Goal: Information Seeking & Learning: Learn about a topic

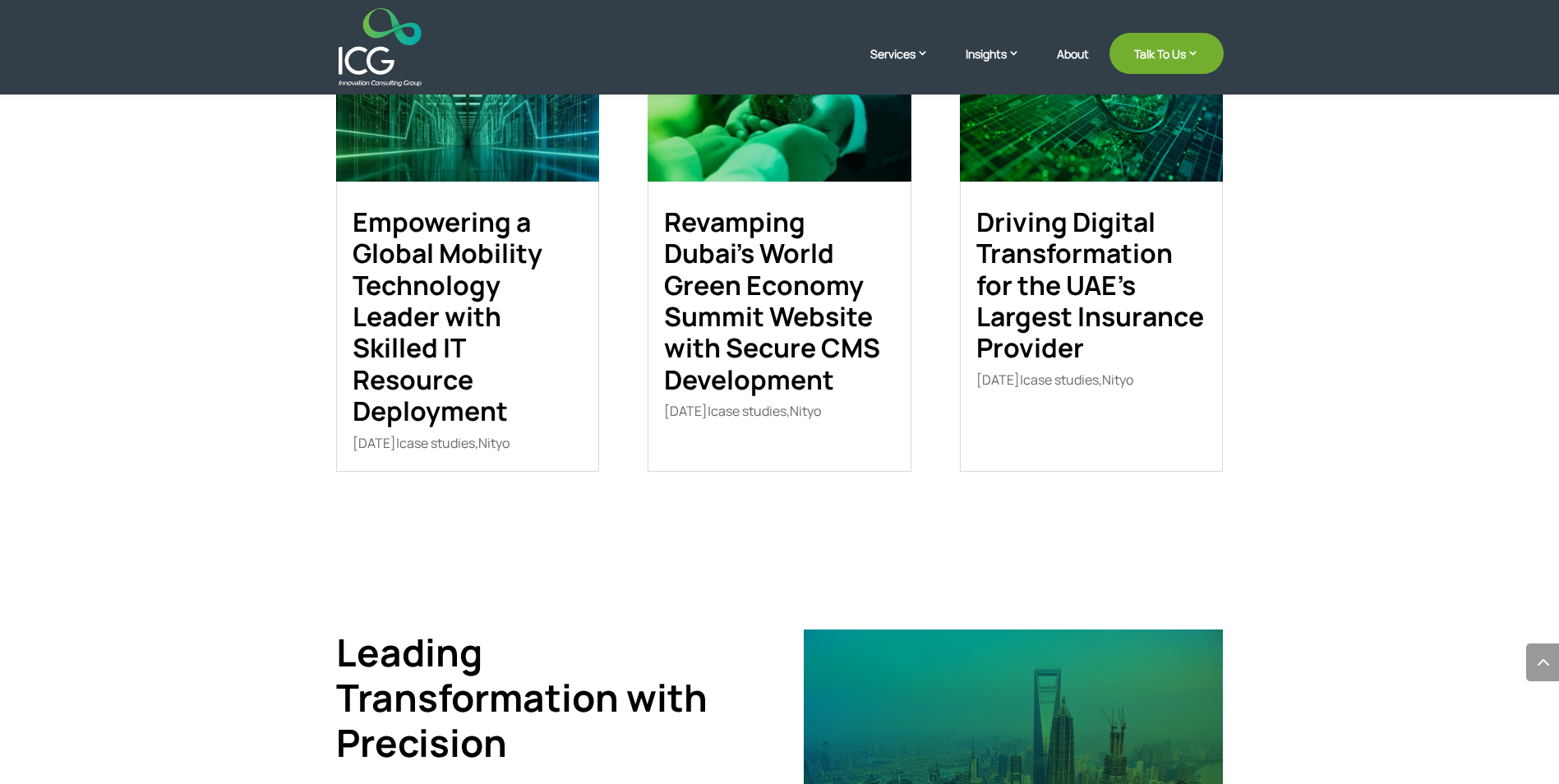
scroll to position [2630, 0]
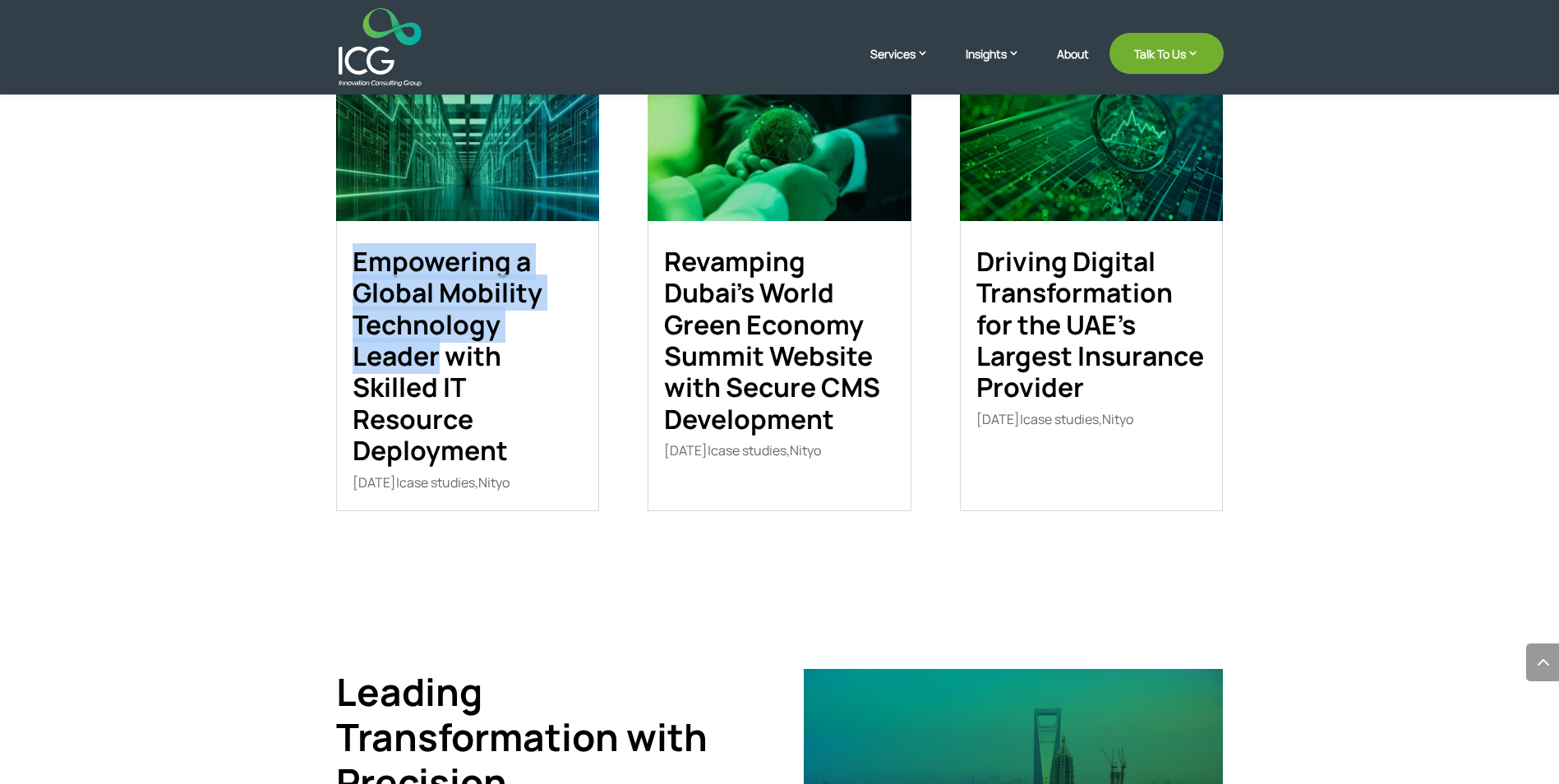
drag, startPoint x: 305, startPoint y: 254, endPoint x: 441, endPoint y: 355, distance: 169.4
click at [441, 355] on div "Case Studies view all Empowering a Global Mobility Technology Leader with Skill…" at bounding box center [779, 254] width 1559 height 697
click at [448, 356] on link "Empowering a Global Mobility Technology Leader with Skilled IT Resource Deploym…" at bounding box center [447, 355] width 189 height 225
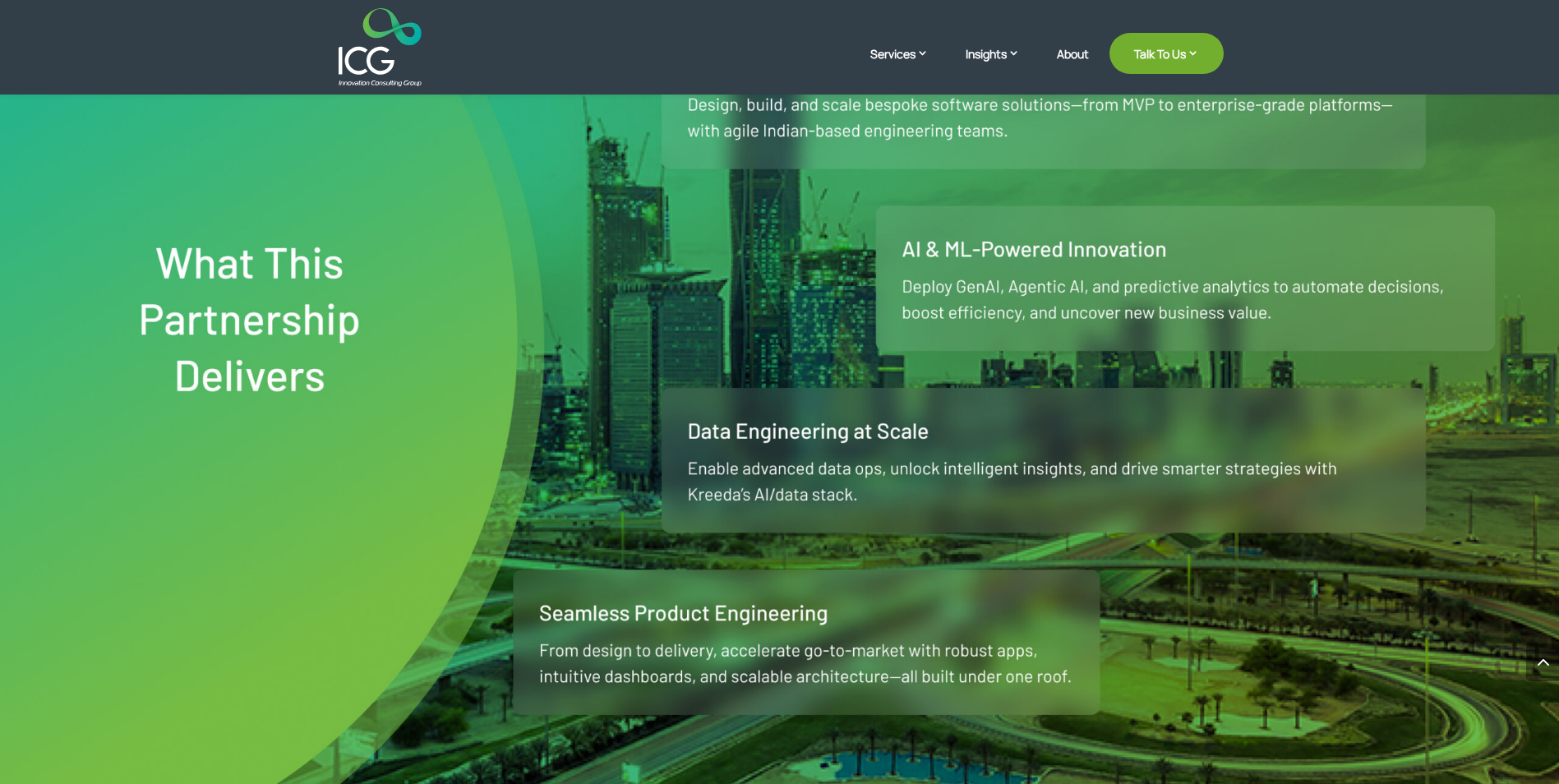
scroll to position [904, 0]
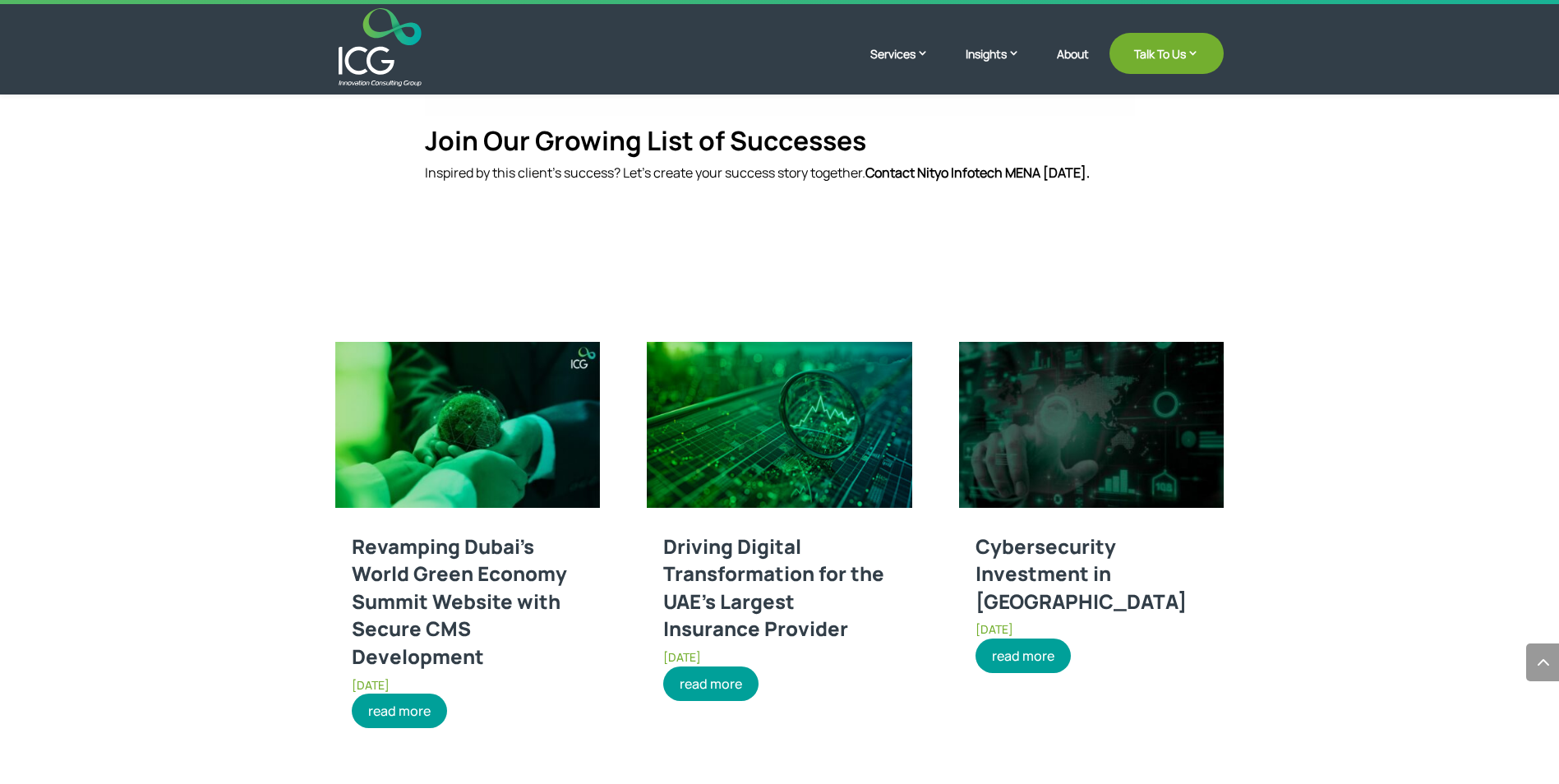
scroll to position [1479, 0]
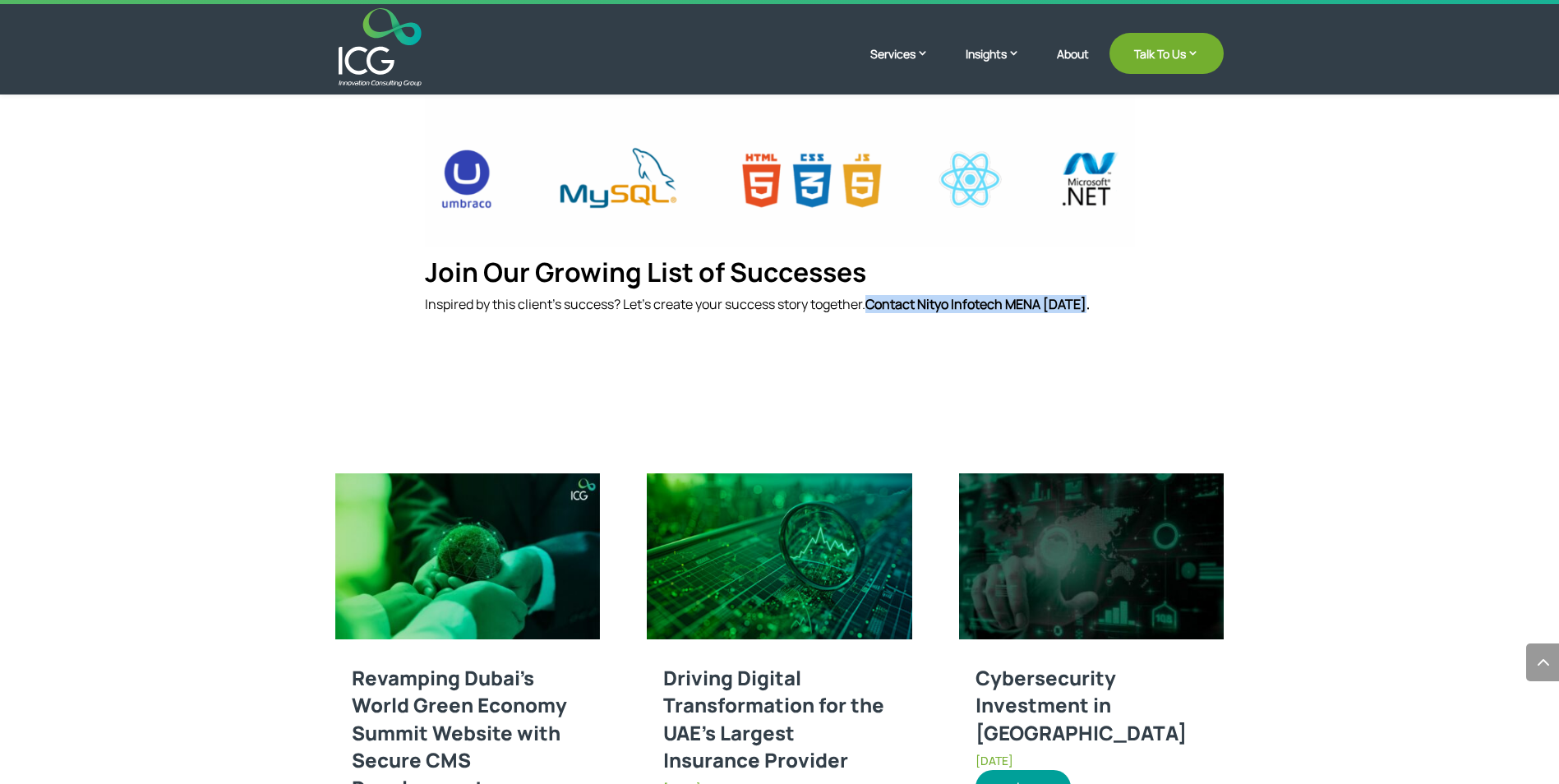
drag, startPoint x: 1102, startPoint y: 308, endPoint x: 872, endPoint y: 303, distance: 230.1
click at [872, 303] on p "Inspired by this client’s success? Let’s create your success story together. Co…" at bounding box center [780, 304] width 710 height 15
drag, startPoint x: 1121, startPoint y: 311, endPoint x: 876, endPoint y: 307, distance: 245.0
click at [876, 307] on p "Inspired by this client’s success? Let’s create your success story together. Co…" at bounding box center [780, 304] width 710 height 15
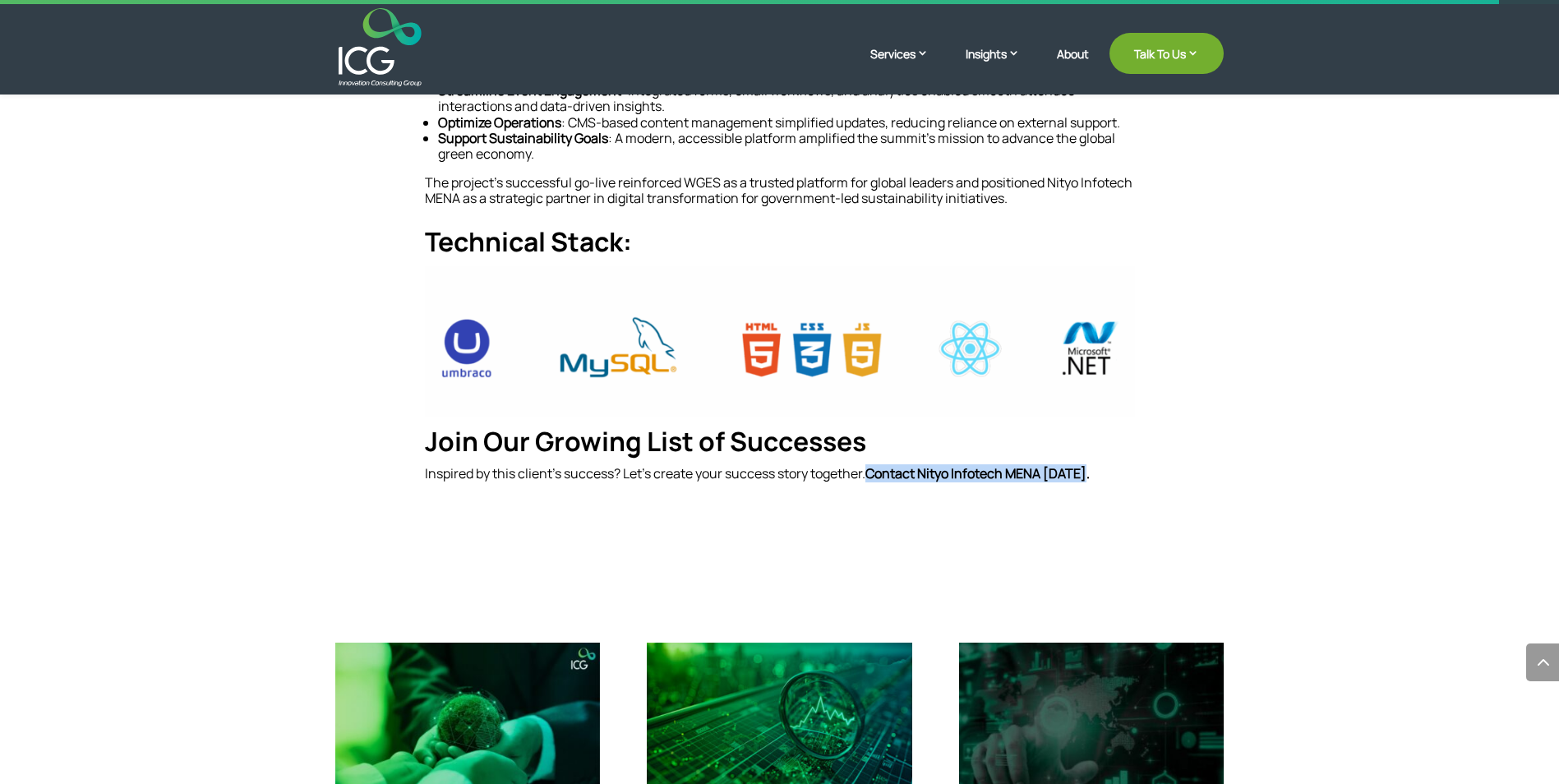
scroll to position [1315, 0]
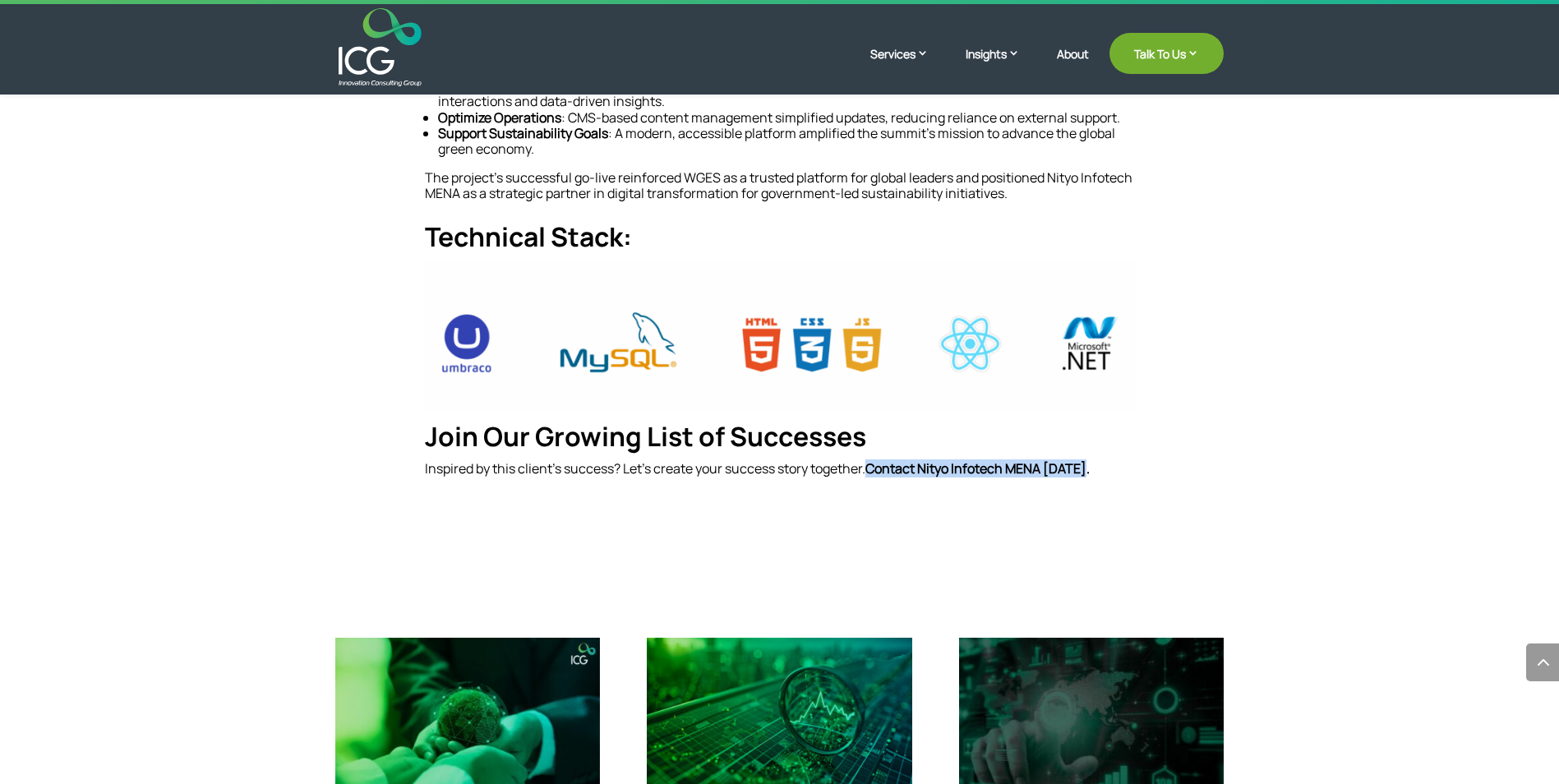
drag, startPoint x: 1099, startPoint y: 465, endPoint x: 872, endPoint y: 473, distance: 227.1
click at [872, 473] on p "Inspired by this client’s success? Let’s create your success story together. Co…" at bounding box center [780, 469] width 710 height 15
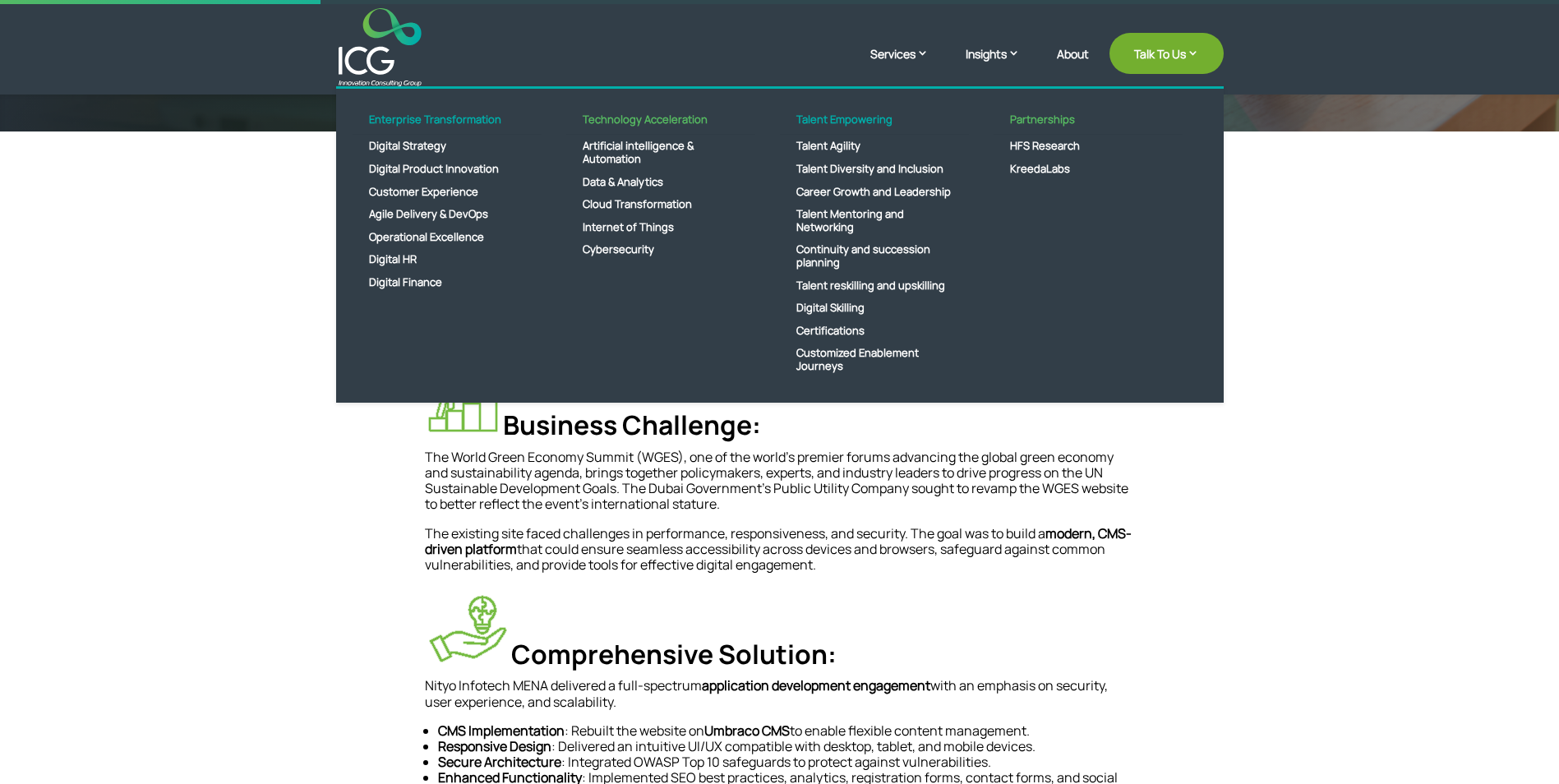
scroll to position [0, 0]
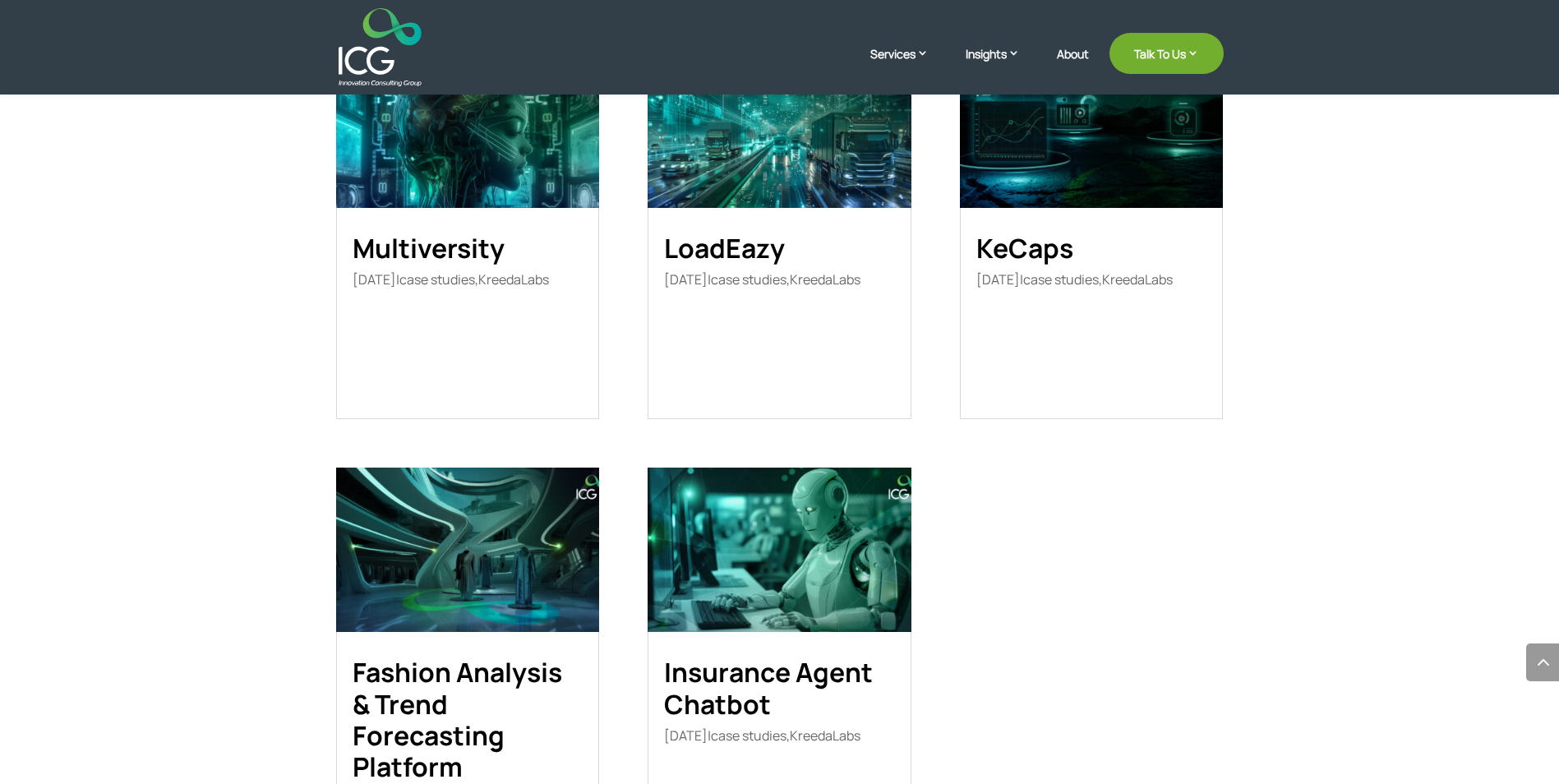
scroll to position [2219, 0]
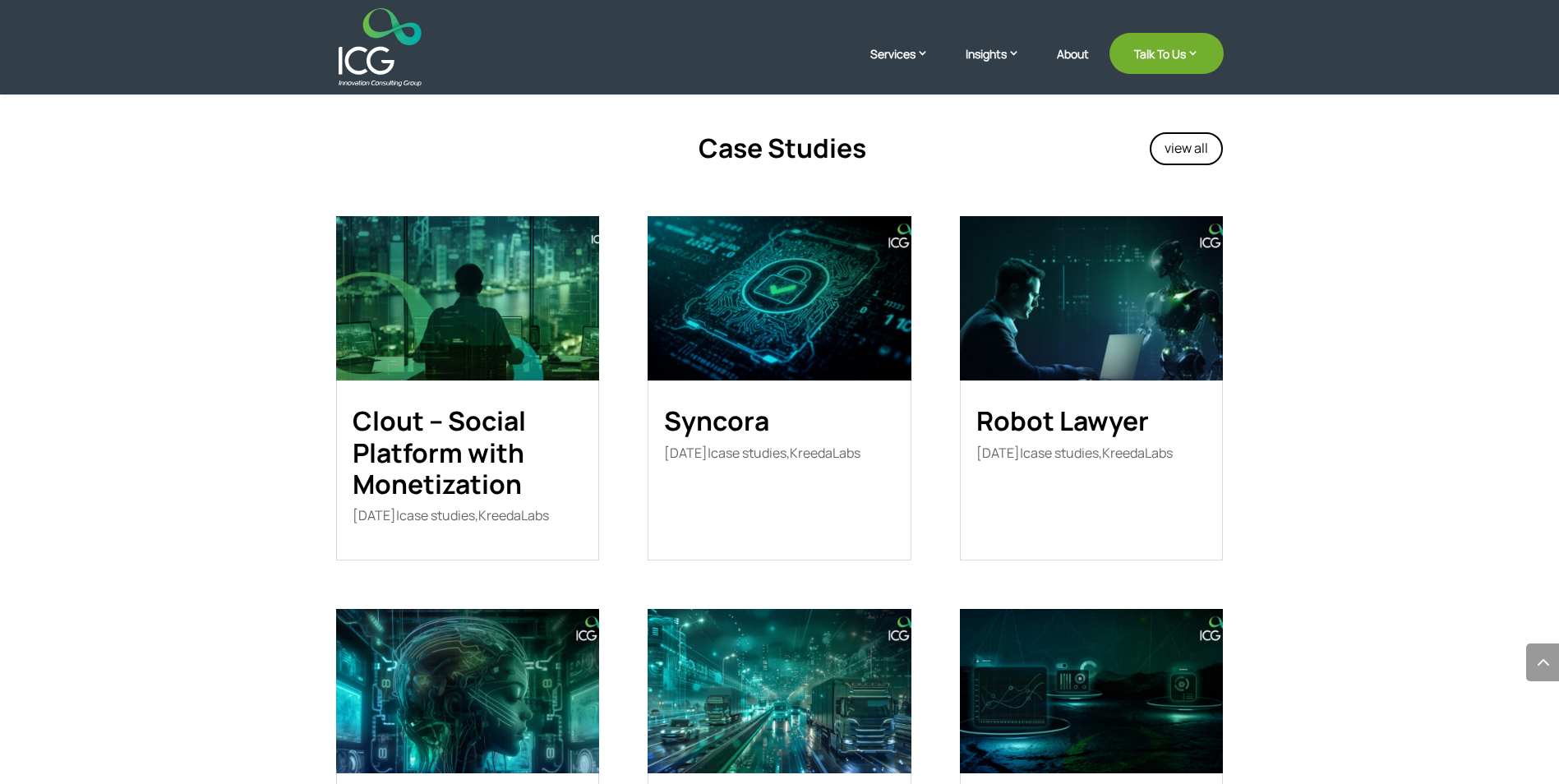
scroll to position [2876, 0]
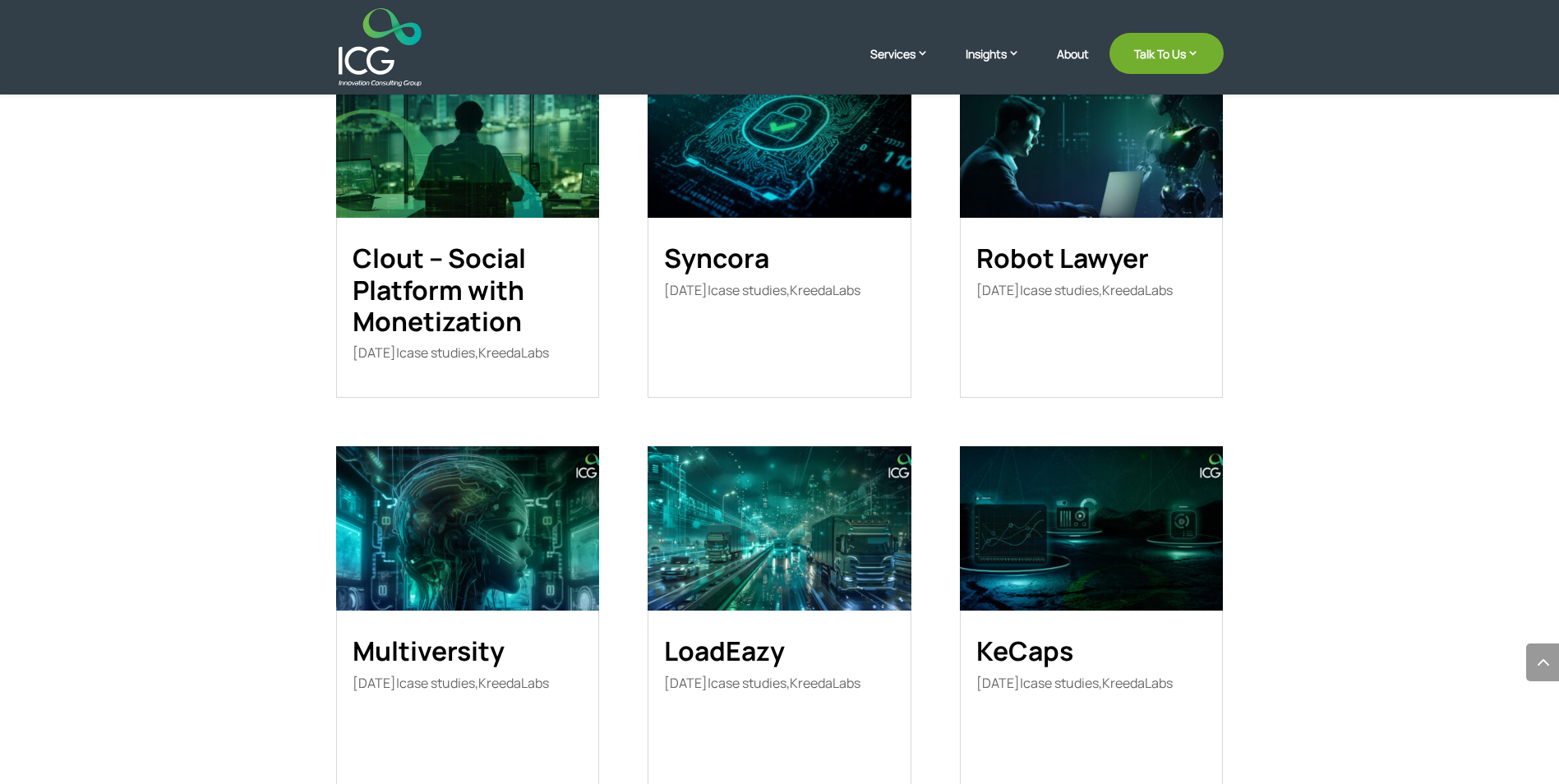
click at [1065, 240] on link "Robot Lawyer" at bounding box center [1062, 257] width 172 height 37
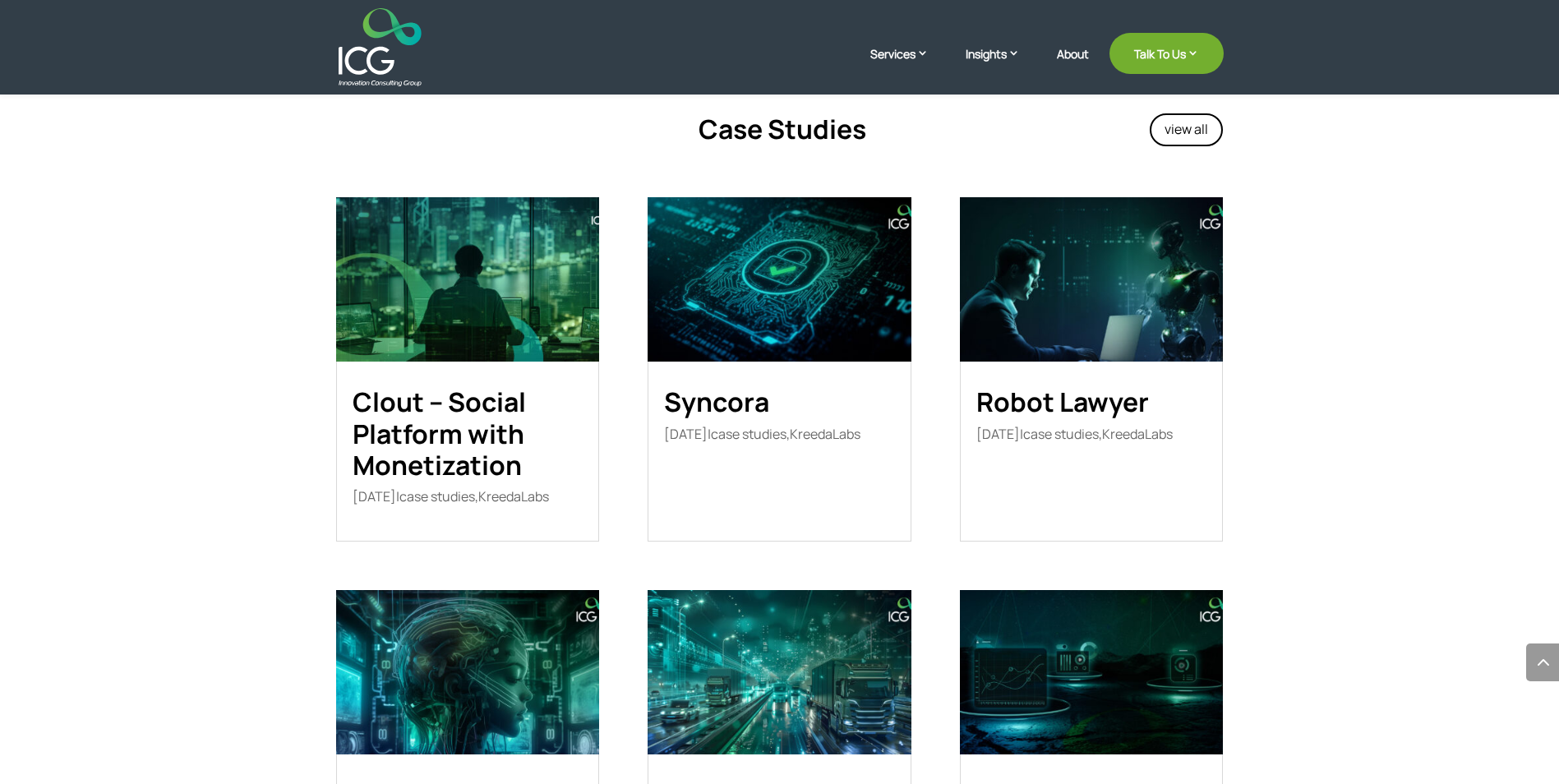
scroll to position [2711, 0]
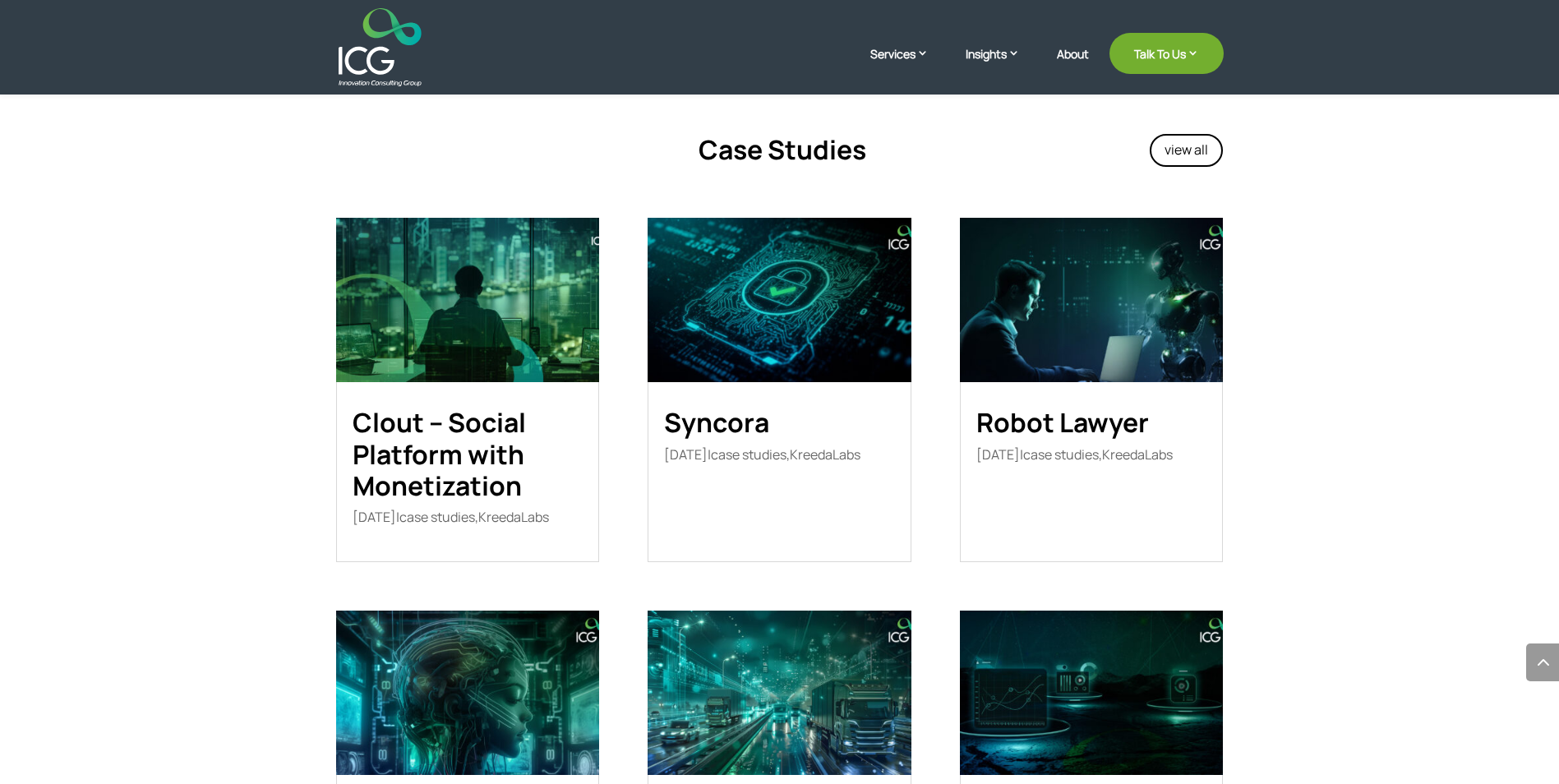
click at [1056, 404] on link "Robot Lawyer" at bounding box center [1062, 422] width 172 height 37
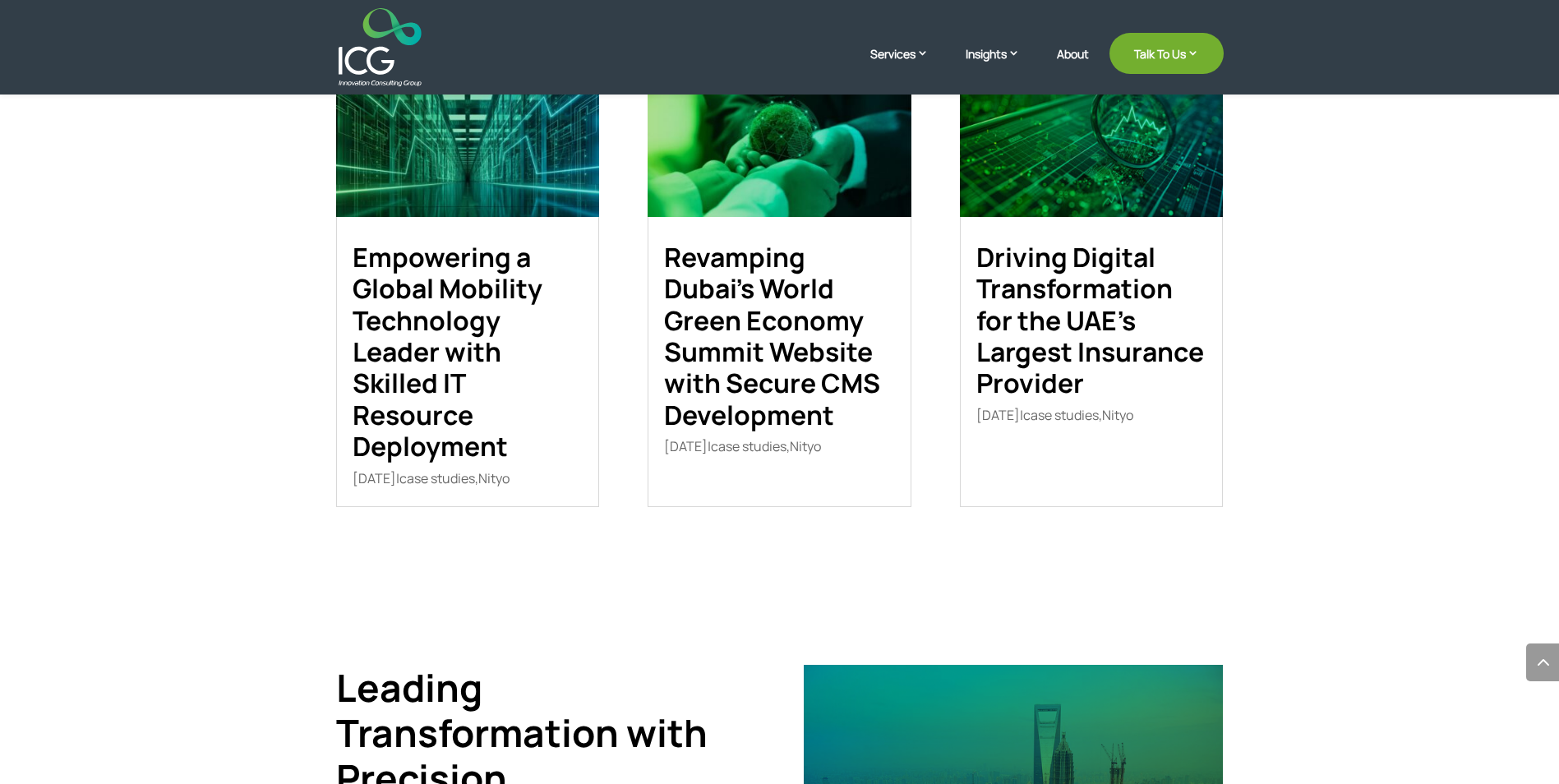
scroll to position [2630, 0]
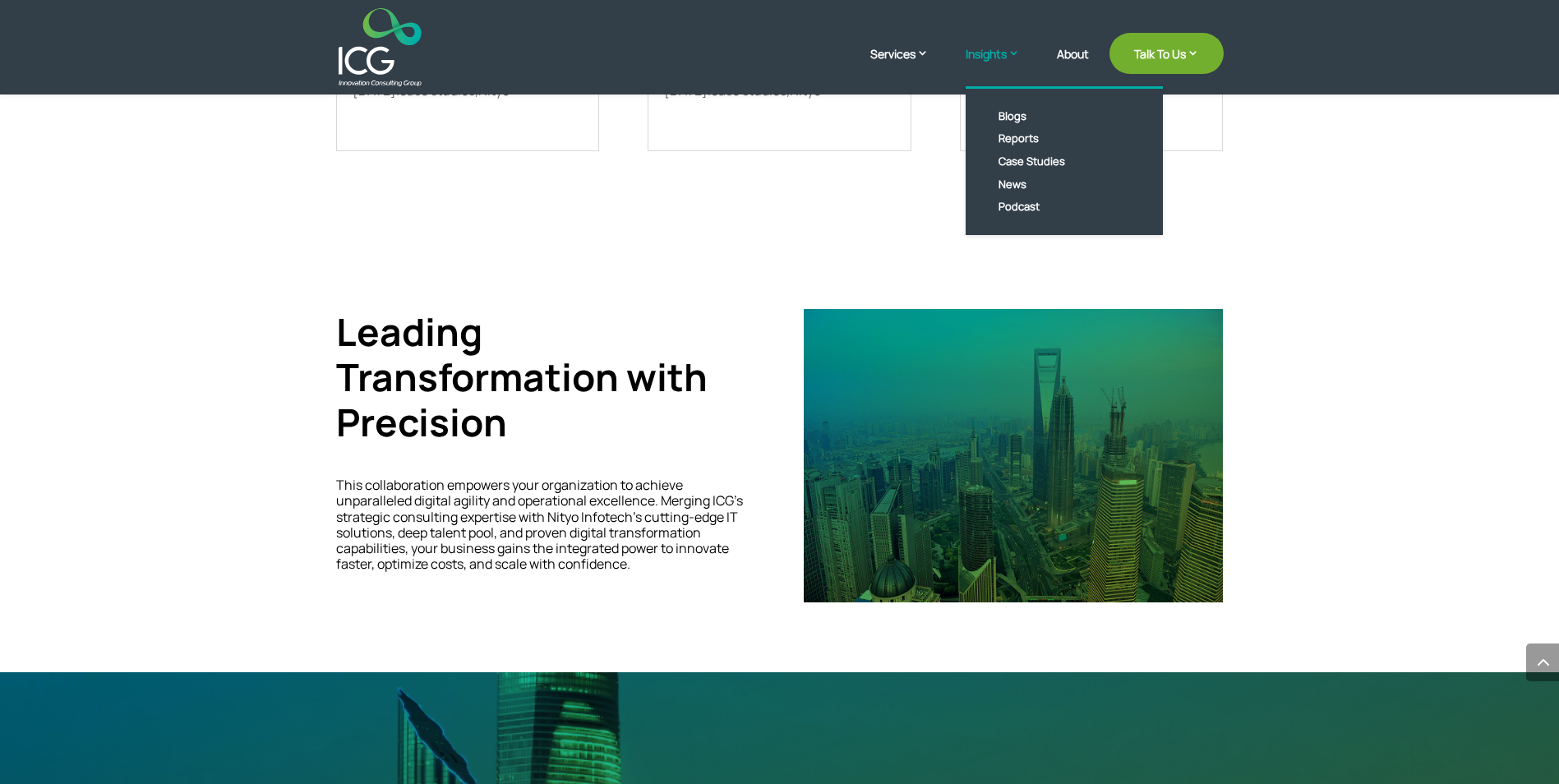
scroll to position [2876, 0]
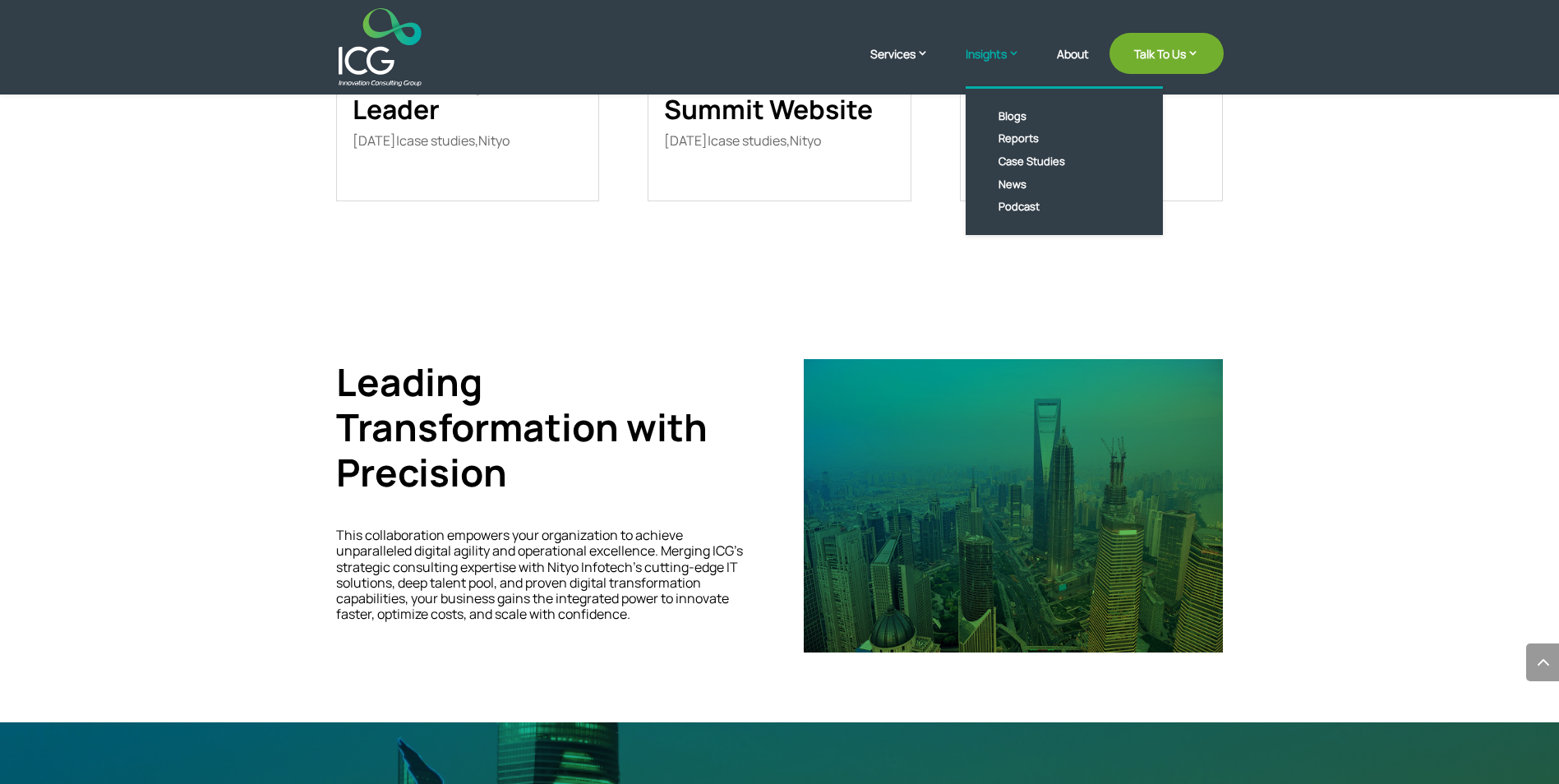
click at [984, 51] on link "Insights" at bounding box center [1001, 65] width 71 height 41
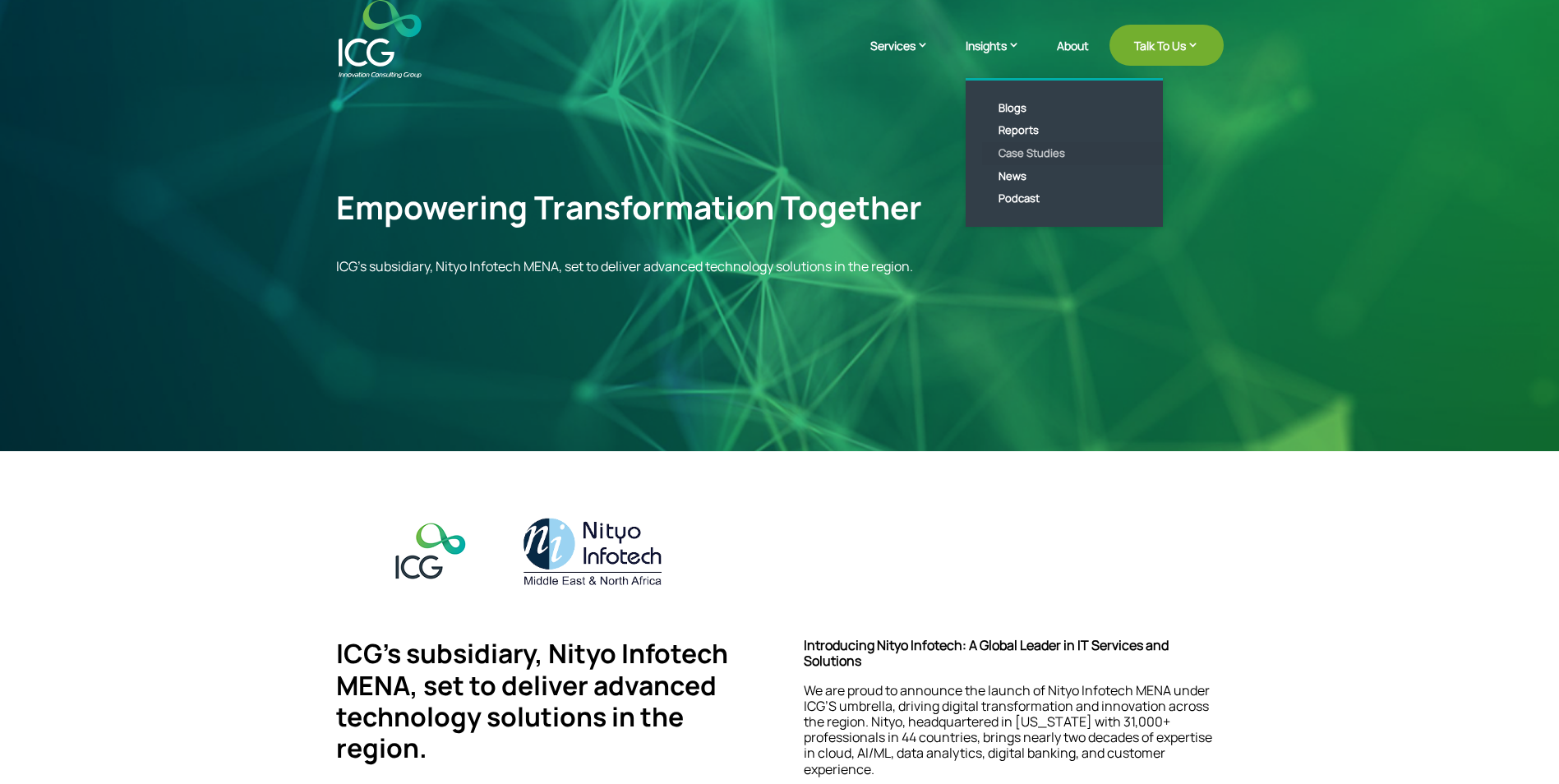
click at [1029, 151] on link "Case Studies" at bounding box center [1076, 153] width 189 height 23
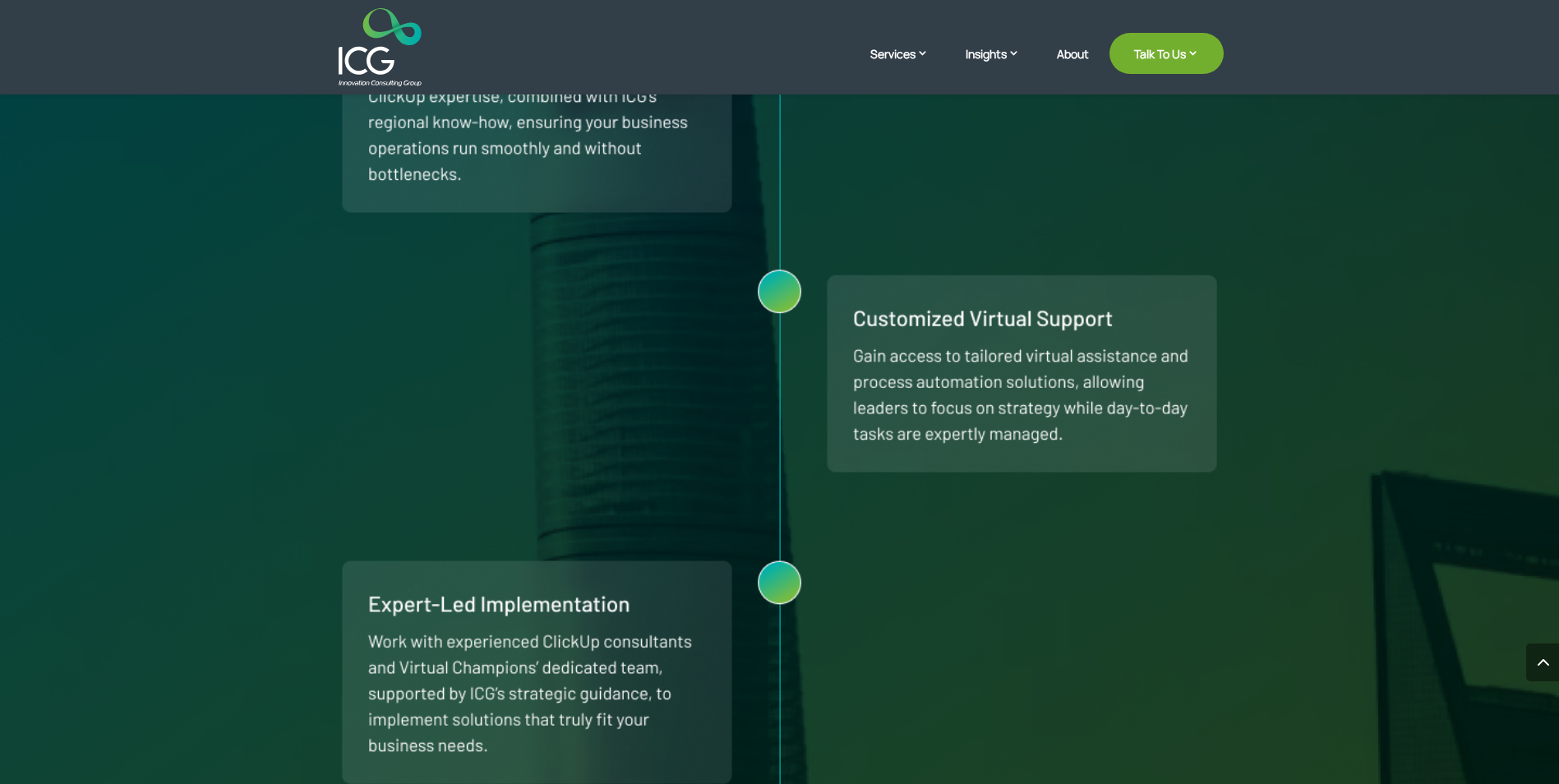
scroll to position [1726, 0]
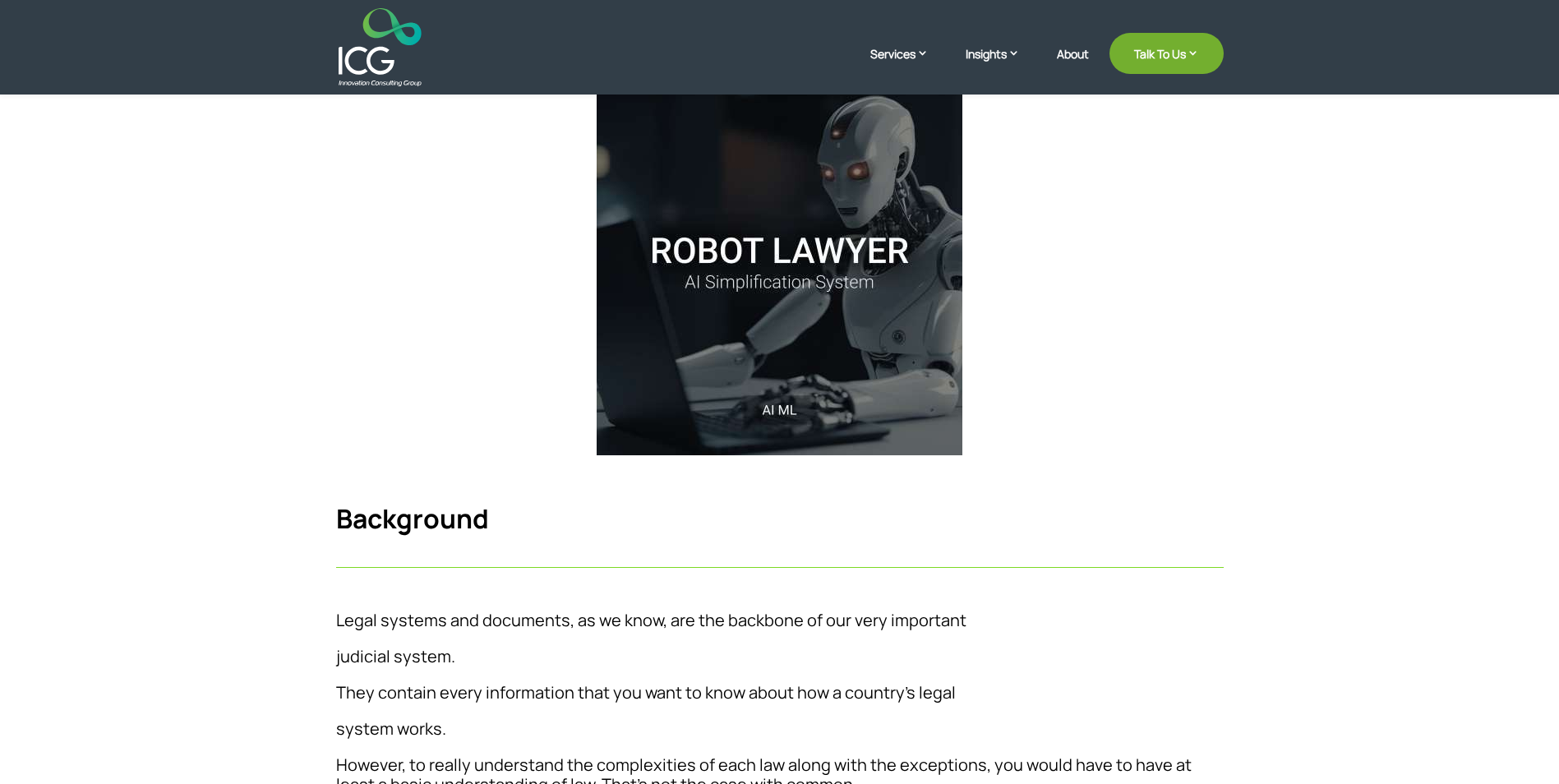
scroll to position [164, 0]
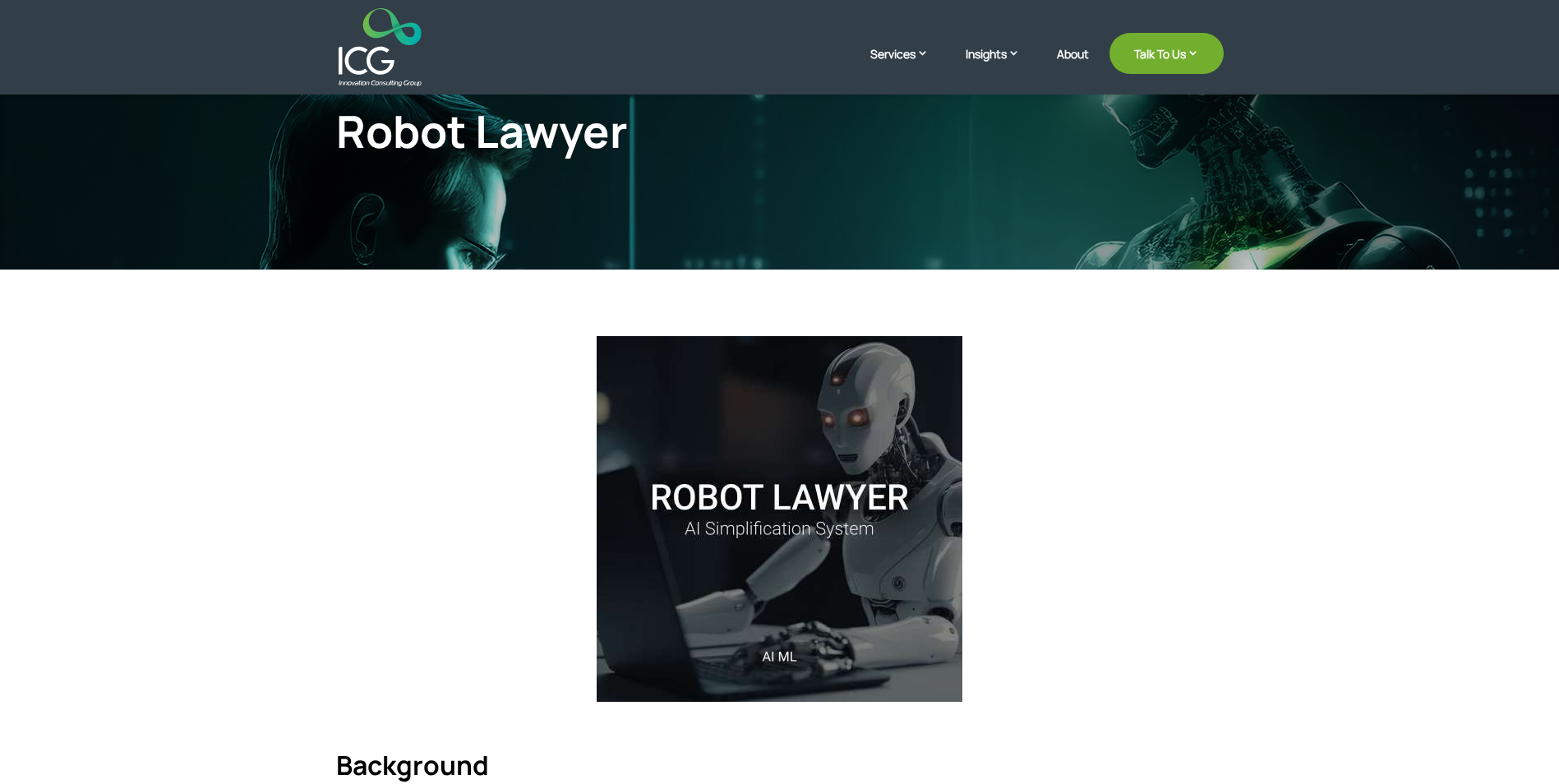
drag, startPoint x: 1039, startPoint y: 315, endPoint x: 861, endPoint y: 482, distance: 244.1
click at [861, 482] on div at bounding box center [780, 521] width 888 height 414
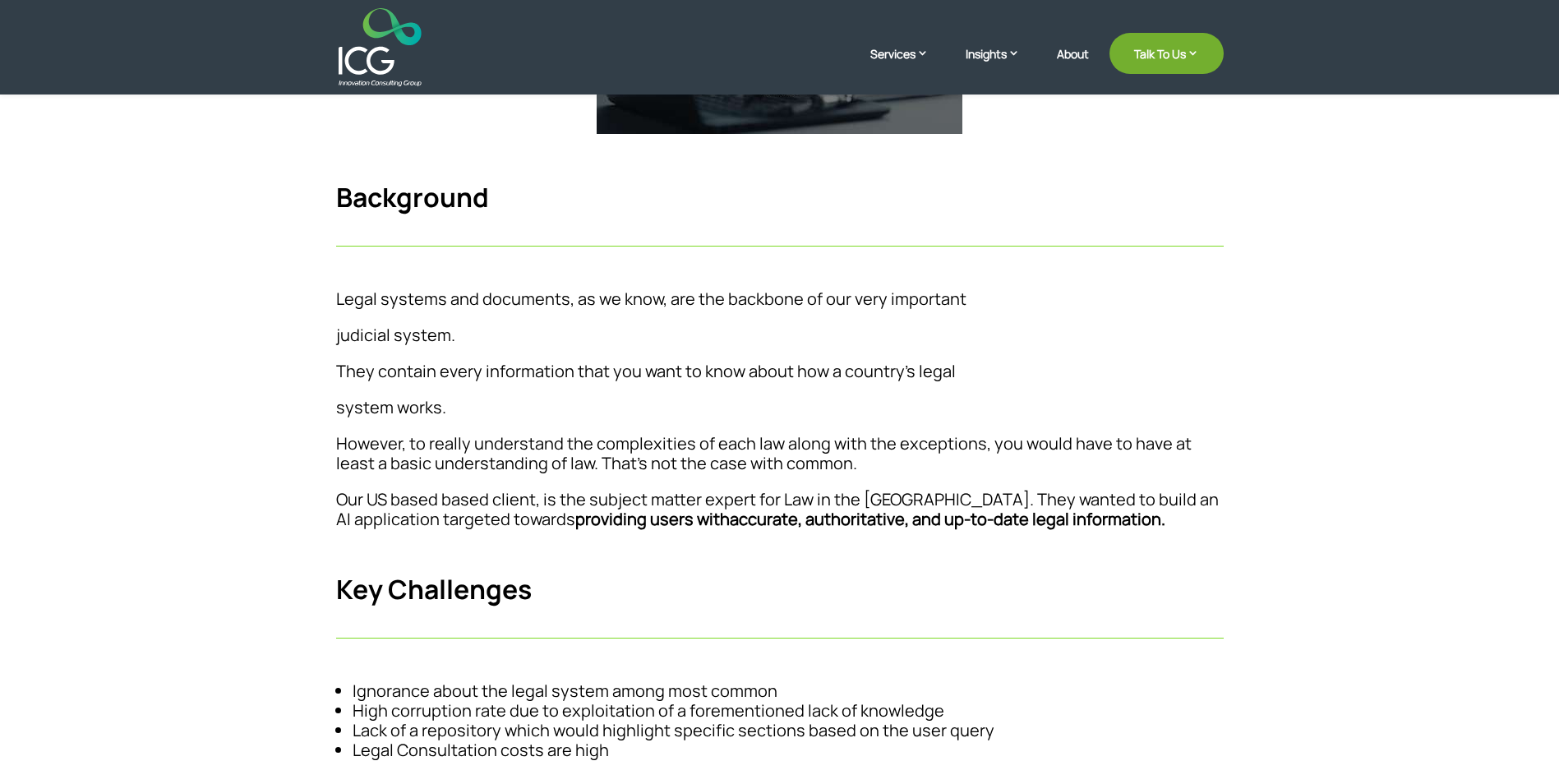
scroll to position [575, 0]
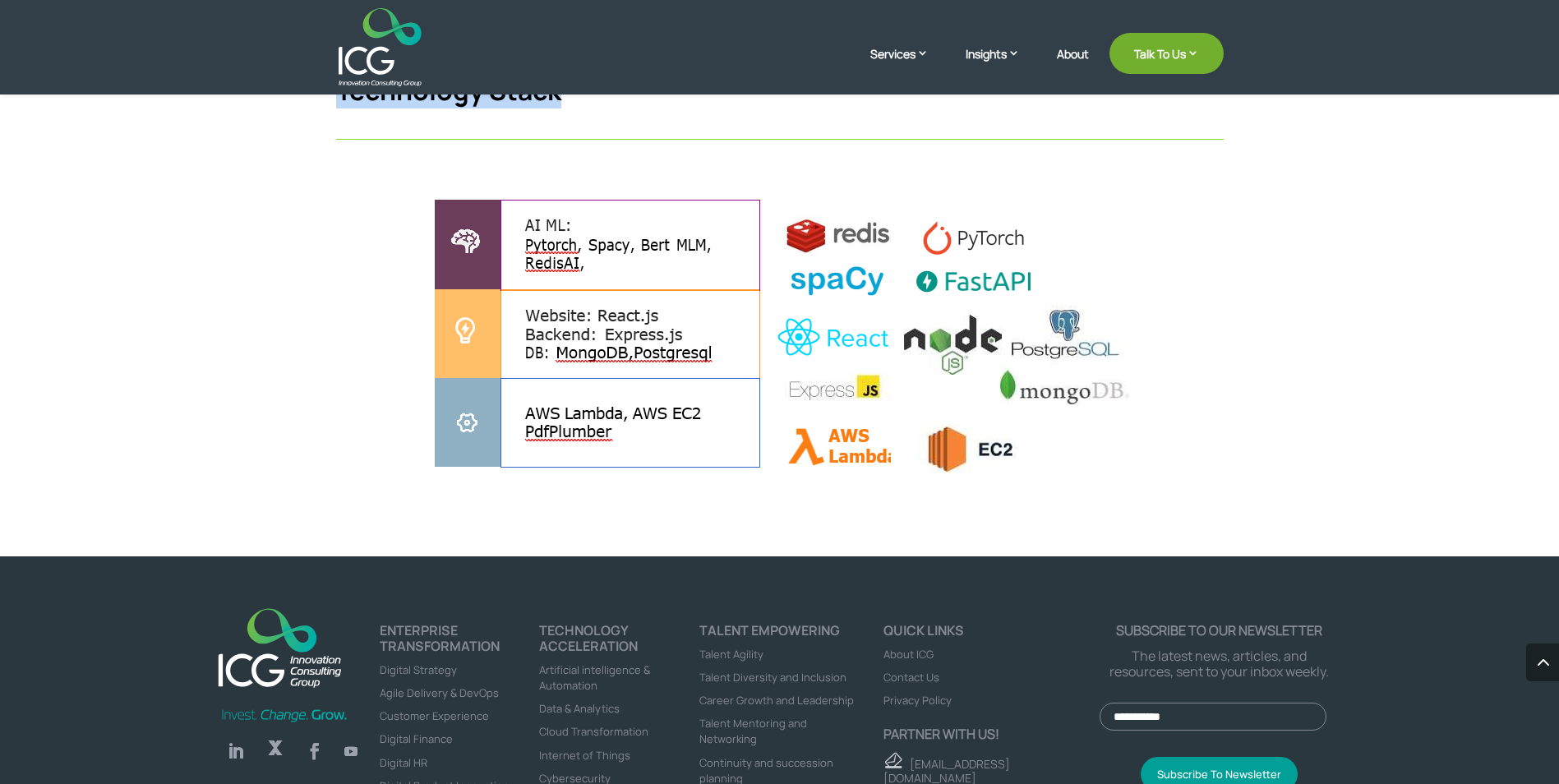
scroll to position [3369, 0]
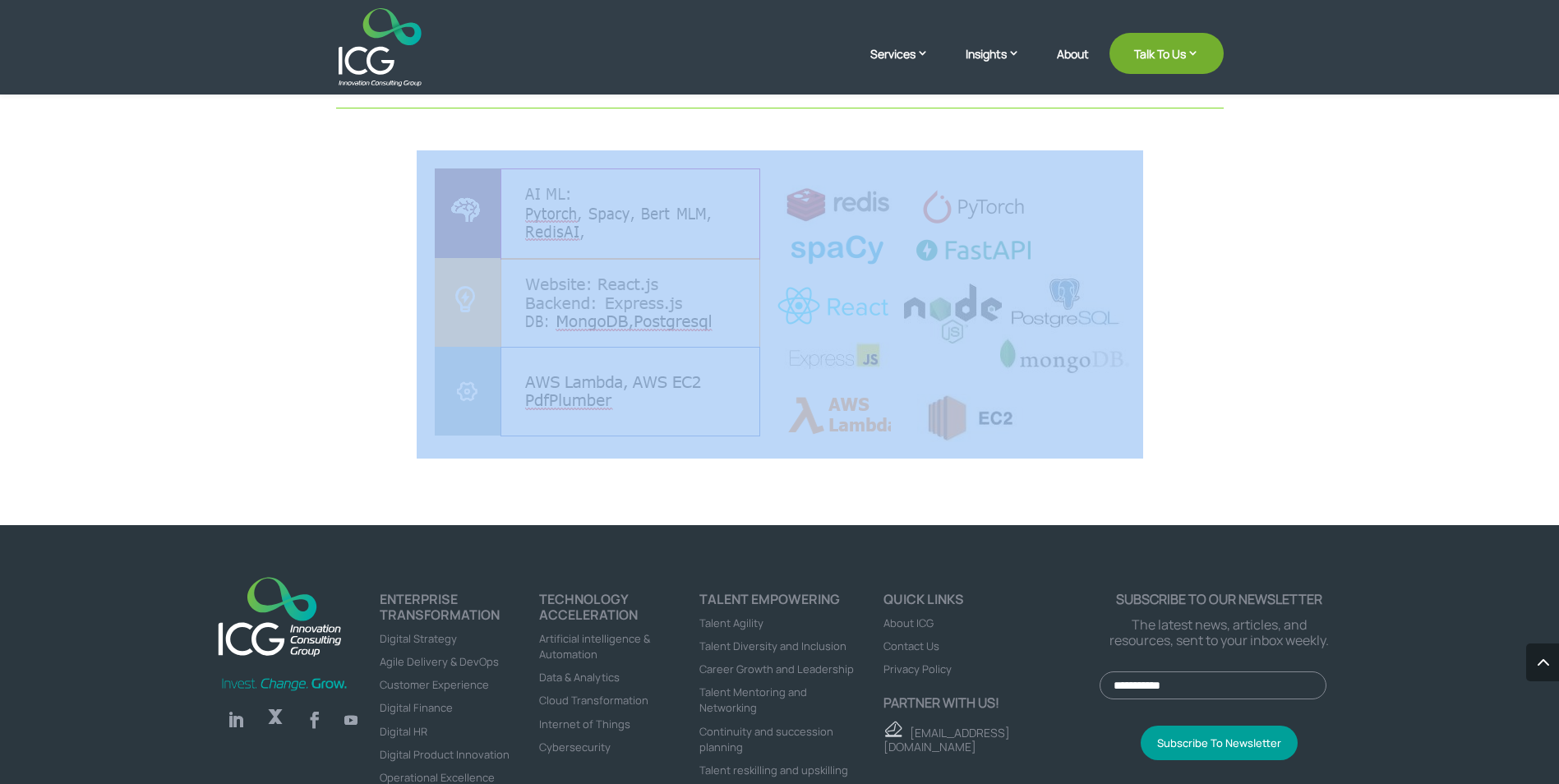
drag, startPoint x: 263, startPoint y: 285, endPoint x: 1162, endPoint y: 443, distance: 912.8
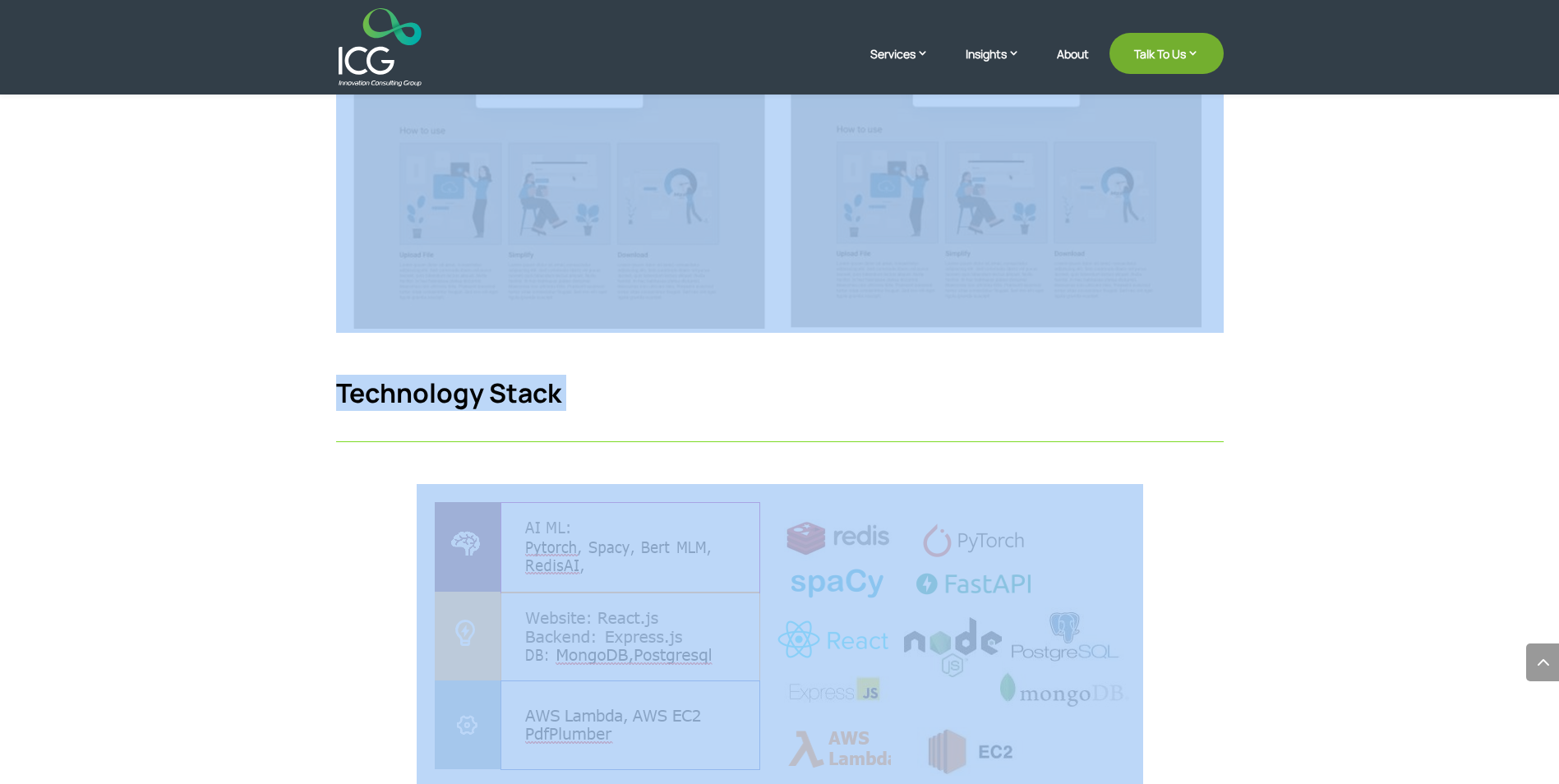
scroll to position [3205, 0]
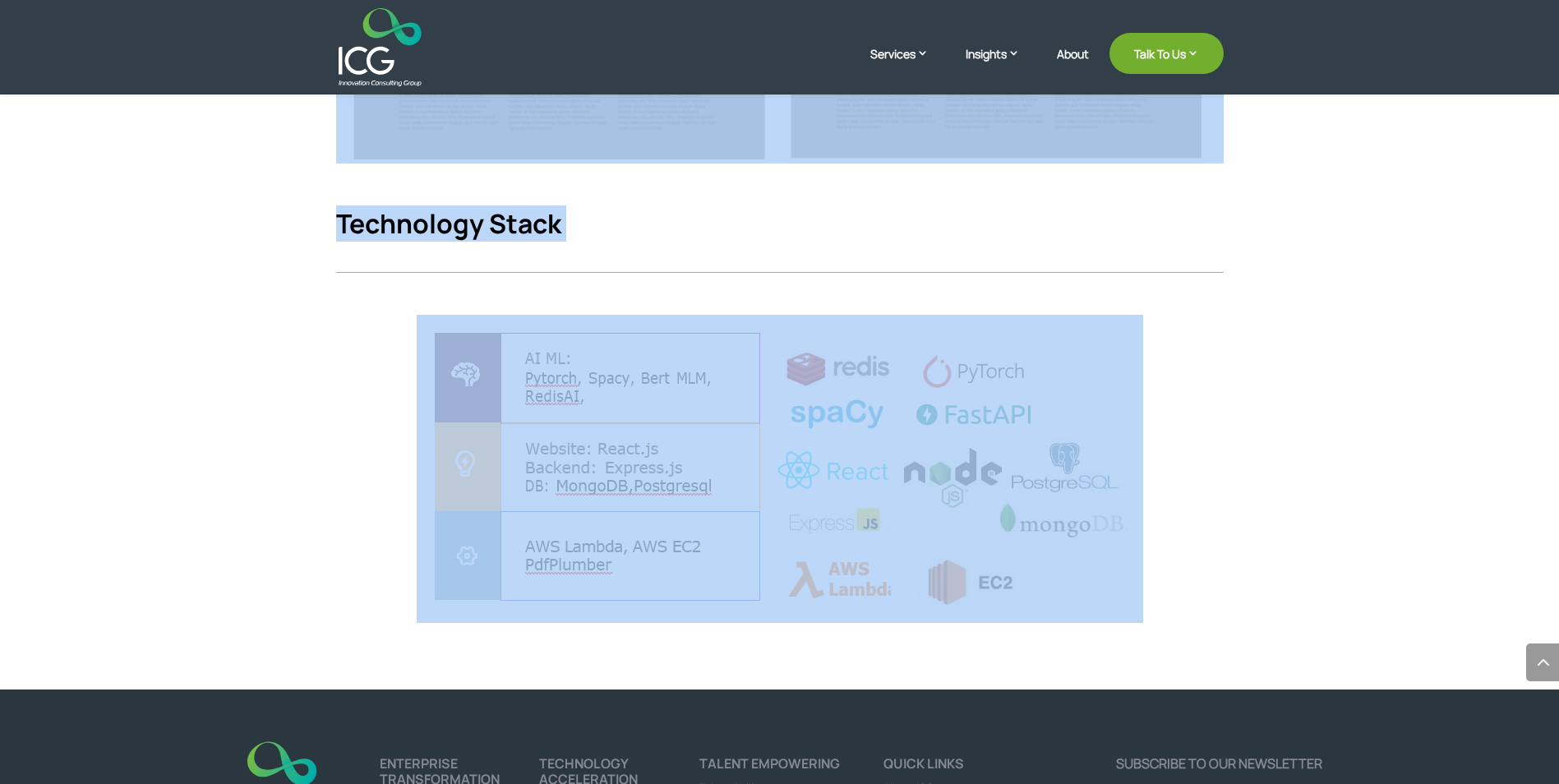
click at [355, 508] on div at bounding box center [780, 469] width 888 height 307
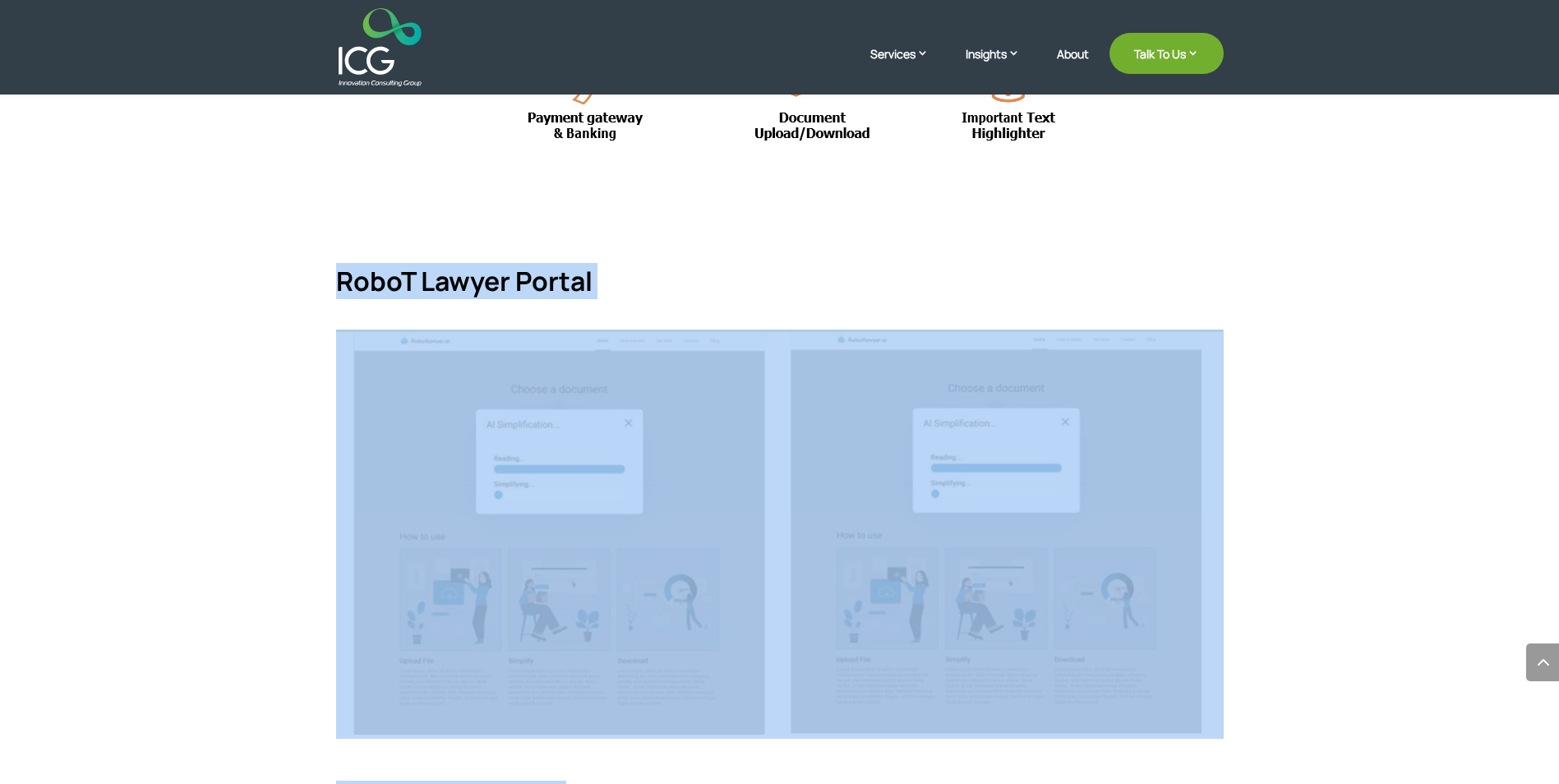
drag, startPoint x: 1183, startPoint y: 629, endPoint x: 339, endPoint y: 299, distance: 906.2
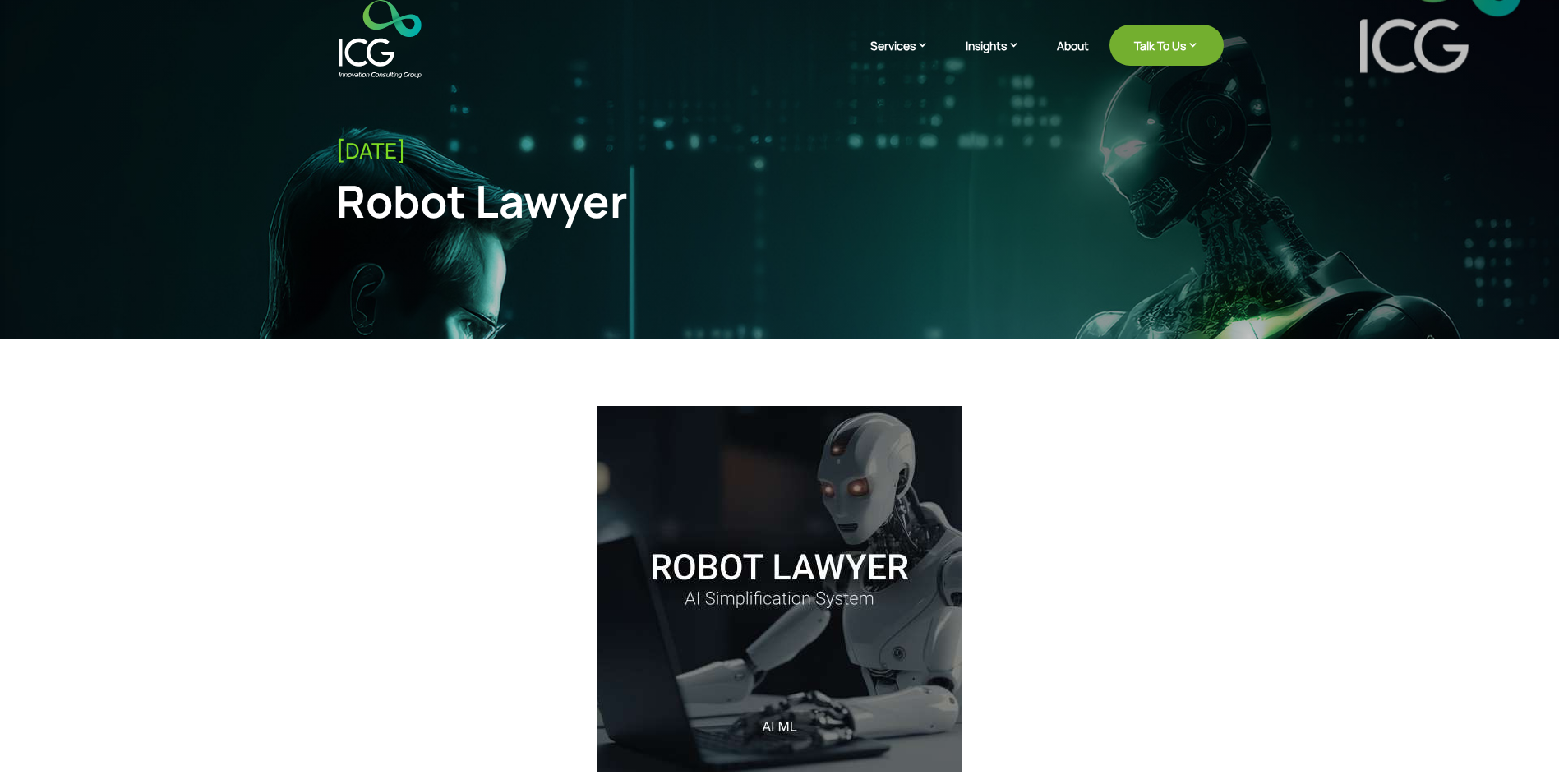
scroll to position [0, 0]
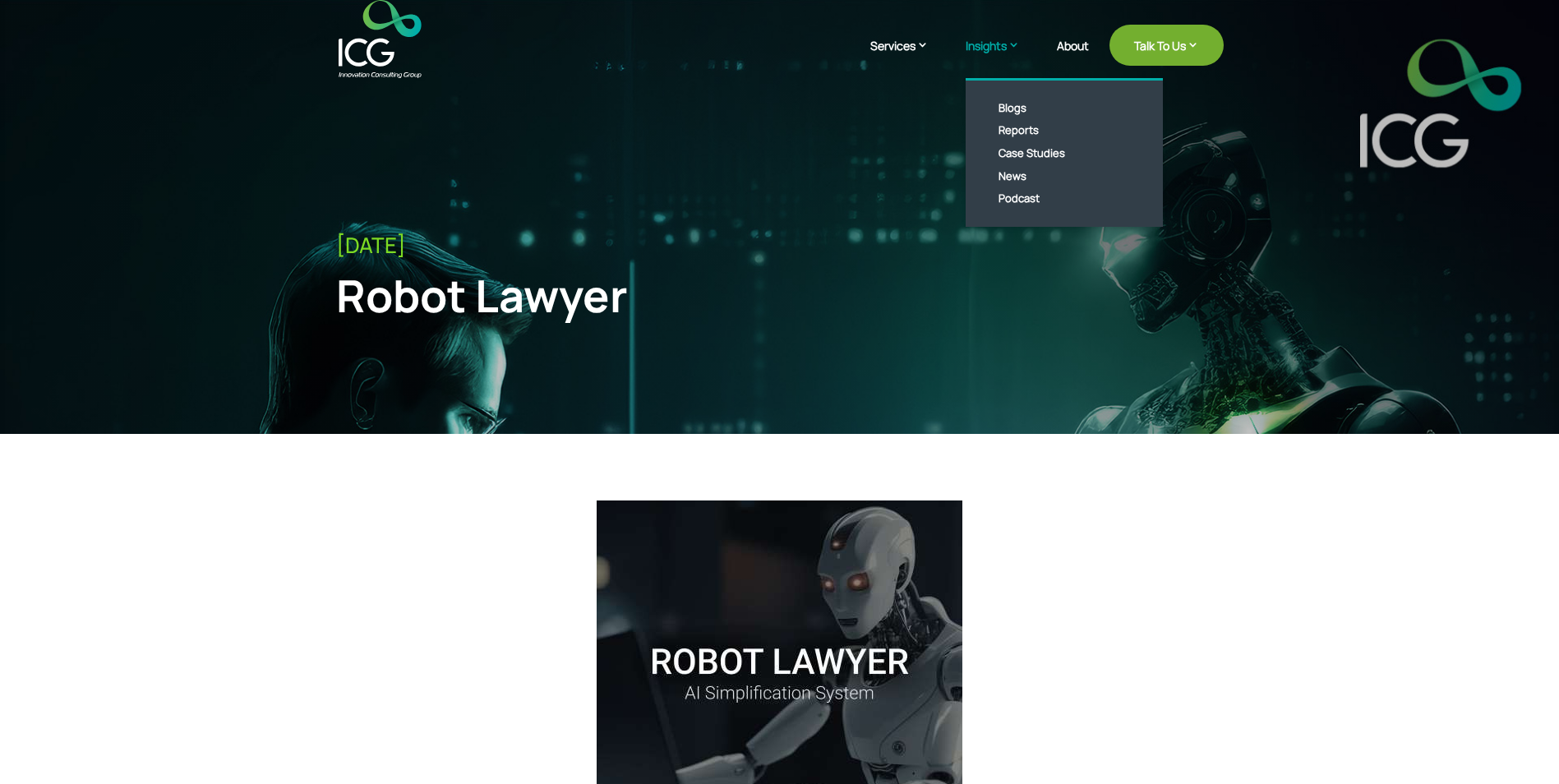
click at [982, 46] on link "Insights" at bounding box center [1001, 58] width 71 height 41
click at [1037, 154] on link "Case Studies" at bounding box center [1076, 153] width 189 height 23
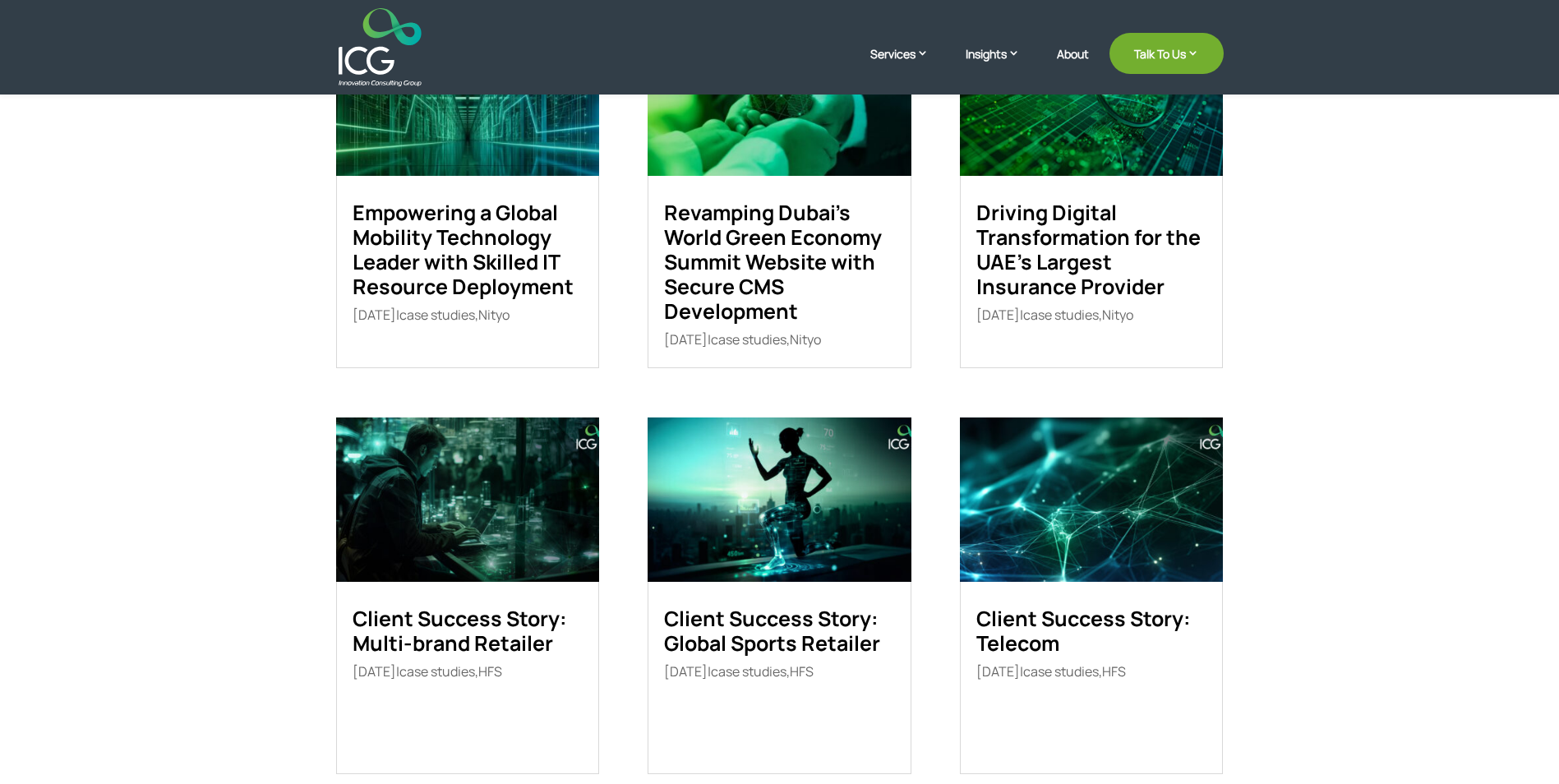
scroll to position [223, 0]
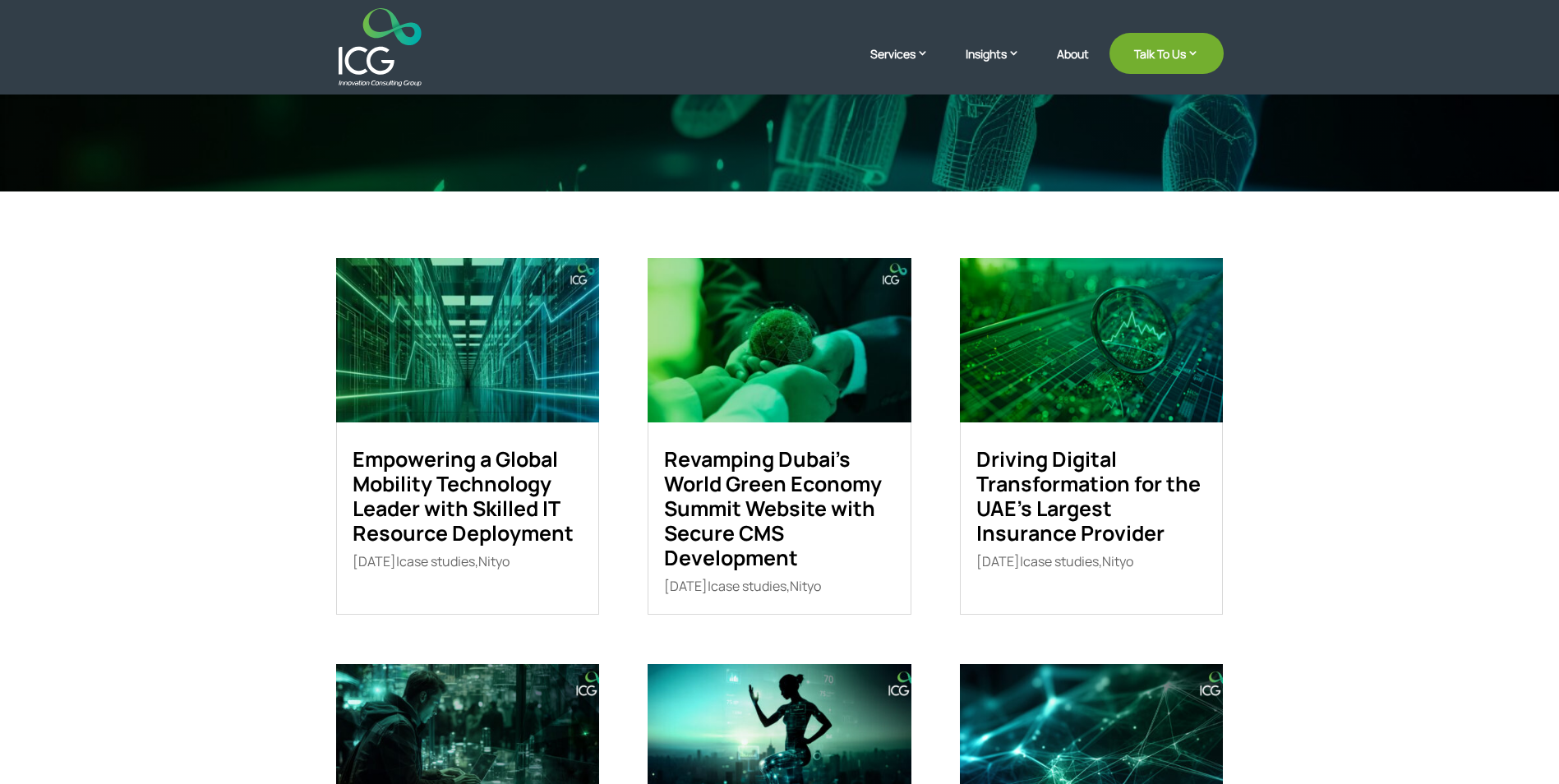
click at [467, 499] on link "Empowering a Global Mobility Technology Leader with Skilled IT Resource Deploym…" at bounding box center [463, 495] width 221 height 103
click at [800, 460] on link "Revamping Dubai’s World Green Economy Summit Website with Secure CMS Development" at bounding box center [773, 508] width 217 height 127
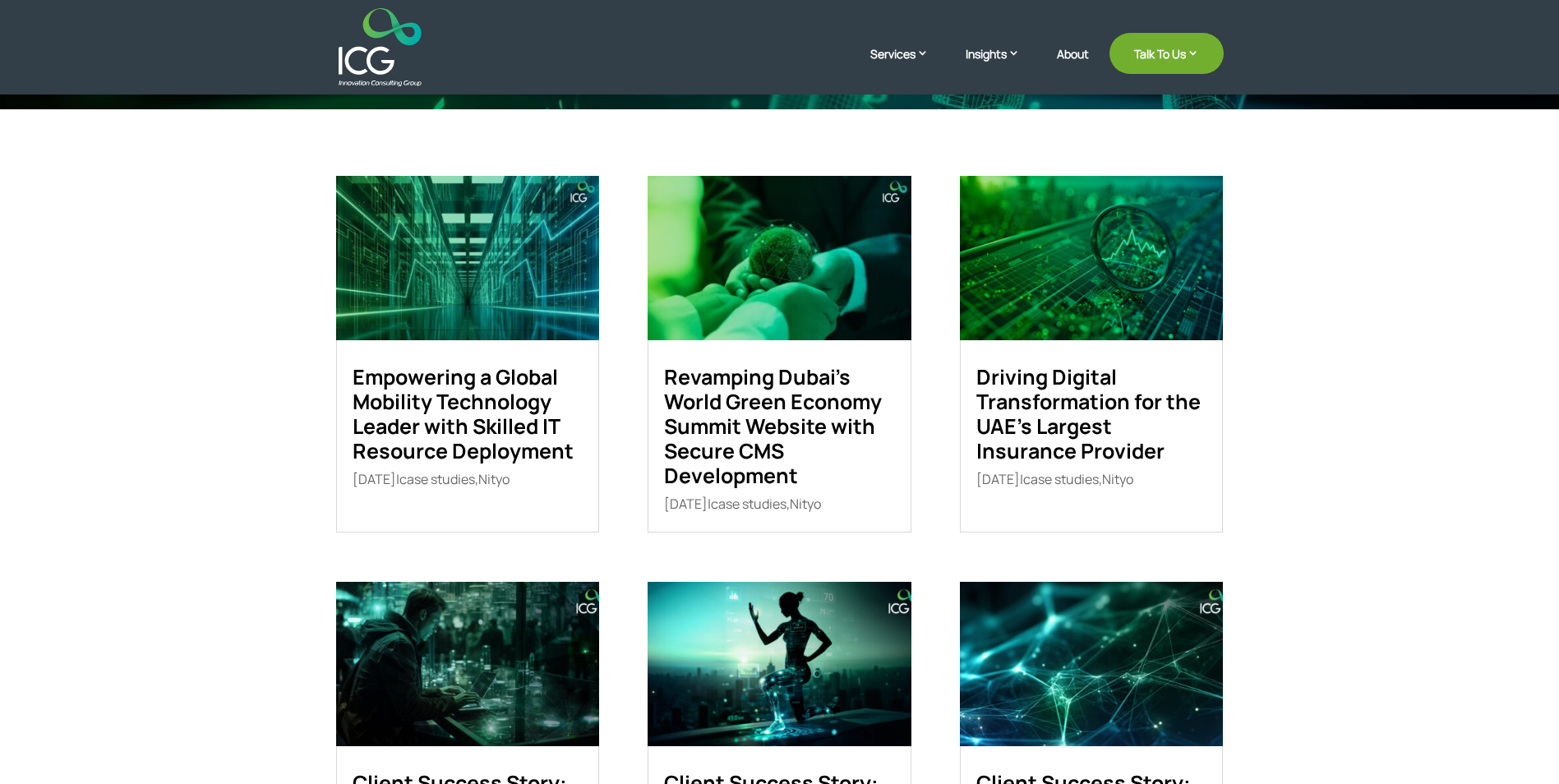
click at [755, 397] on link "Revamping Dubai’s World Green Economy Summit Website with Secure CMS Development" at bounding box center [773, 426] width 217 height 127
click at [1059, 392] on link "Driving Digital Transformation for the UAE’s Largest Insurance Provider" at bounding box center [1088, 414] width 224 height 103
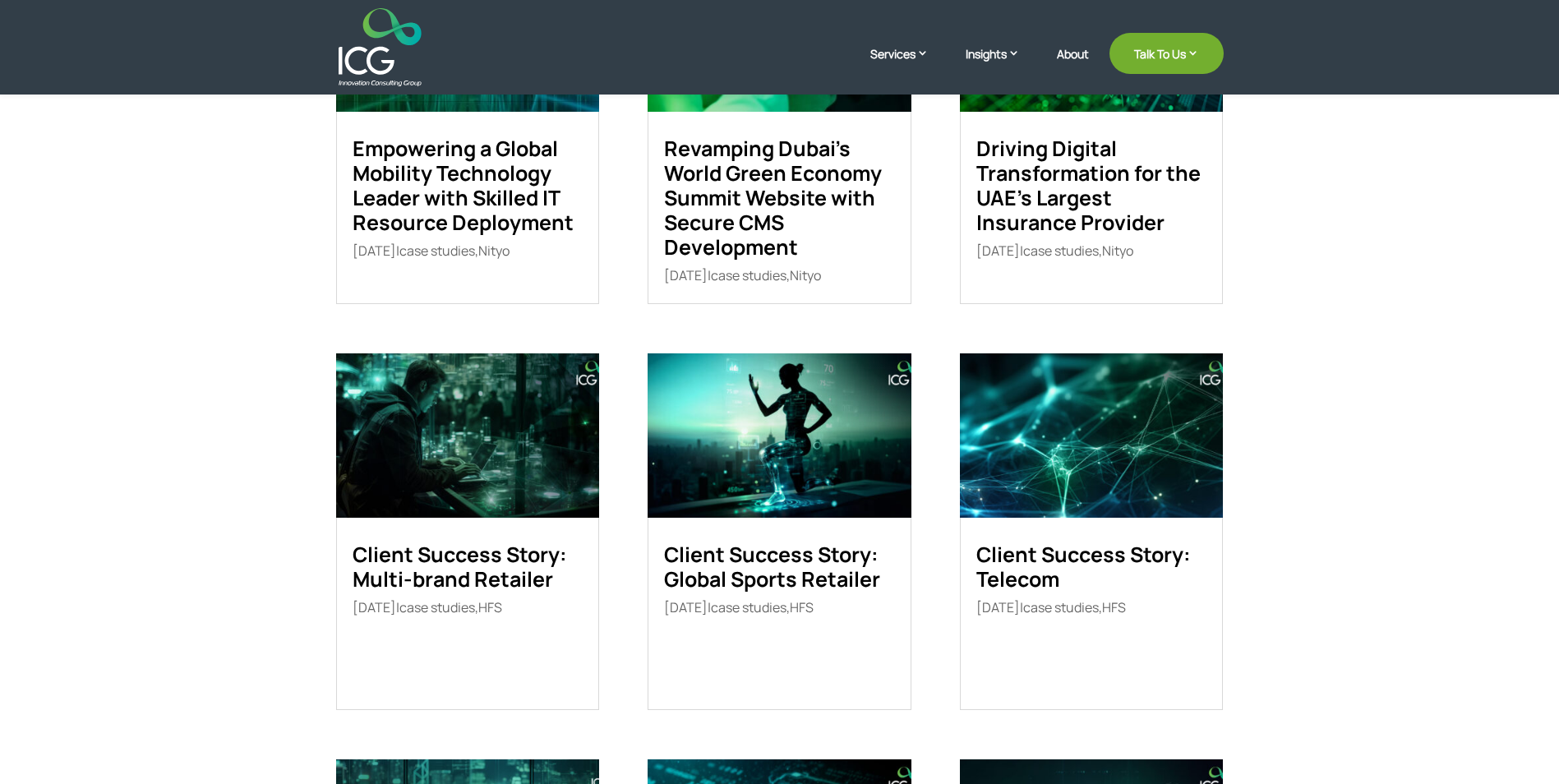
scroll to position [551, 0]
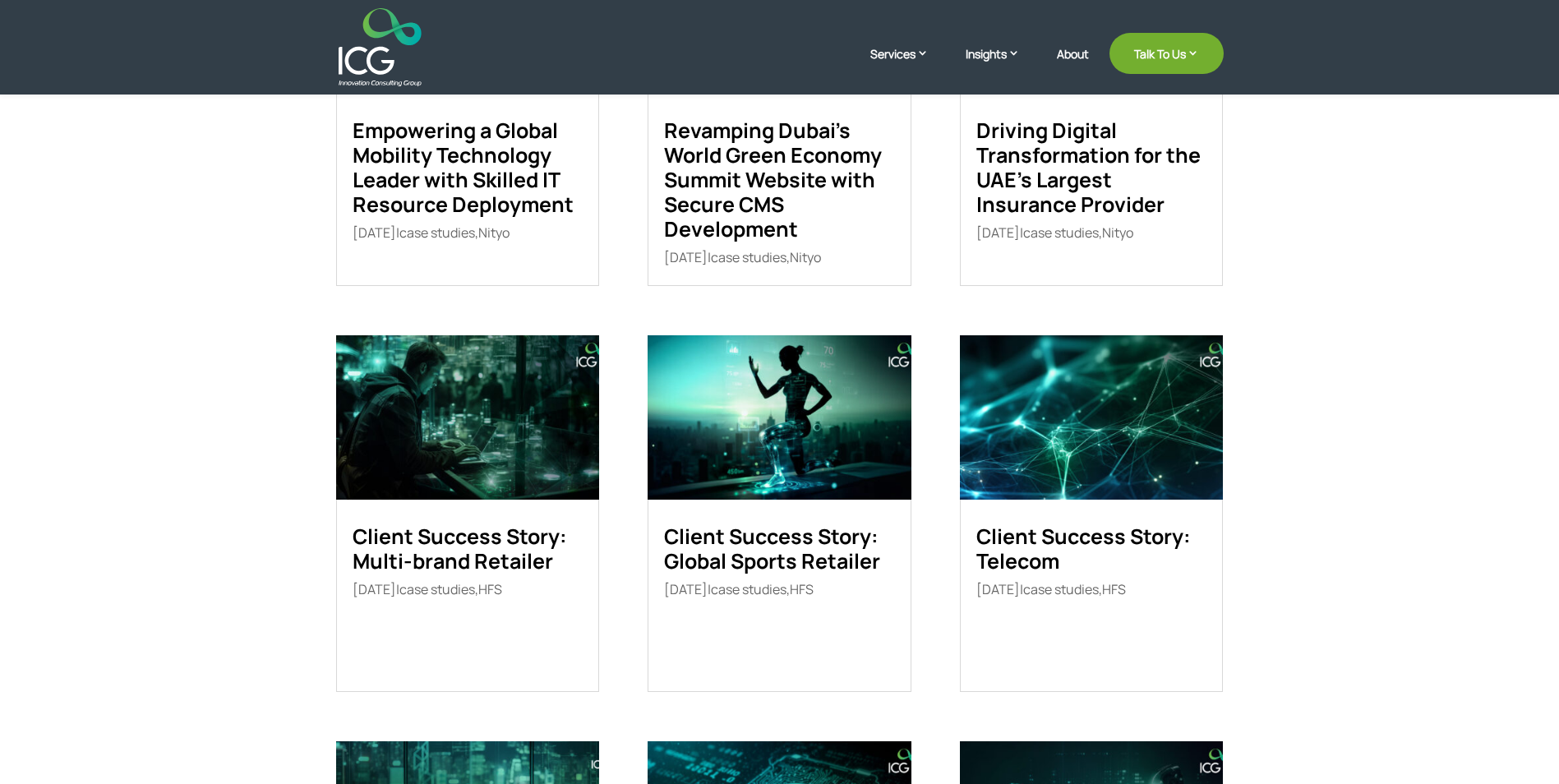
click at [494, 554] on link "Client Success Story: Multi-brand Retailer" at bounding box center [460, 548] width 214 height 54
click at [814, 538] on link "Client Success Story: Global Sports Retailer" at bounding box center [772, 548] width 216 height 54
click at [1089, 536] on link "Client Success Story: Telecom" at bounding box center [1083, 548] width 214 height 54
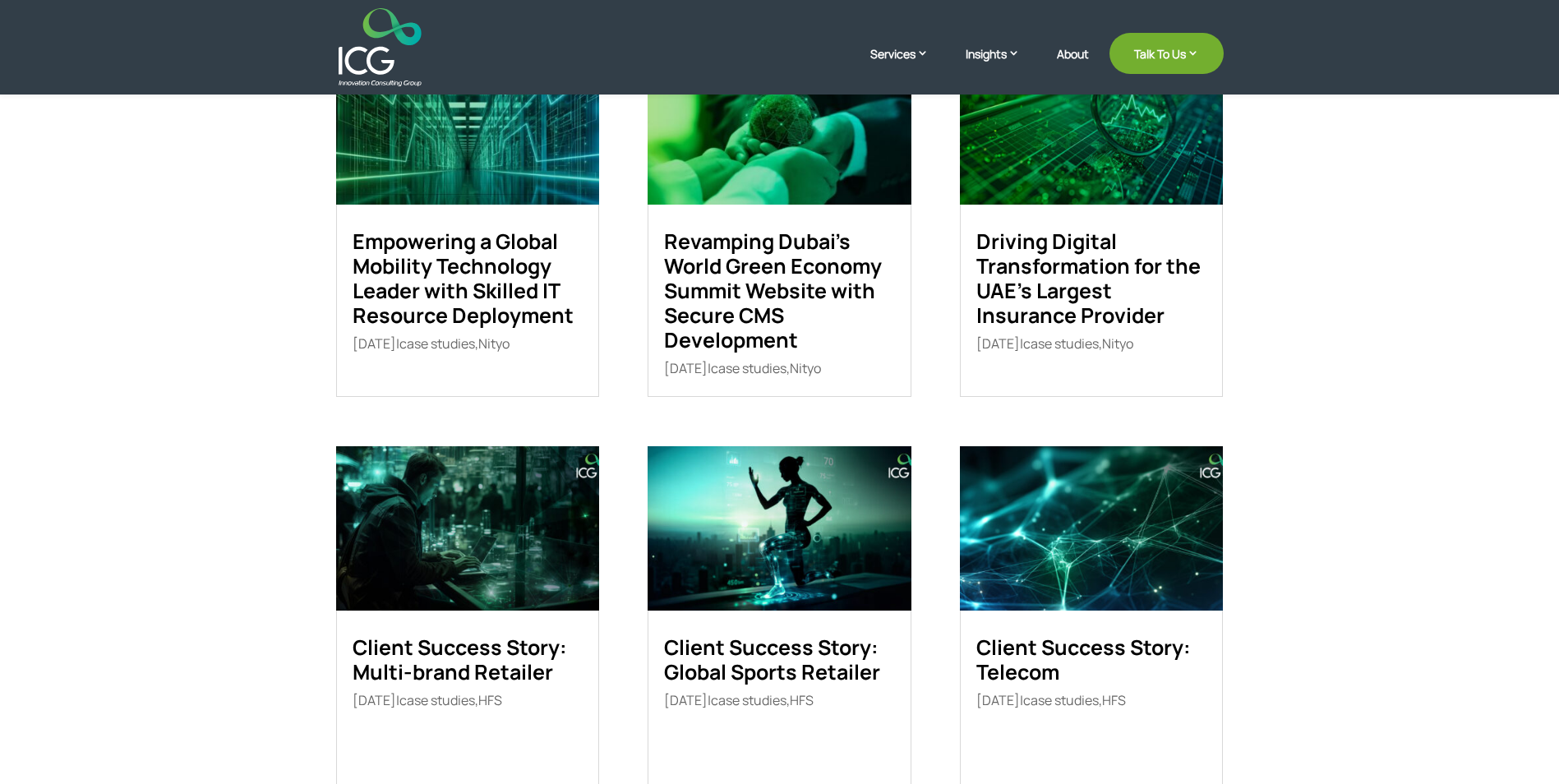
scroll to position [469, 0]
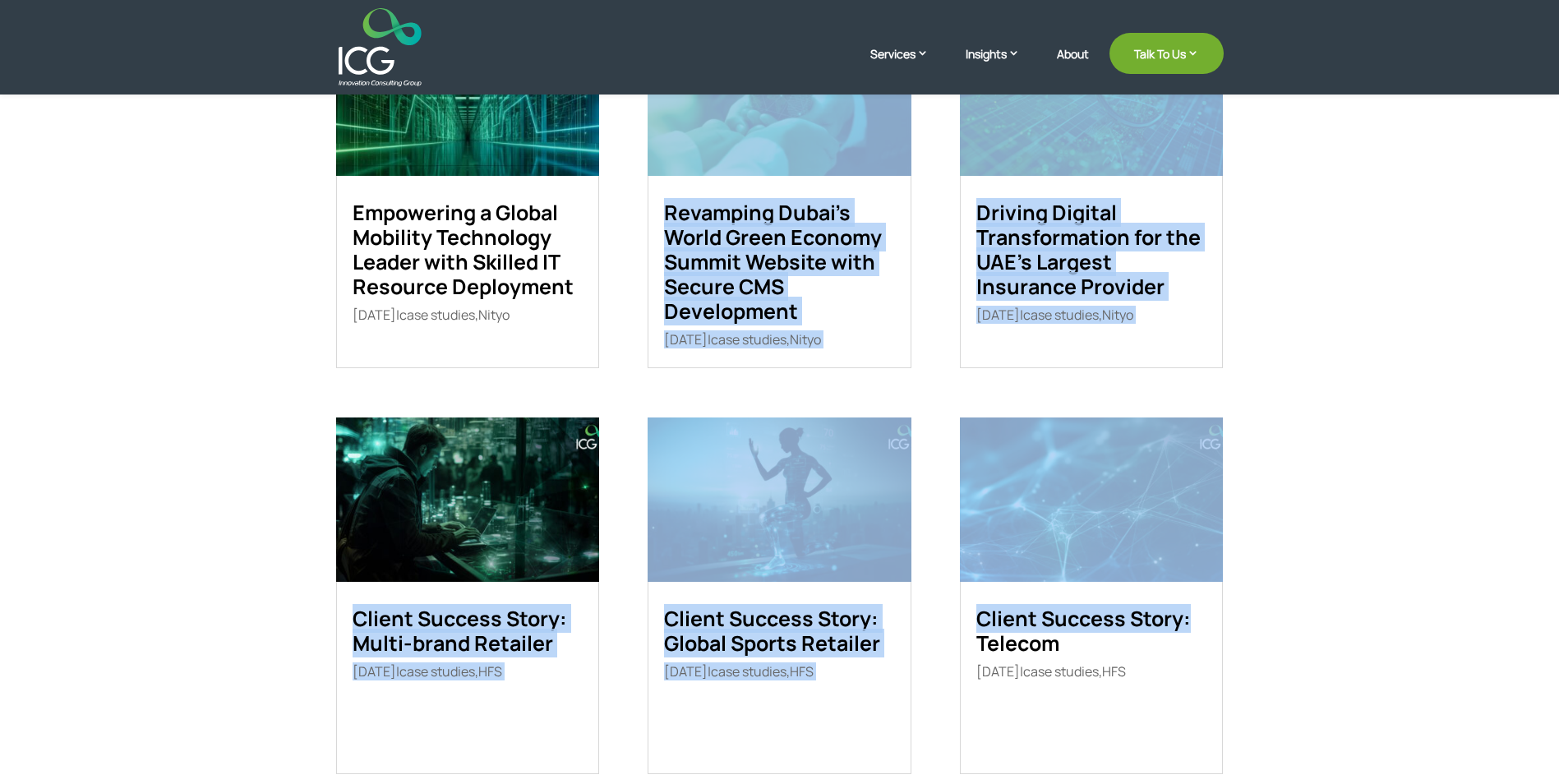
drag, startPoint x: 240, startPoint y: 601, endPoint x: 1236, endPoint y: 623, distance: 996.2
drag, startPoint x: 1236, startPoint y: 623, endPoint x: 1335, endPoint y: 551, distance: 122.4
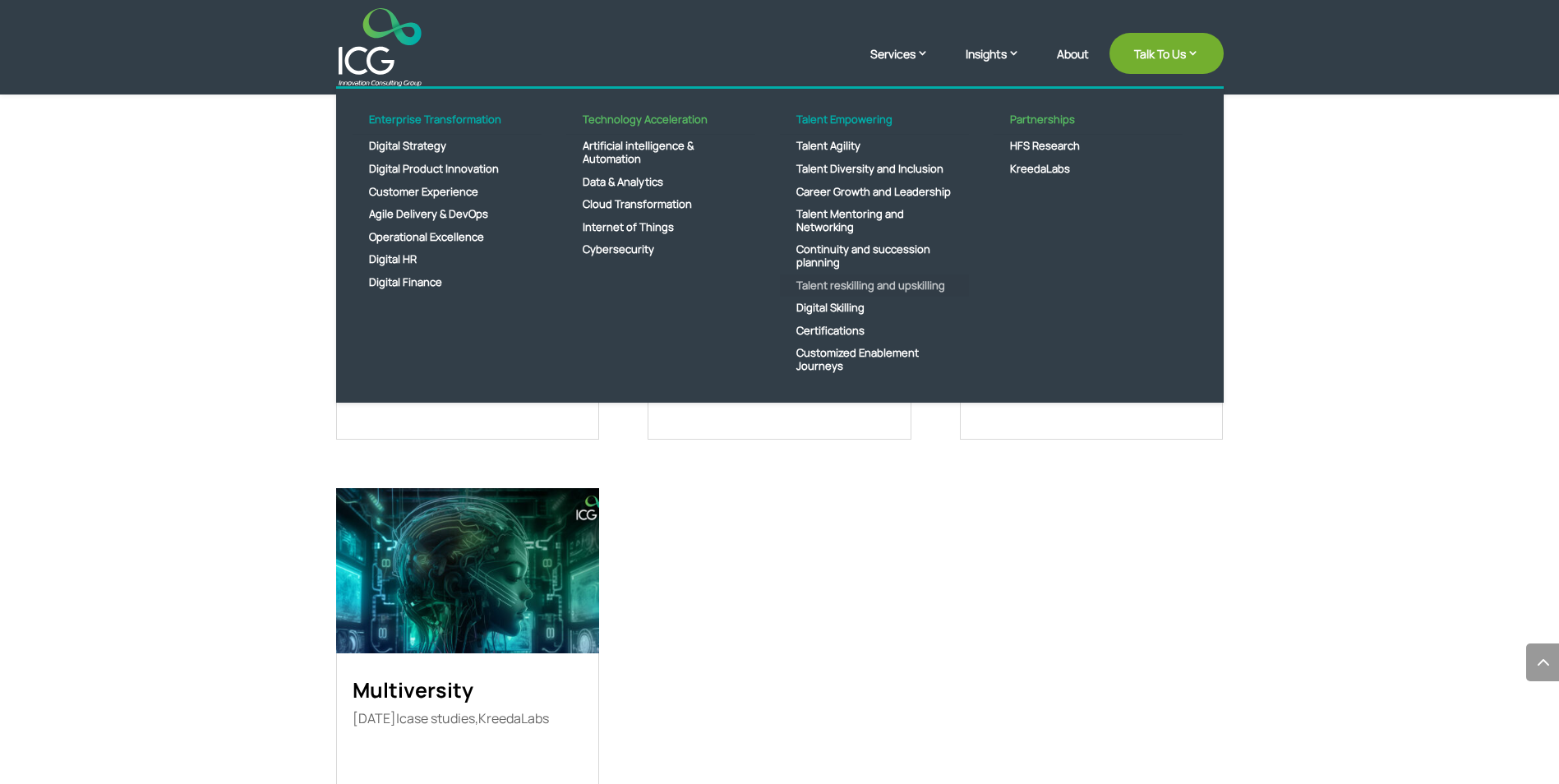
scroll to position [880, 0]
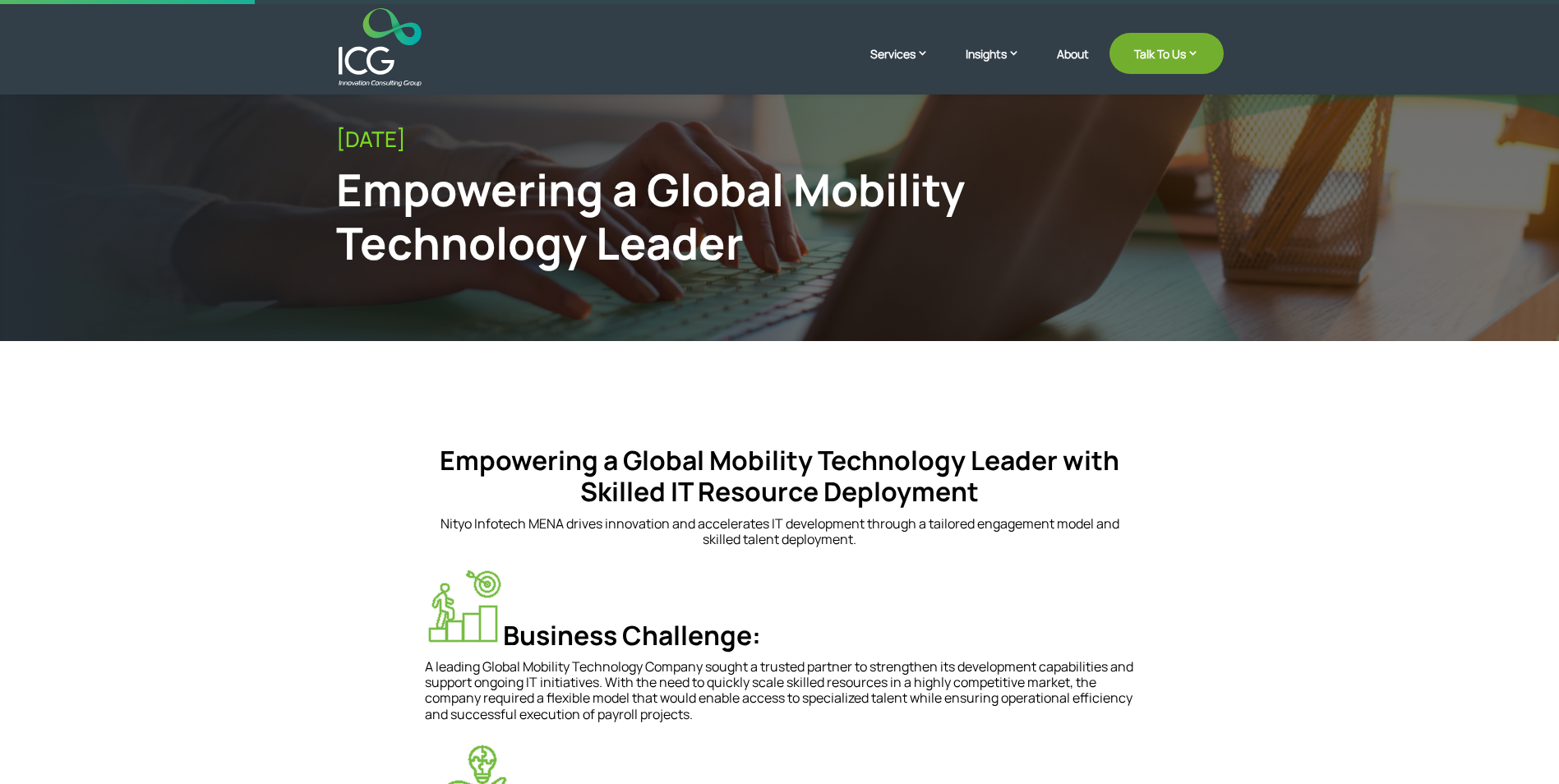
scroll to position [164, 0]
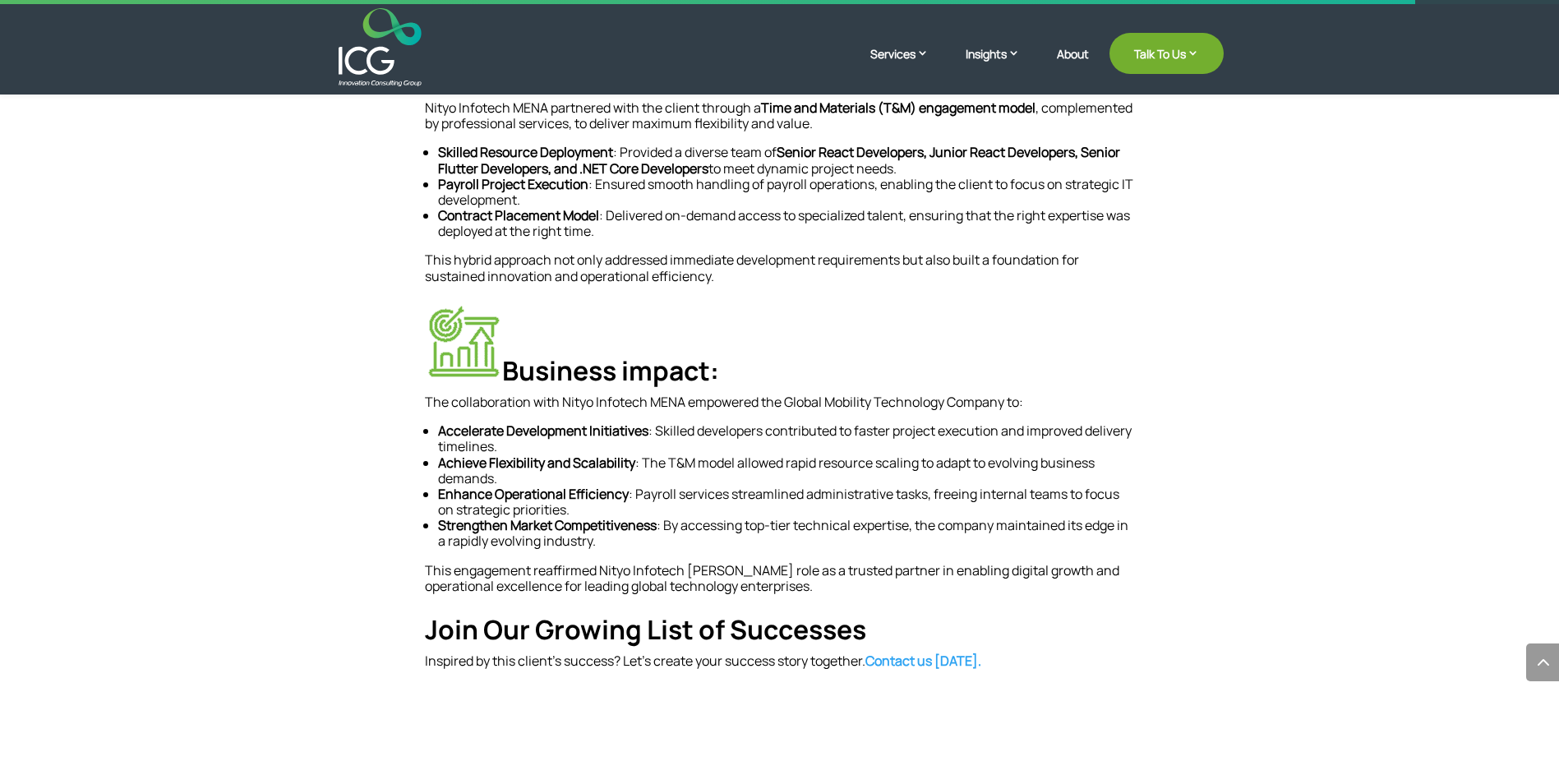
scroll to position [904, 0]
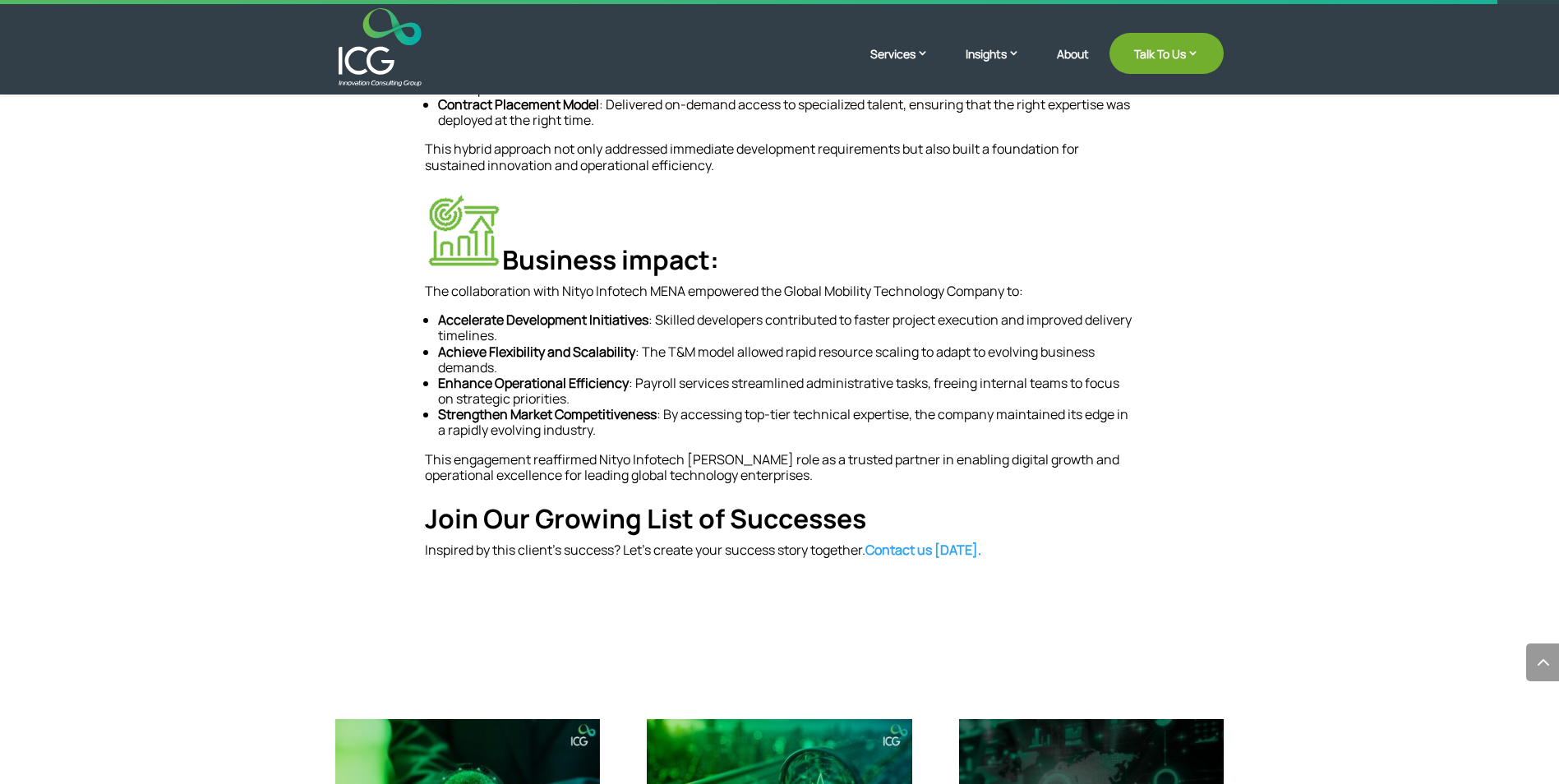
click at [912, 552] on strong "Contact us today." at bounding box center [924, 550] width 116 height 18
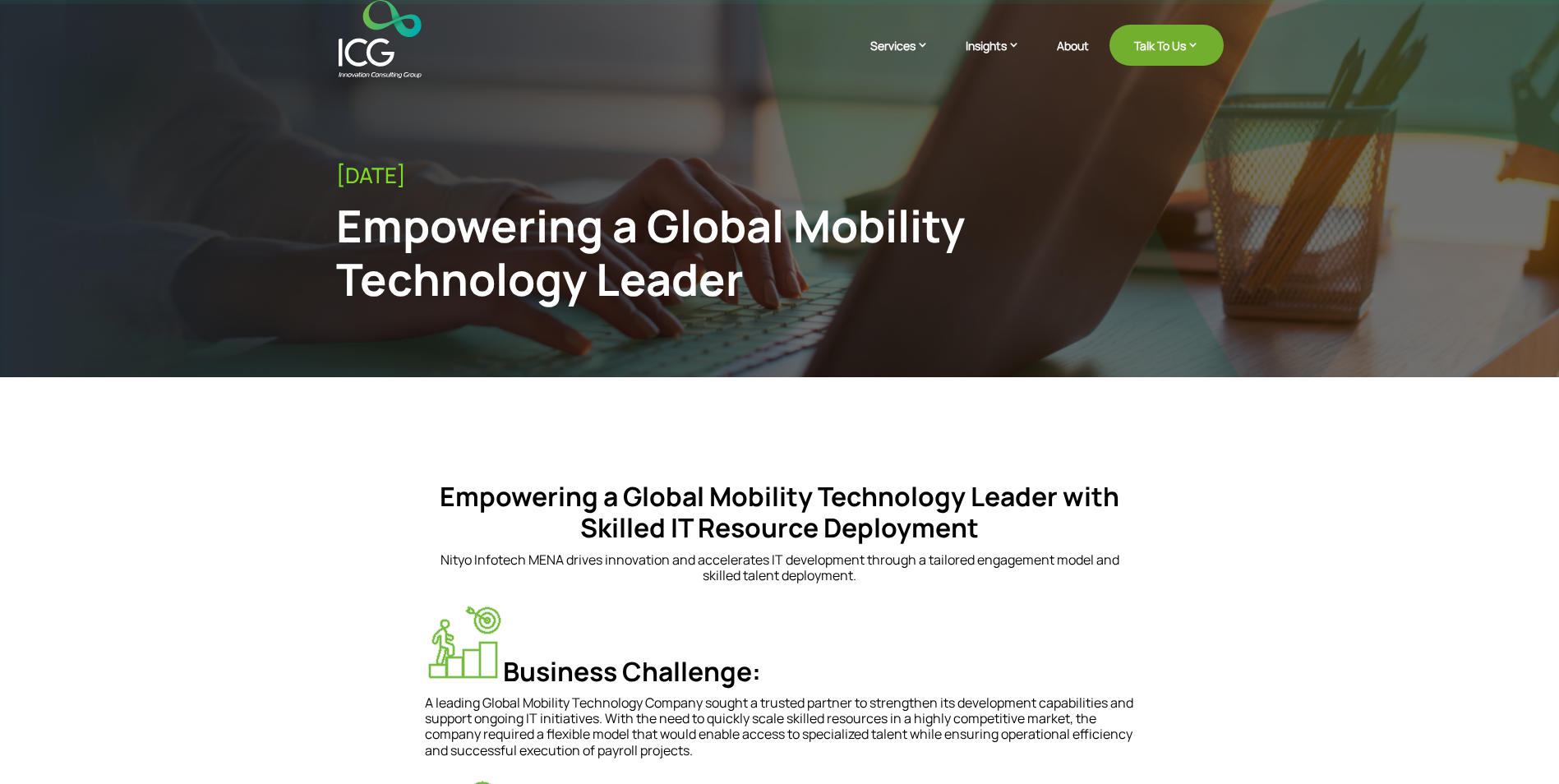
scroll to position [0, 0]
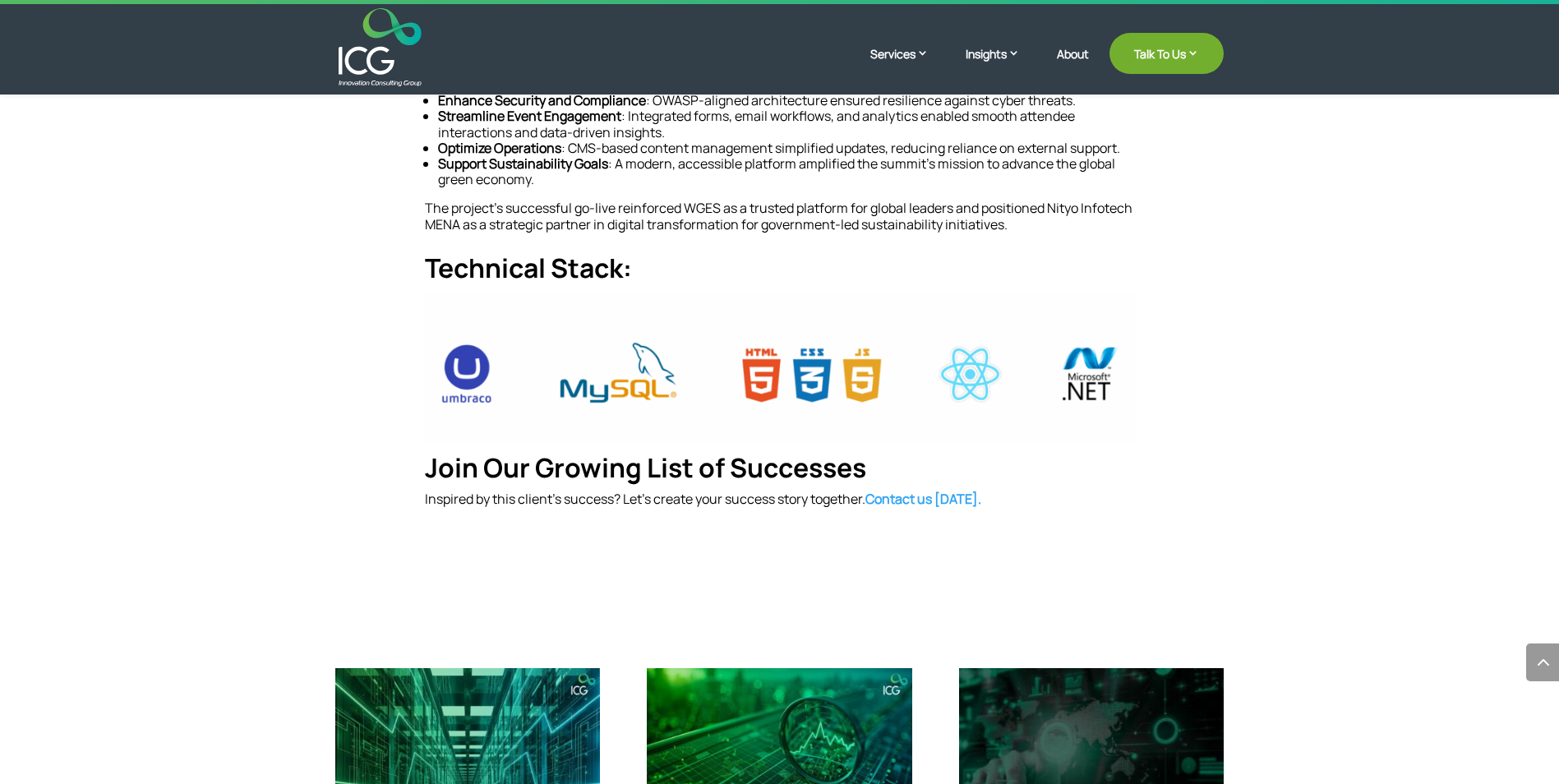
scroll to position [1232, 0]
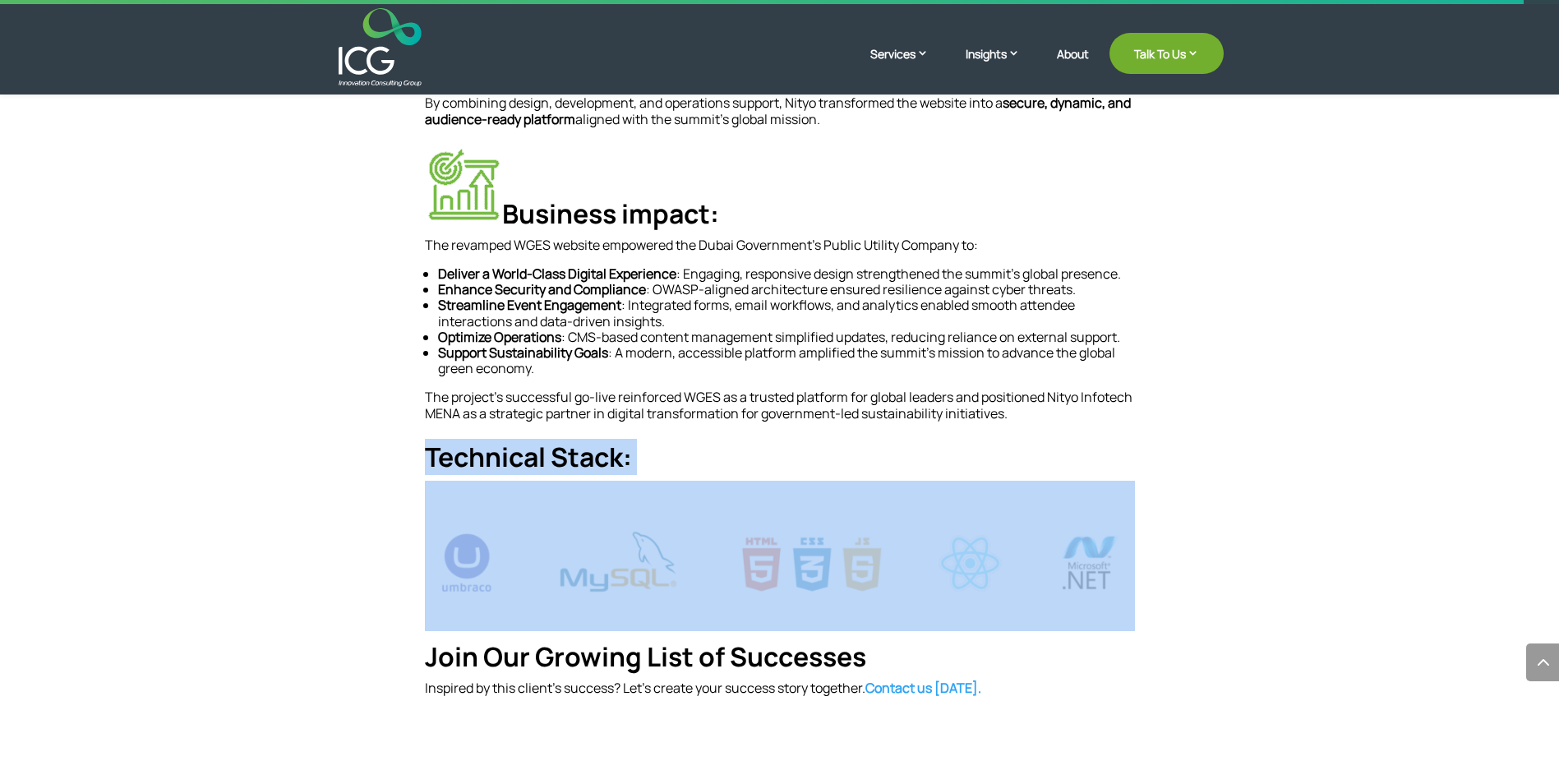
scroll to position [1227, 0]
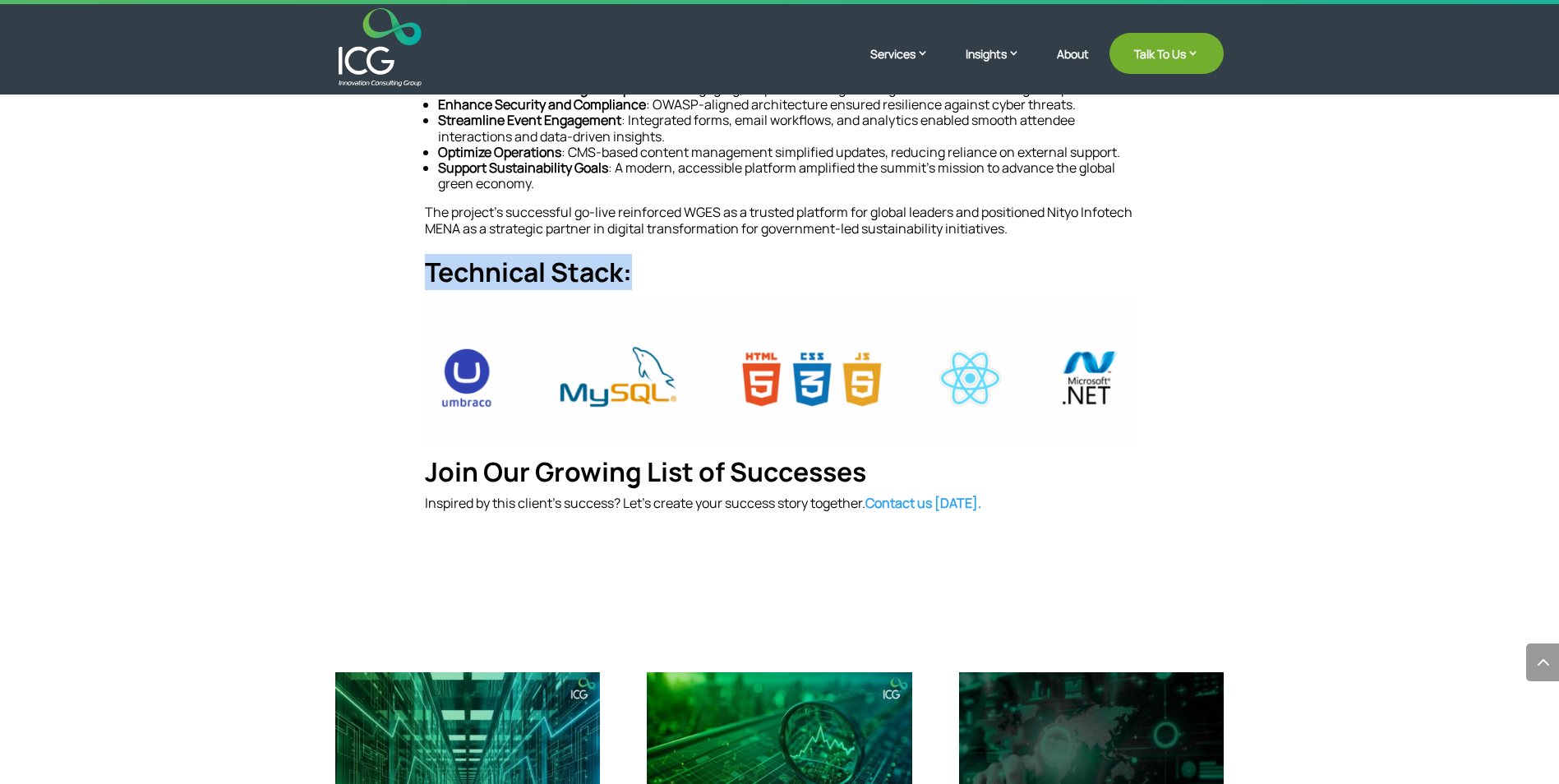
drag, startPoint x: 417, startPoint y: 516, endPoint x: 1135, endPoint y: 420, distance: 724.4
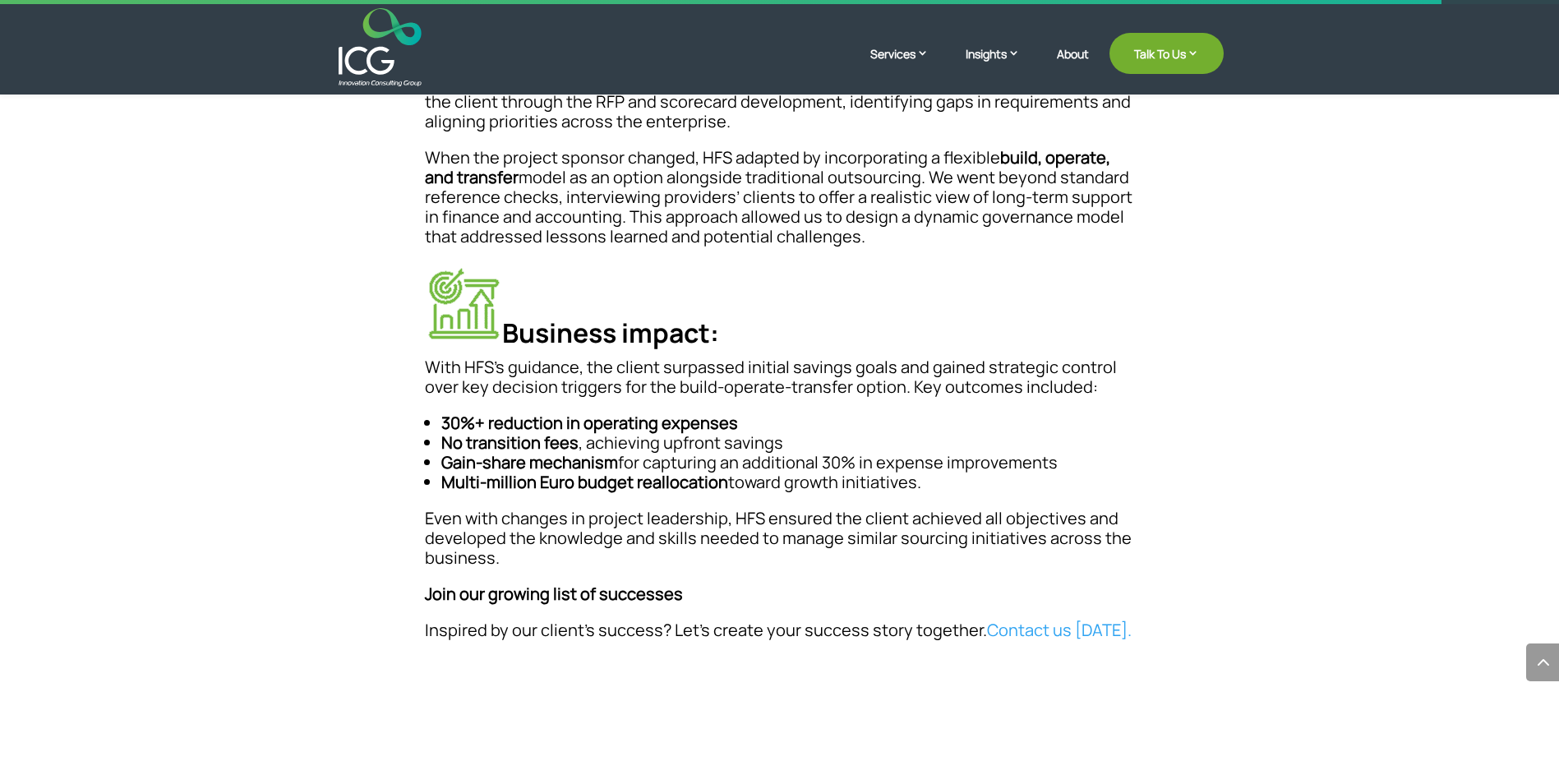
scroll to position [986, 0]
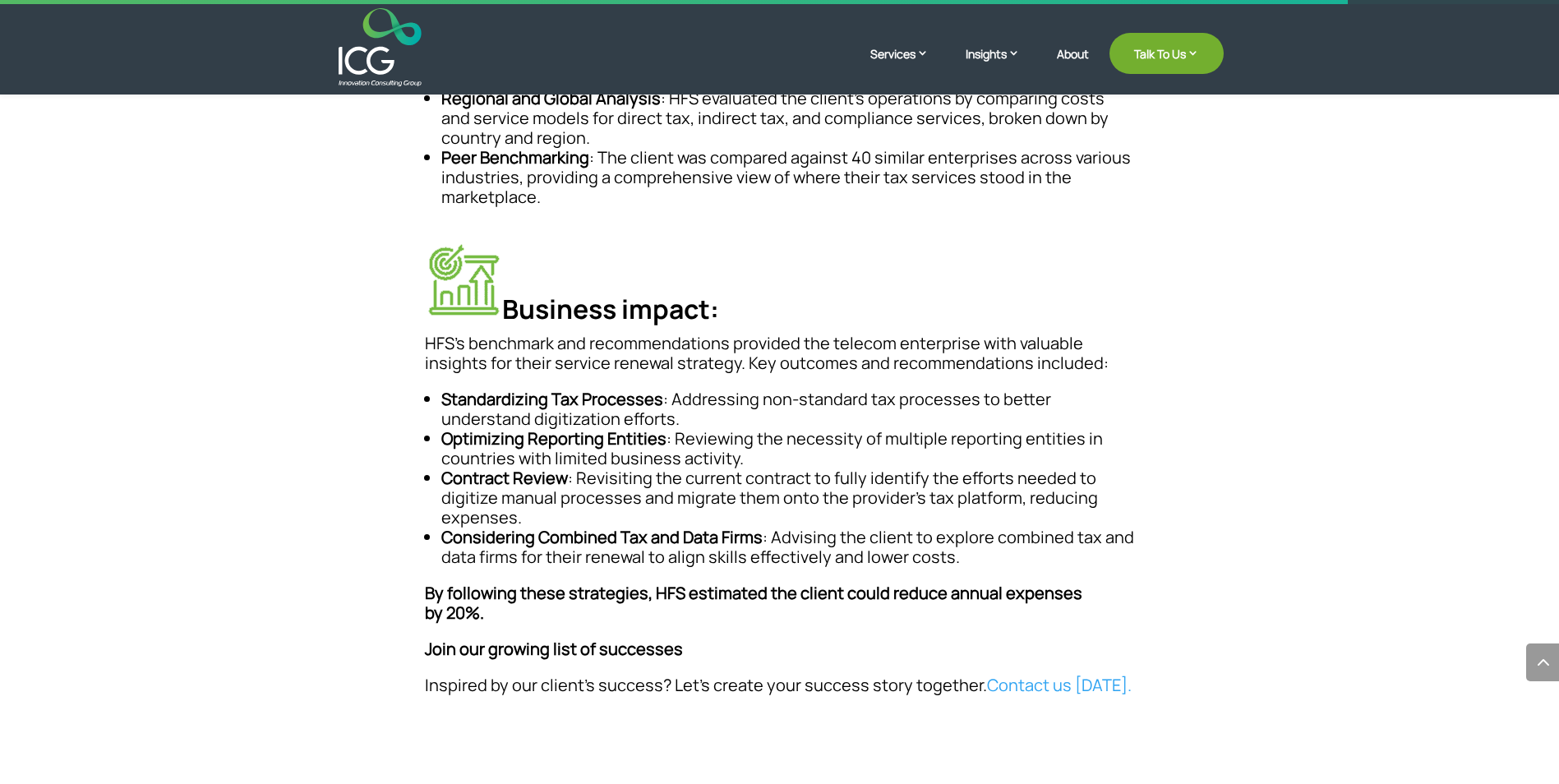
scroll to position [981, 0]
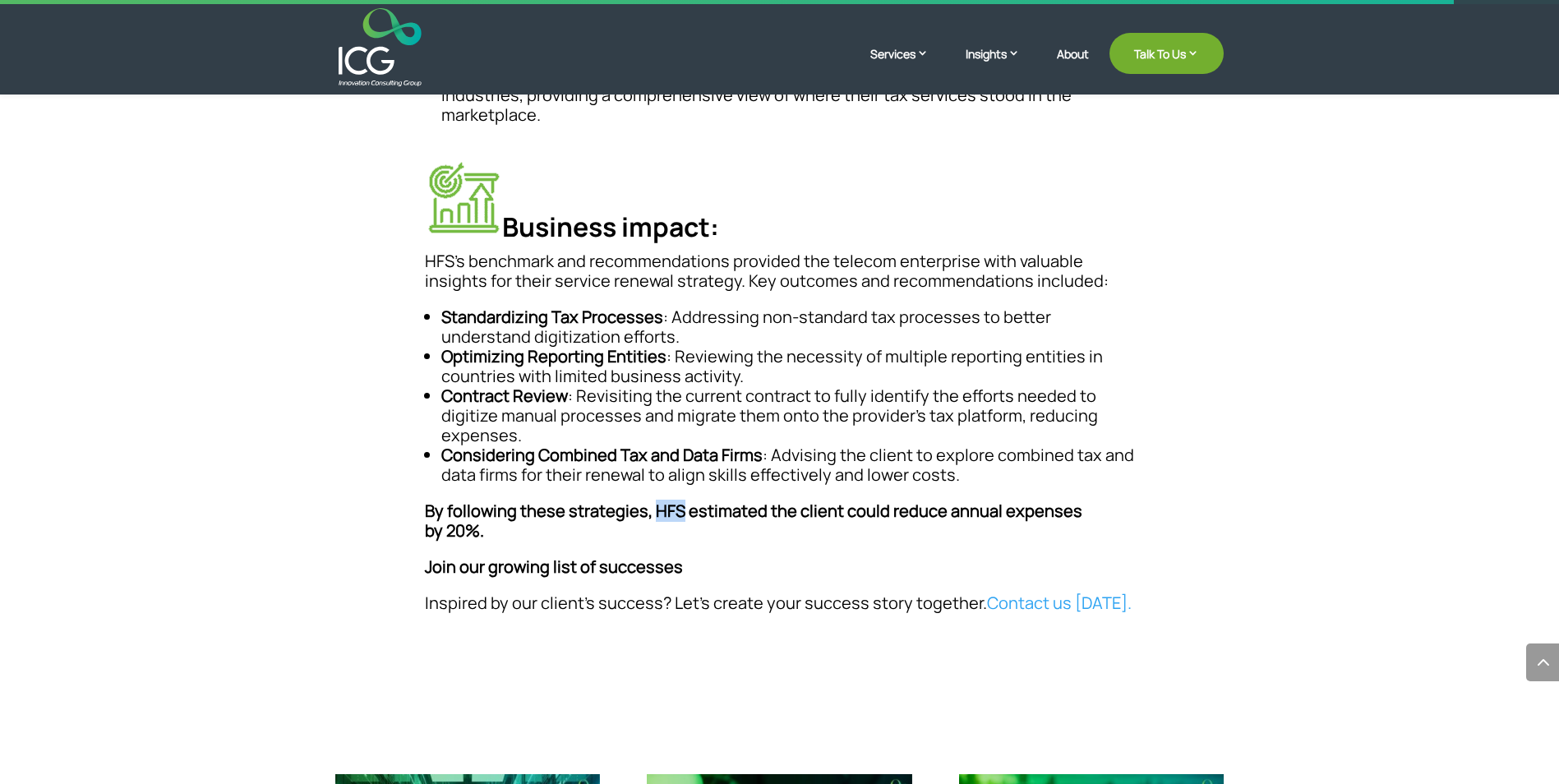
drag, startPoint x: 652, startPoint y: 509, endPoint x: 675, endPoint y: 514, distance: 23.5
click at [675, 514] on strong "By following these strategies, HFS estimated the client could reduce annual exp…" at bounding box center [754, 520] width 658 height 42
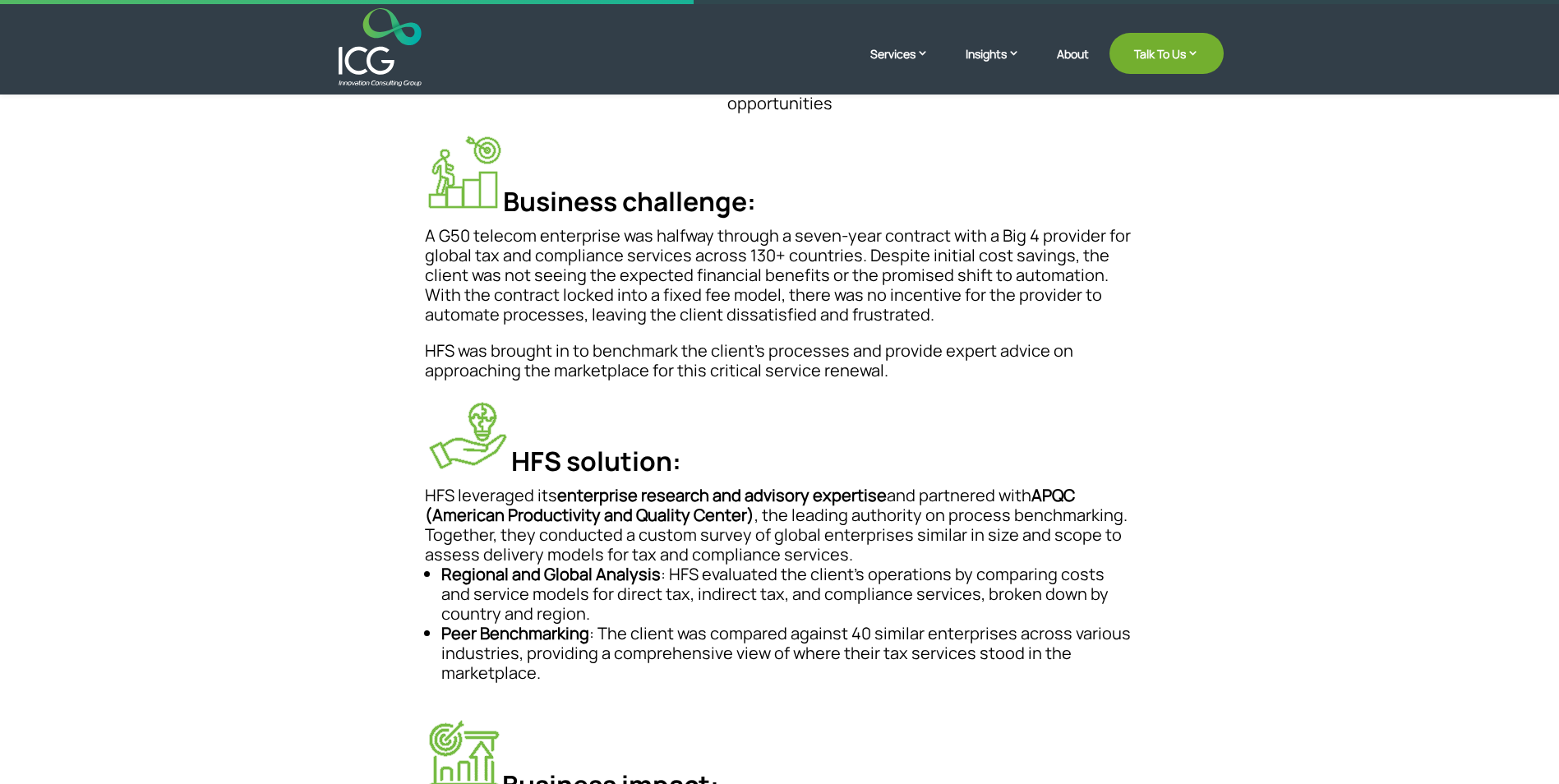
scroll to position [657, 0]
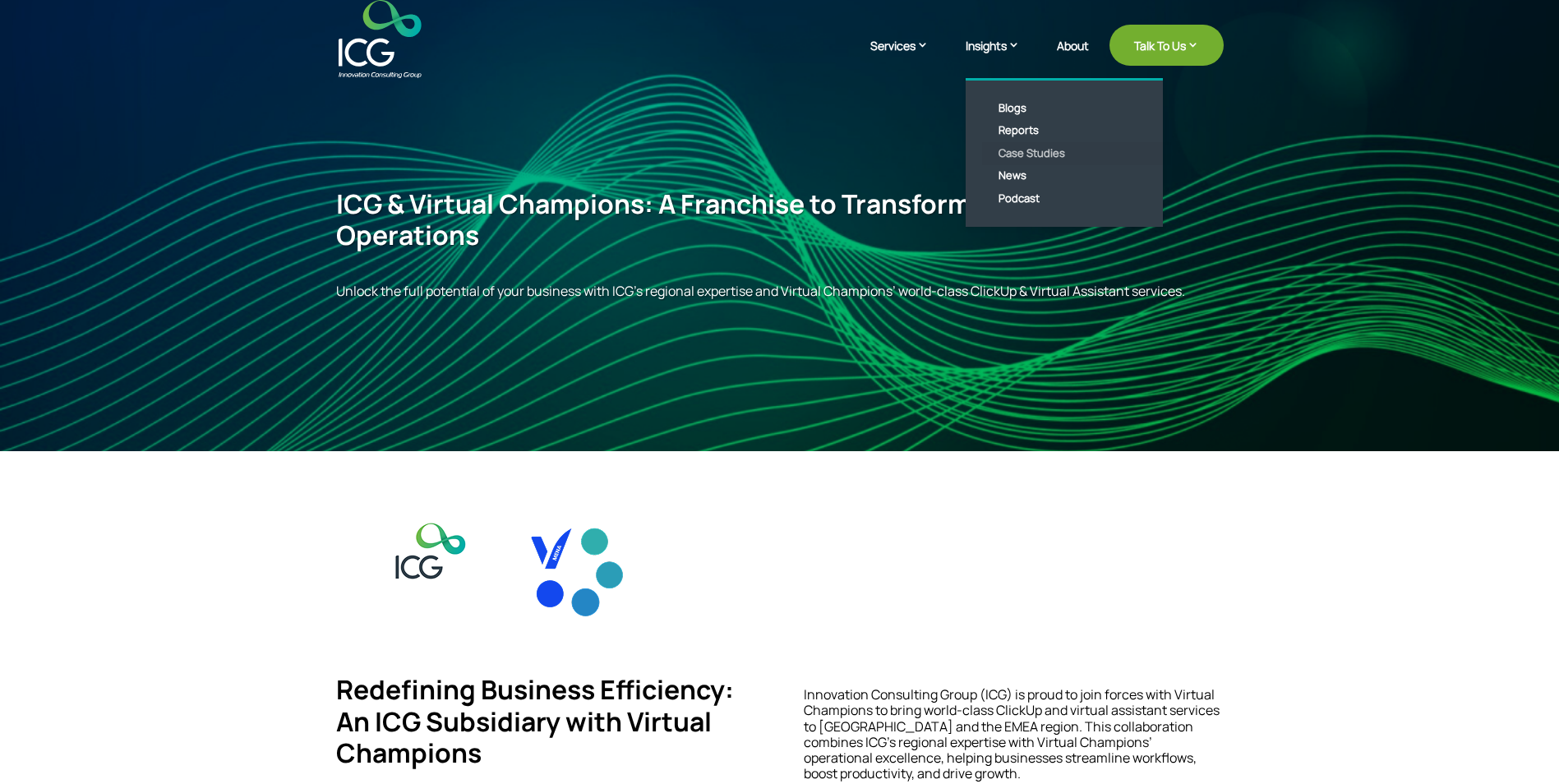
click at [1011, 151] on link "Case Studies" at bounding box center [1076, 153] width 189 height 23
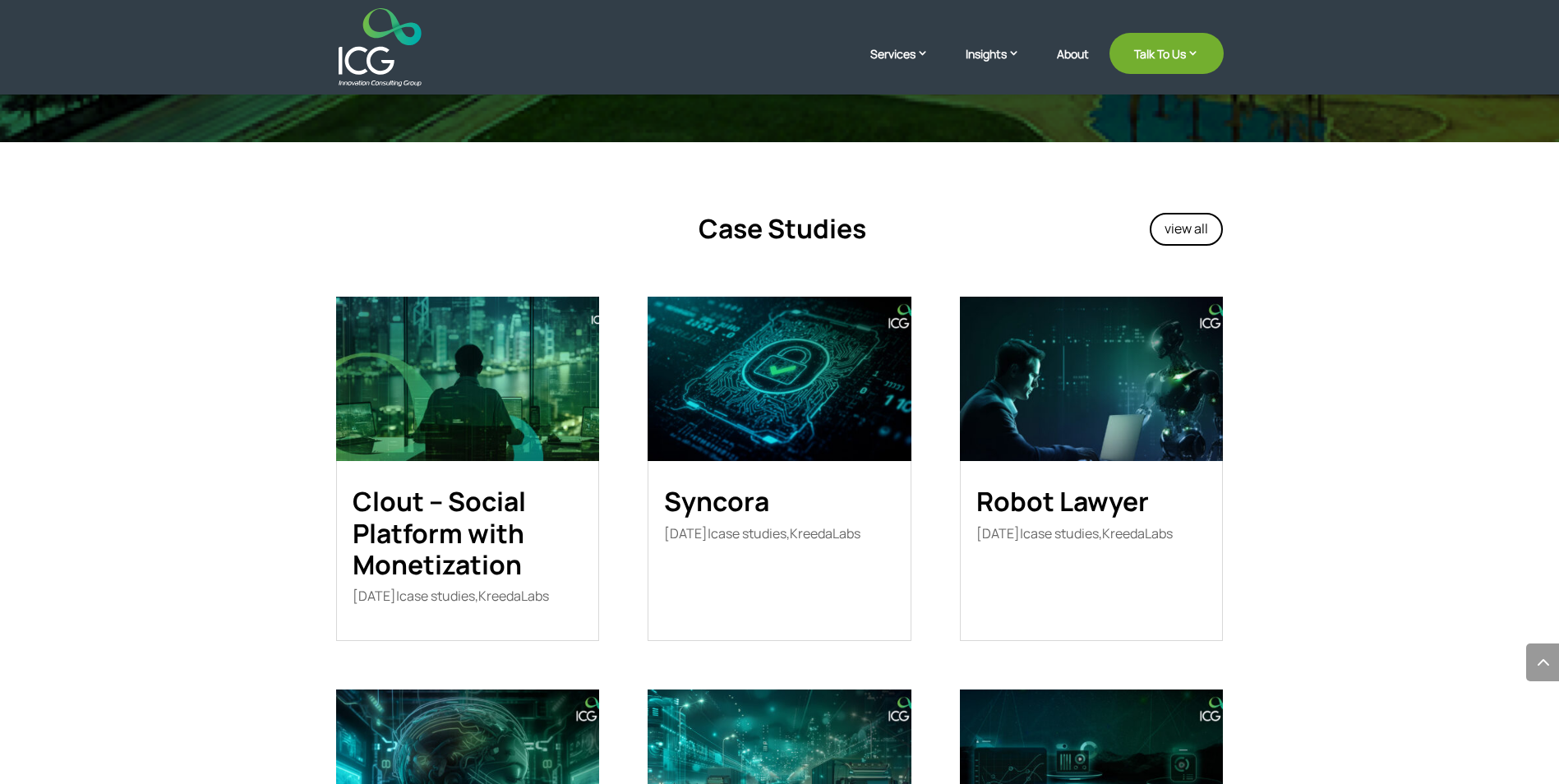
scroll to position [2630, 0]
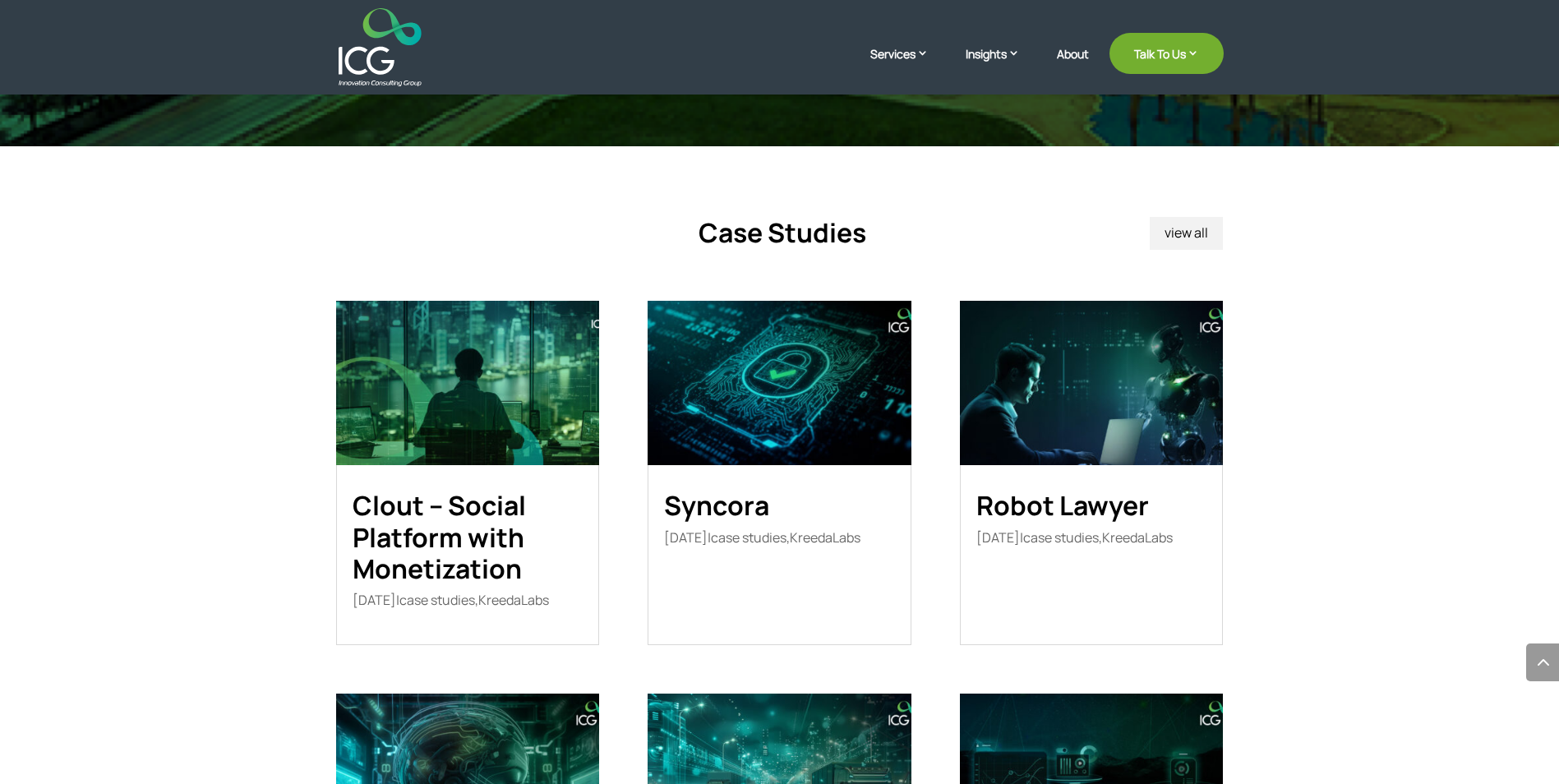
click at [1184, 217] on link "view all" at bounding box center [1186, 234] width 73 height 34
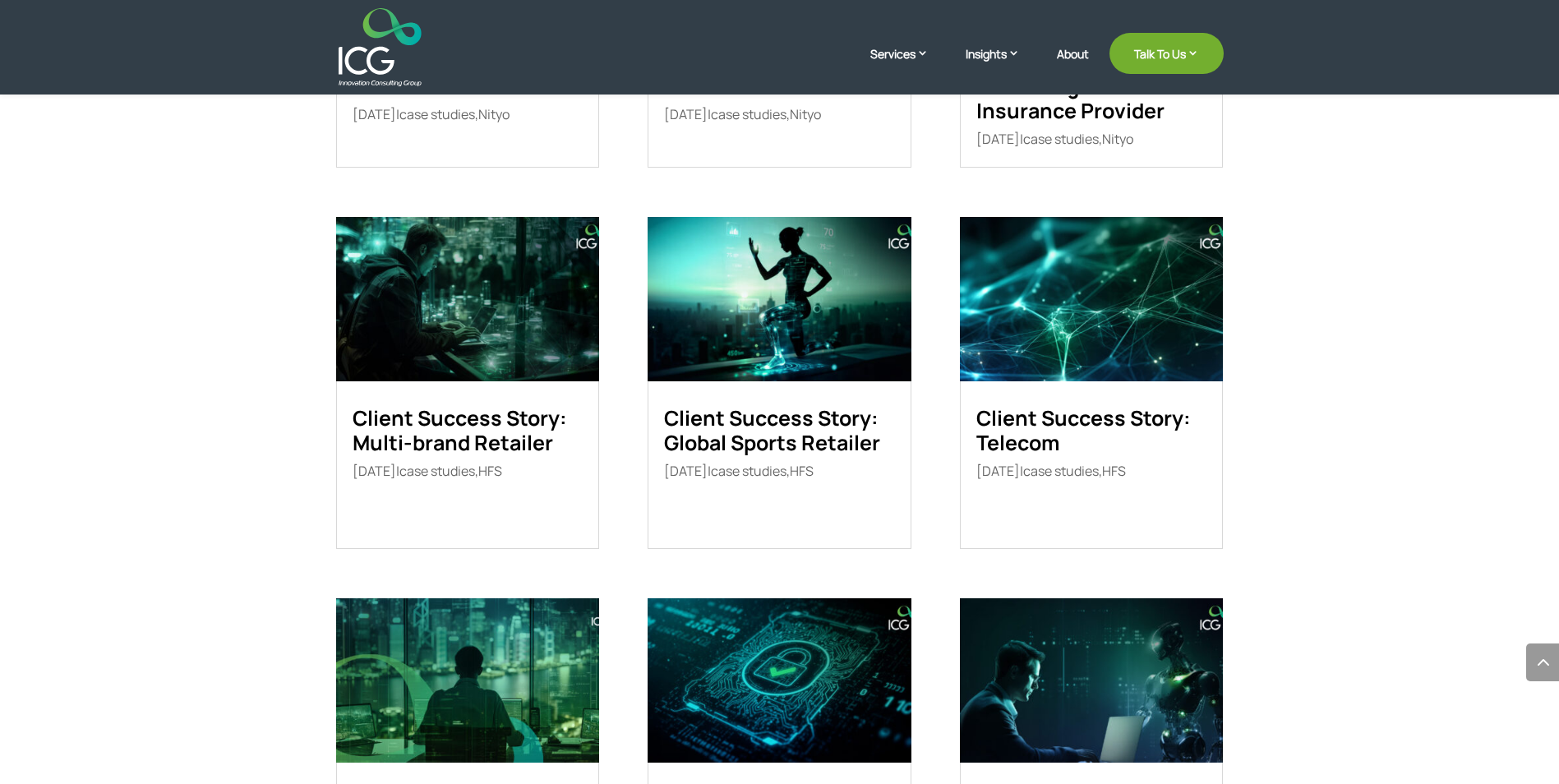
scroll to position [740, 0]
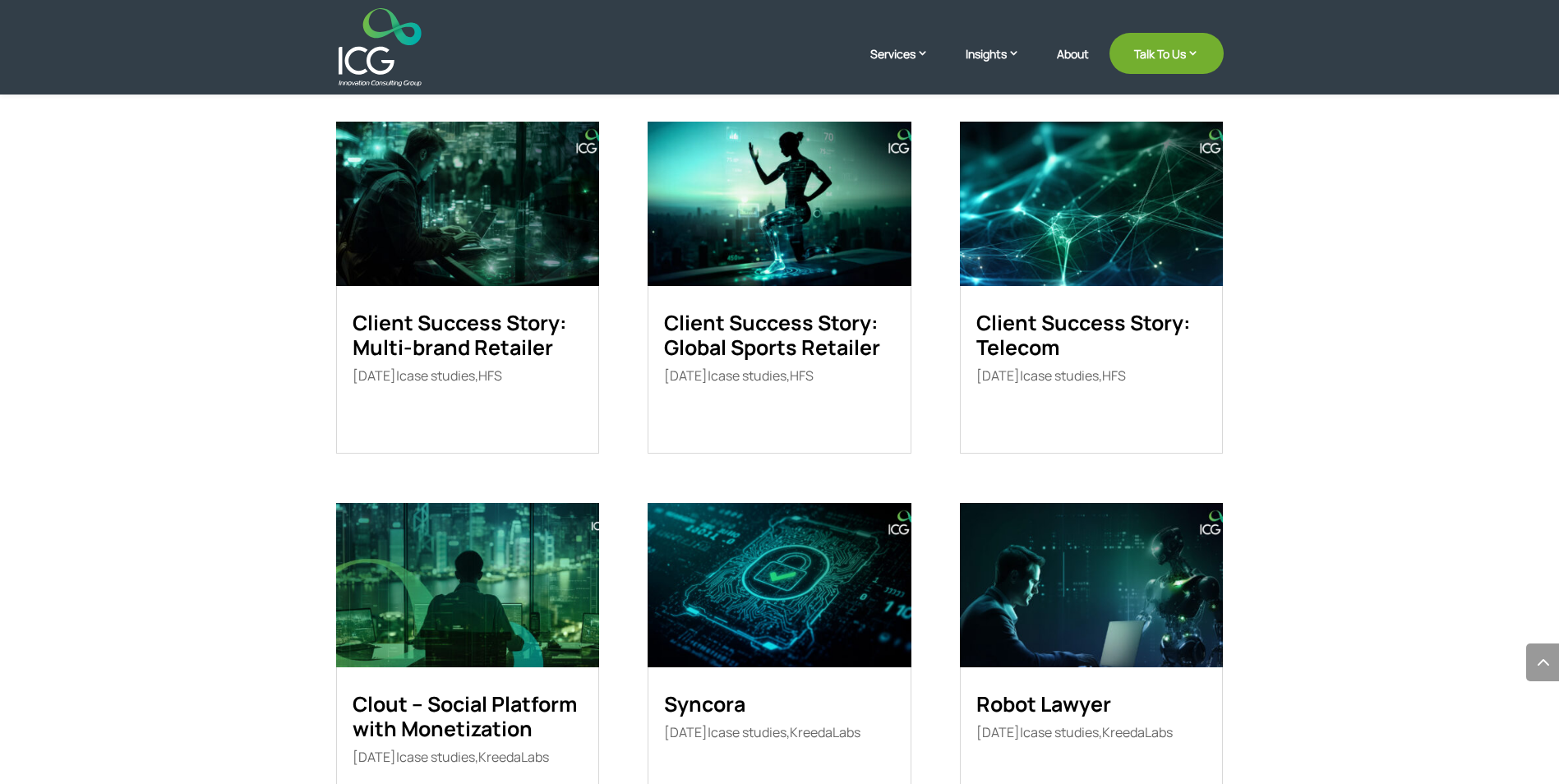
click at [1037, 328] on link "Client Success Story: Telecom" at bounding box center [1083, 335] width 214 height 54
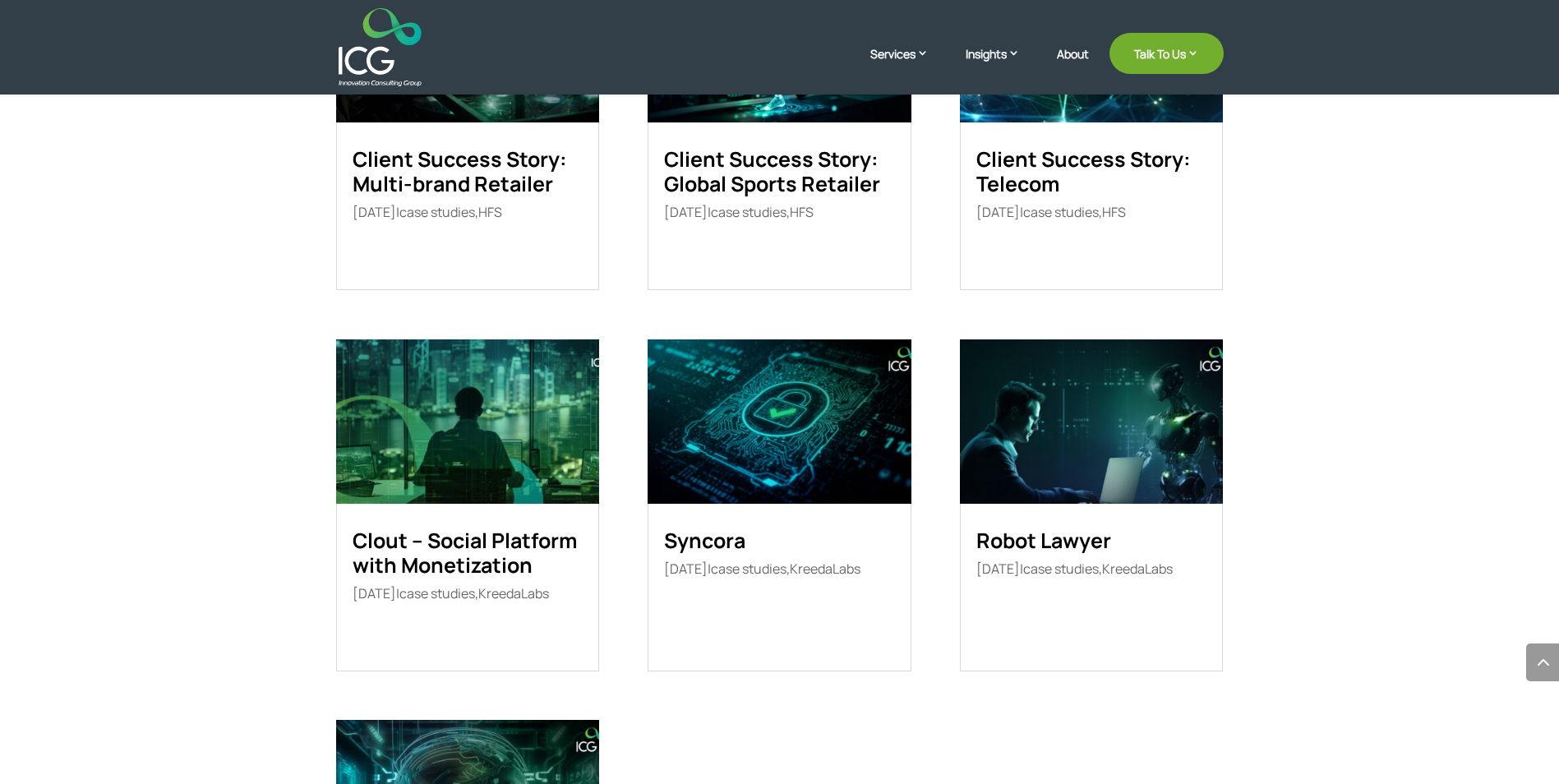
scroll to position [904, 0]
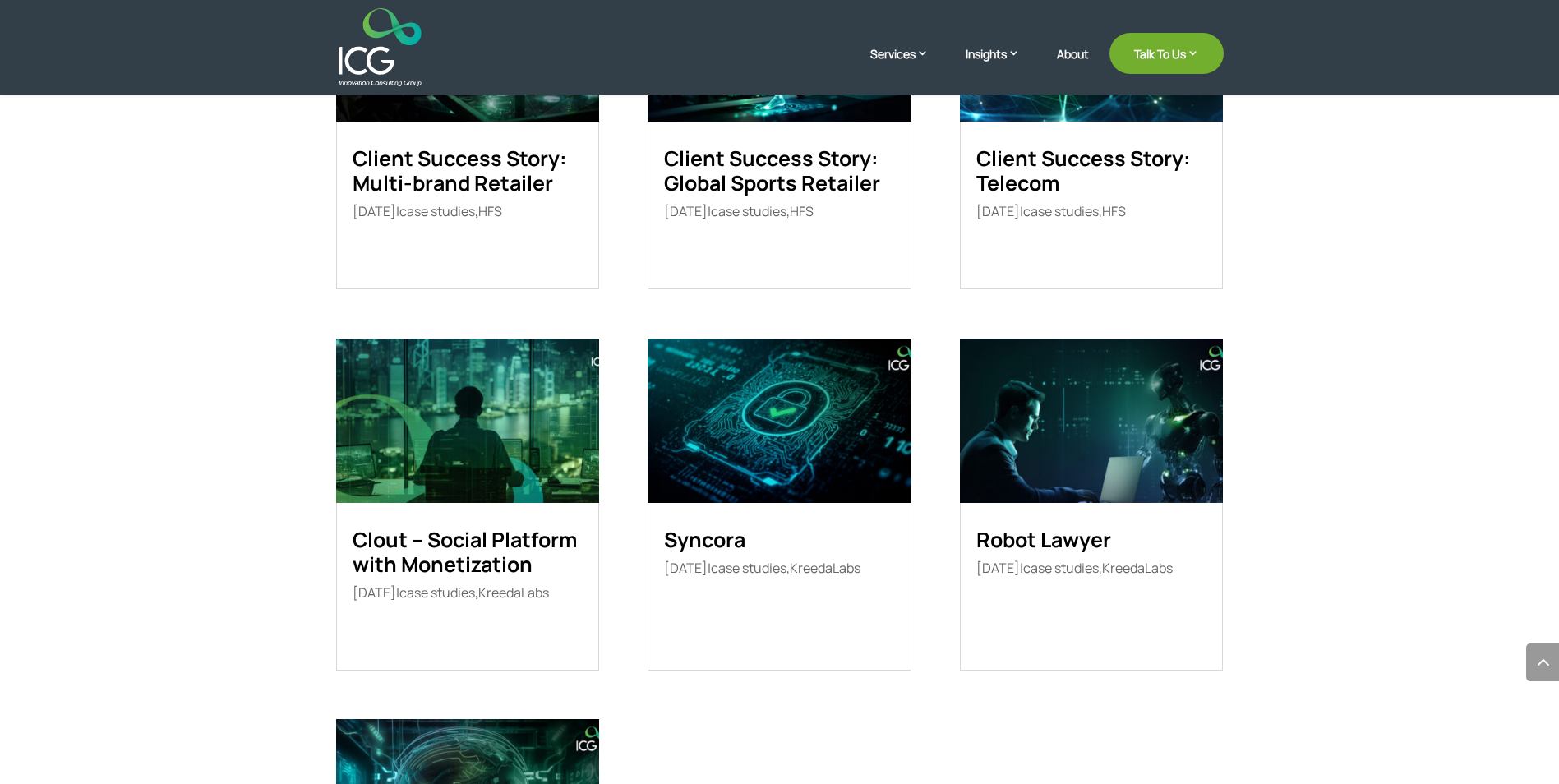
click at [495, 552] on link "Clout – Social Platform with Monetization" at bounding box center [465, 551] width 224 height 54
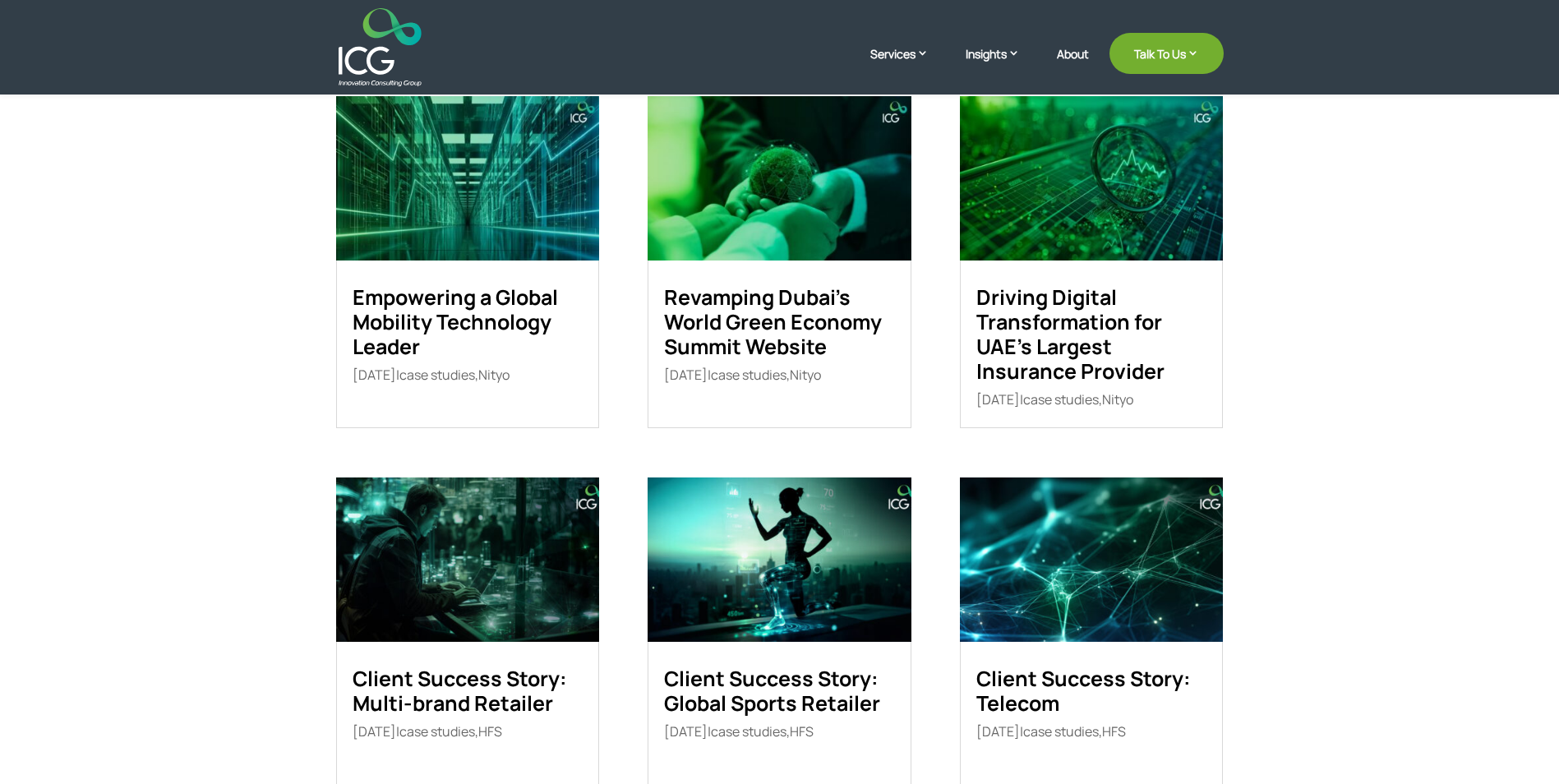
scroll to position [329, 0]
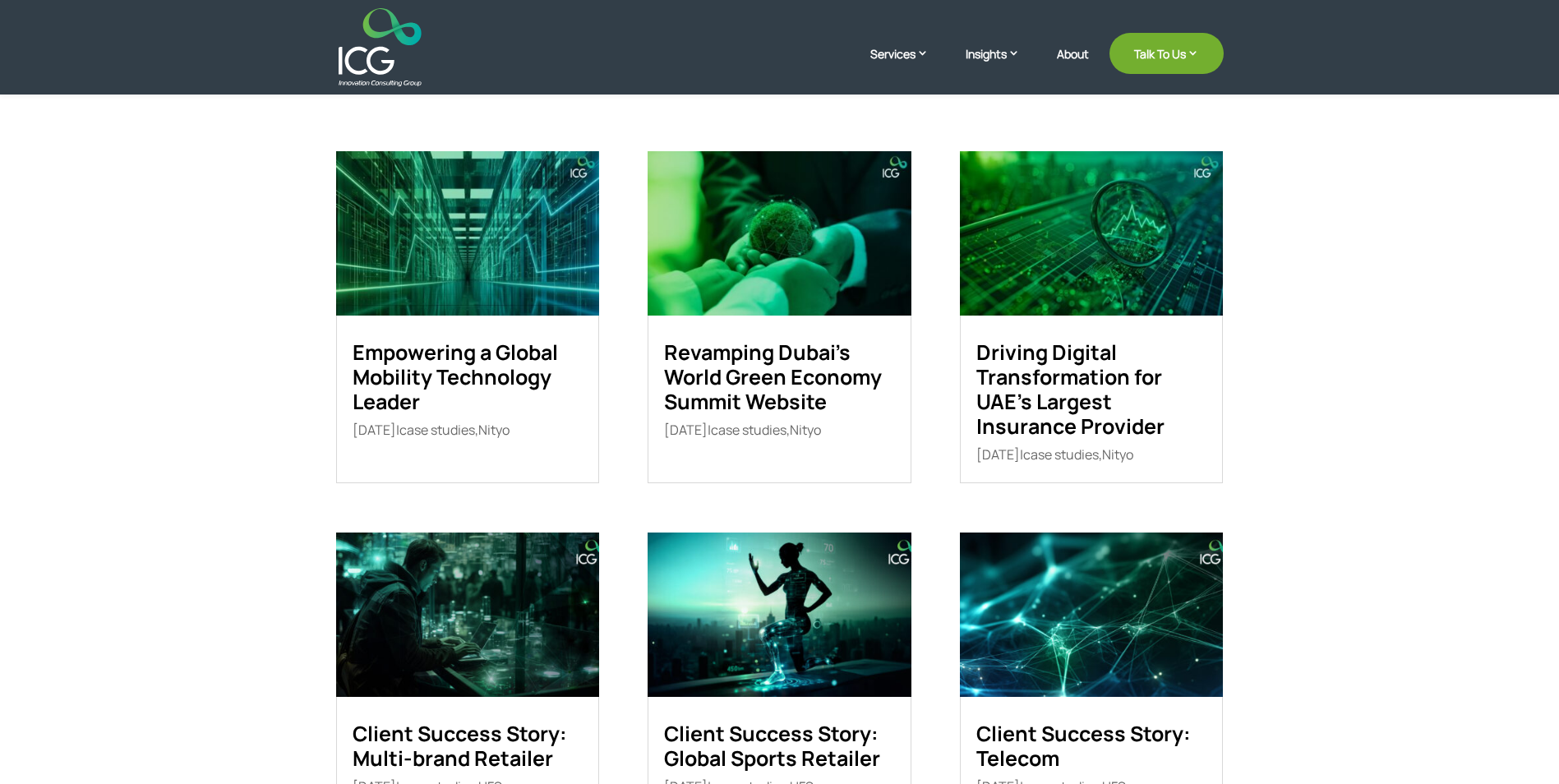
click at [758, 365] on link "Revamping Dubai’s World Green Economy Summit Website" at bounding box center [773, 377] width 217 height 78
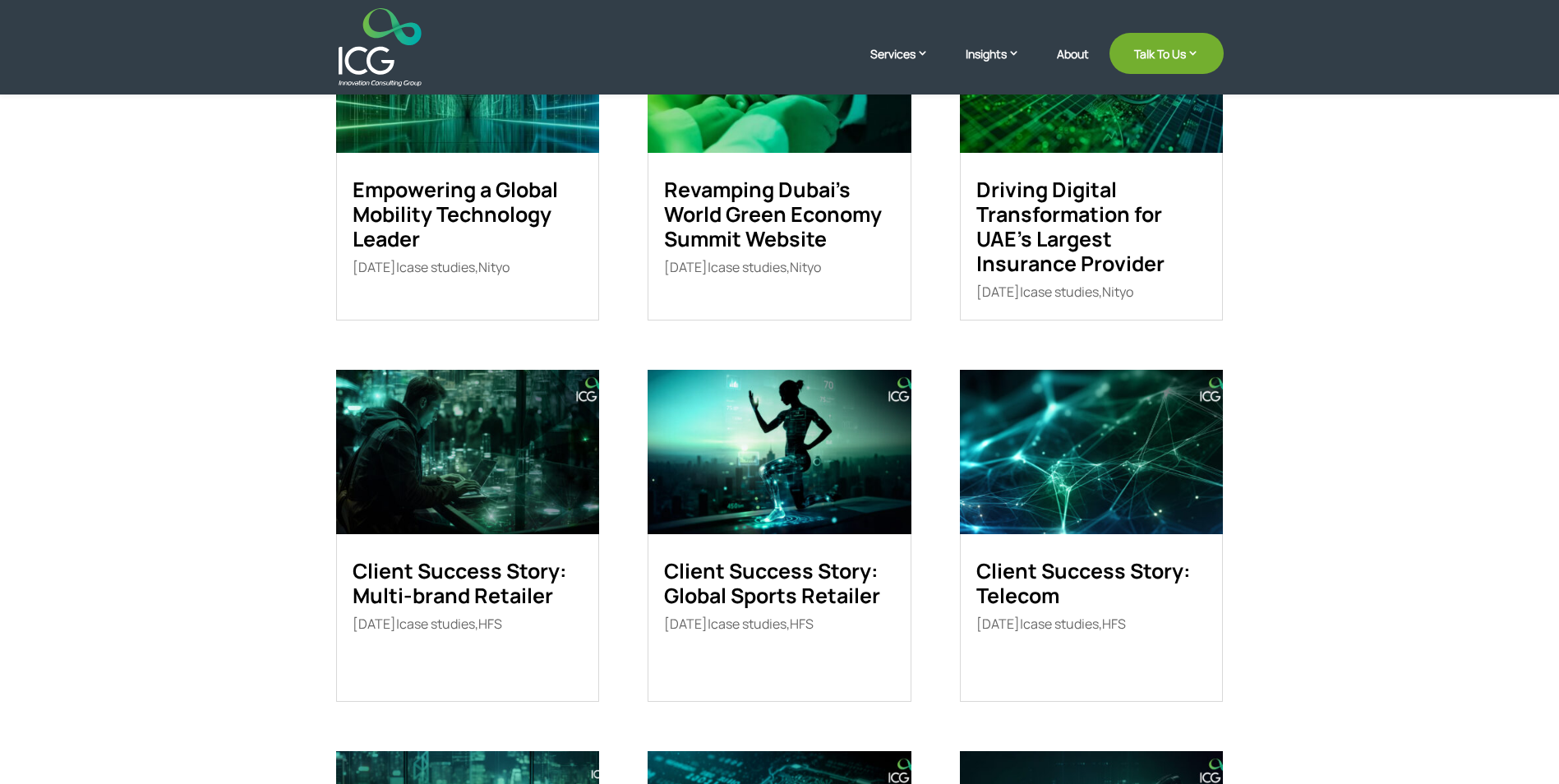
scroll to position [493, 0]
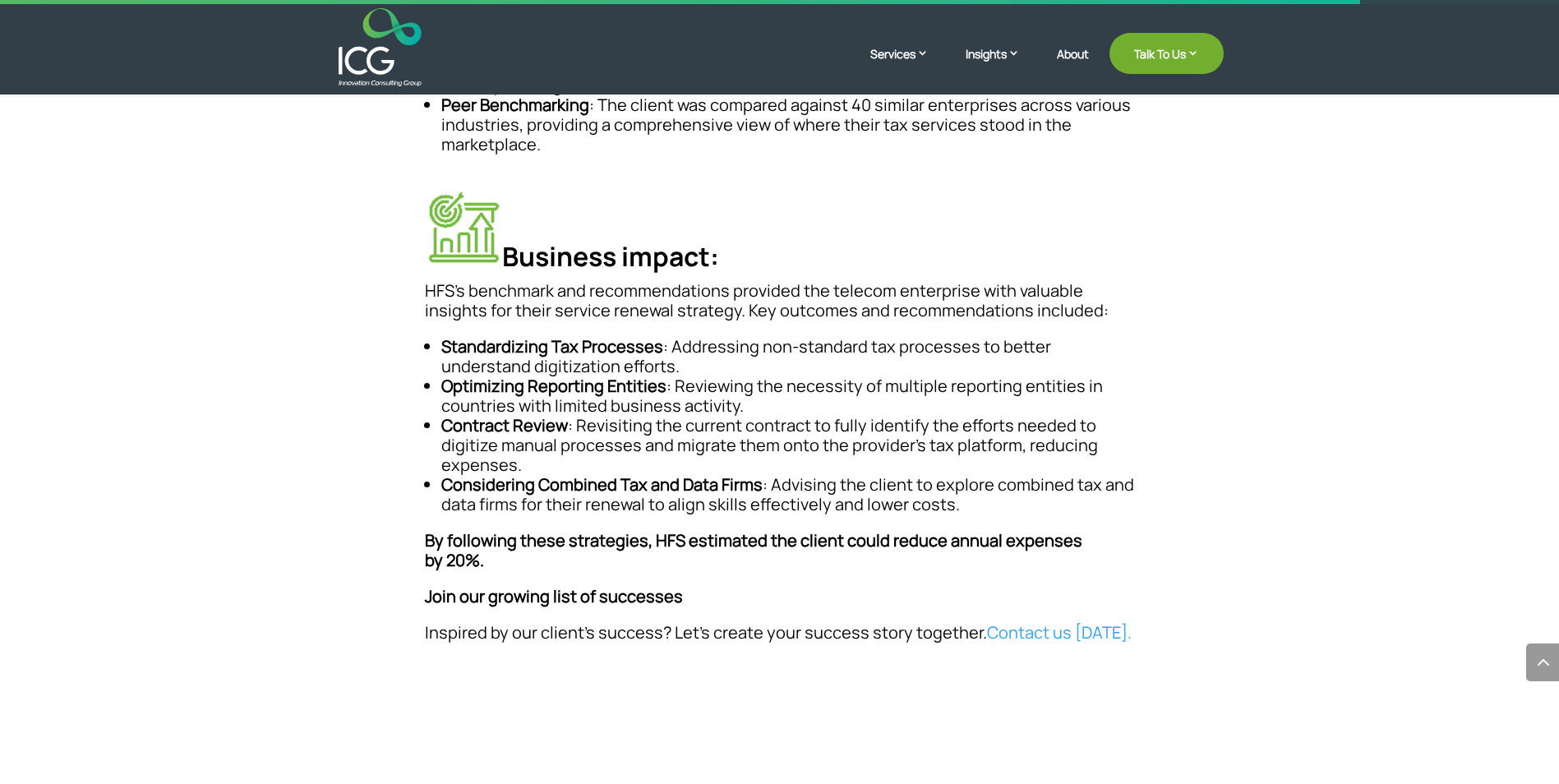
scroll to position [986, 0]
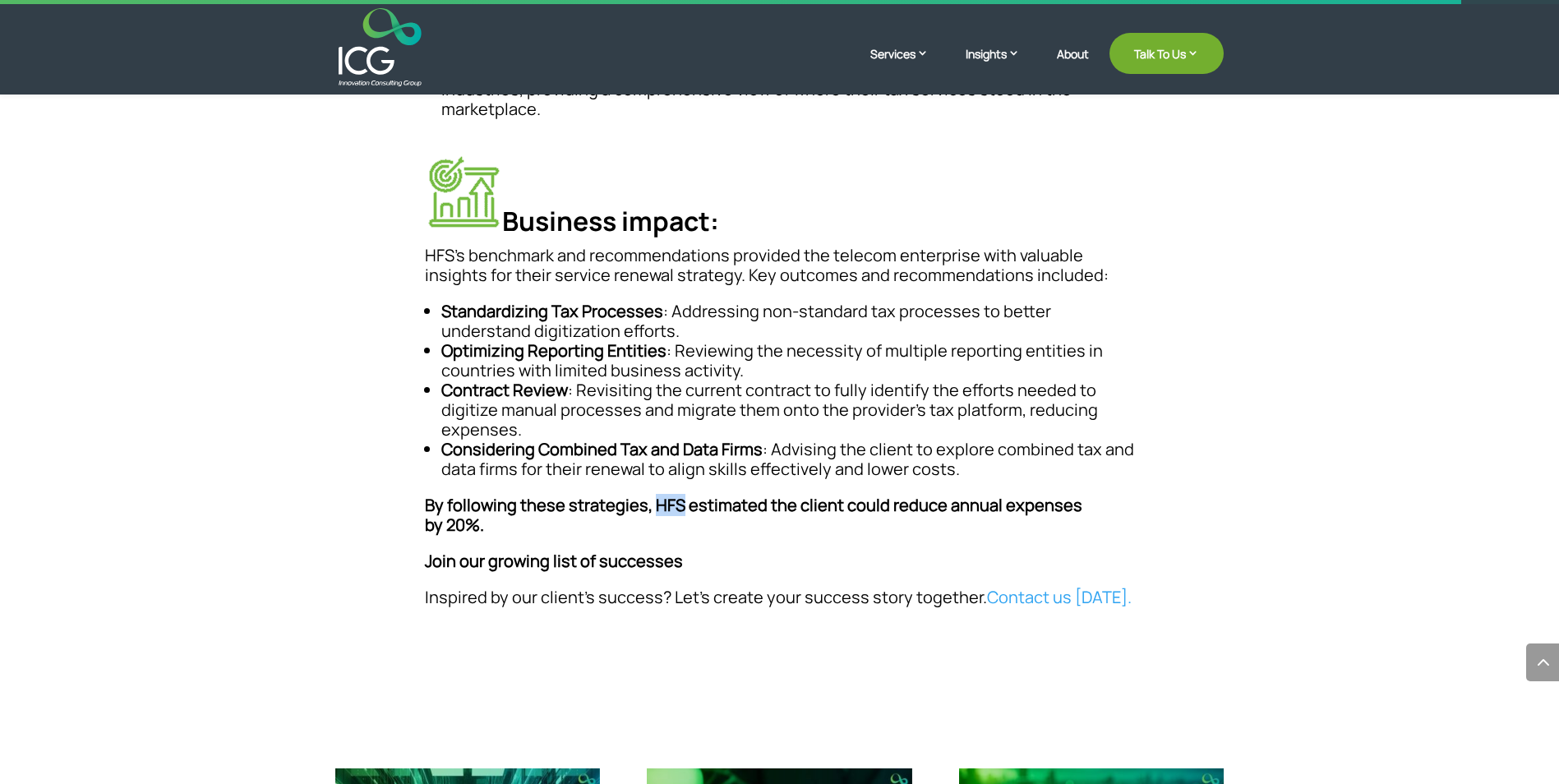
drag, startPoint x: 649, startPoint y: 510, endPoint x: 681, endPoint y: 510, distance: 32.0
click at [681, 510] on strong "By following these strategies, HFS estimated the client could reduce annual exp…" at bounding box center [754, 514] width 658 height 42
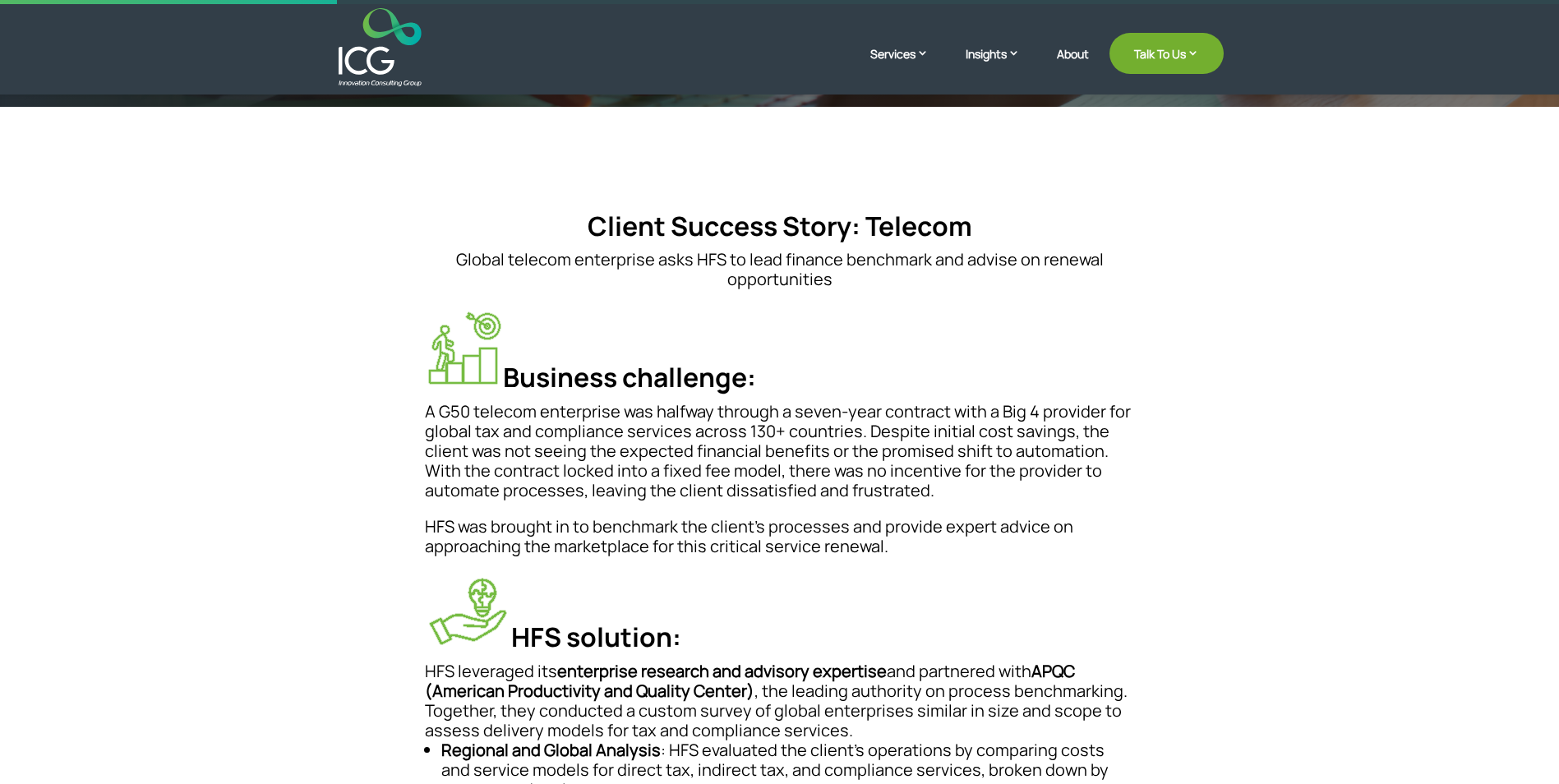
scroll to position [164, 0]
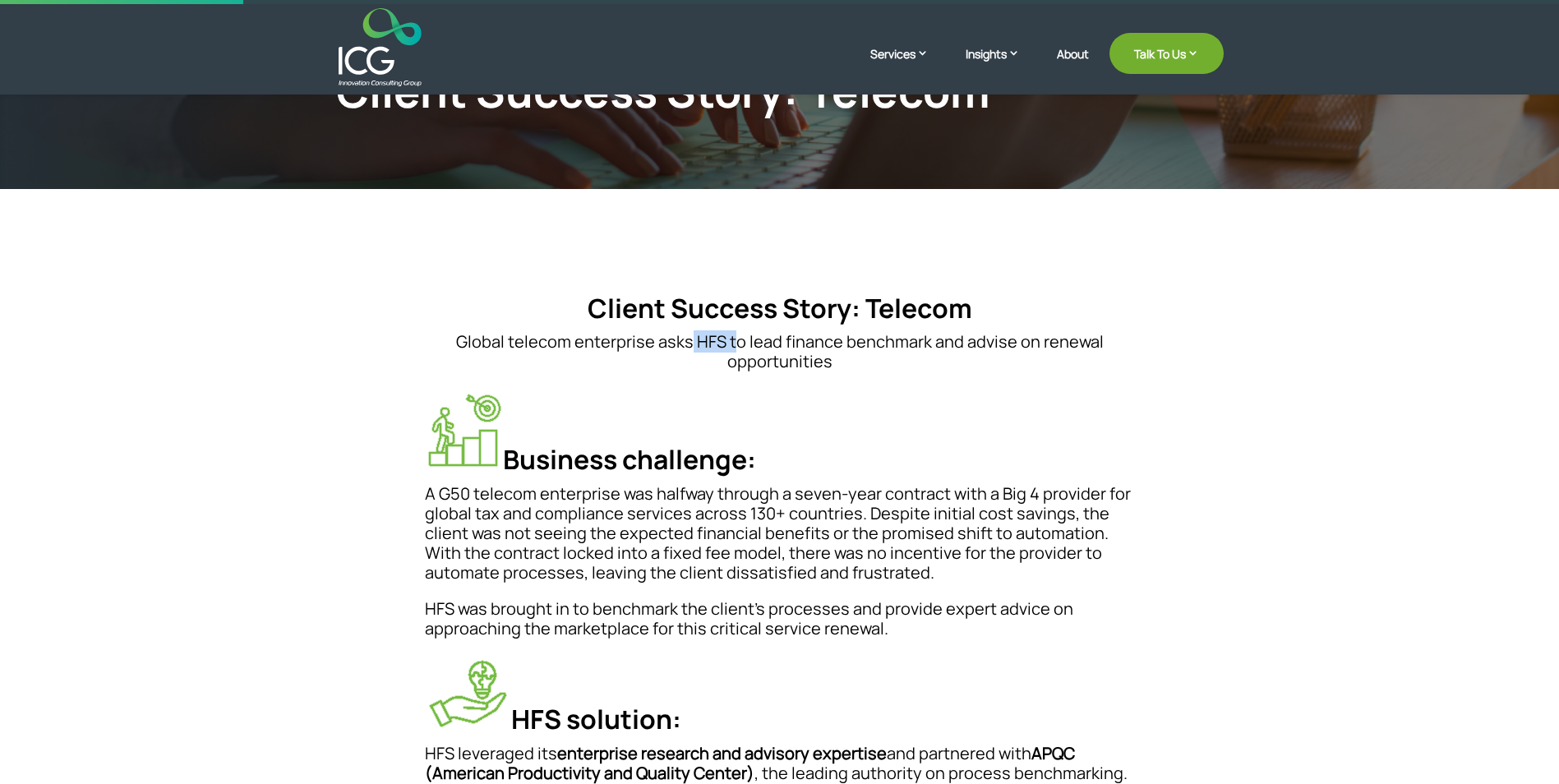
drag, startPoint x: 693, startPoint y: 343, endPoint x: 741, endPoint y: 343, distance: 48.0
click at [741, 343] on p "Global telecom enterprise asks HFS to lead finance benchmark and advise on rene…" at bounding box center [780, 352] width 710 height 39
drag, startPoint x: 741, startPoint y: 343, endPoint x: 811, endPoint y: 343, distance: 70.0
click at [811, 343] on p "Global telecom enterprise asks HFS to lead finance benchmark and advise on rene…" at bounding box center [780, 352] width 710 height 39
drag, startPoint x: 1005, startPoint y: 342, endPoint x: 1178, endPoint y: 344, distance: 173.0
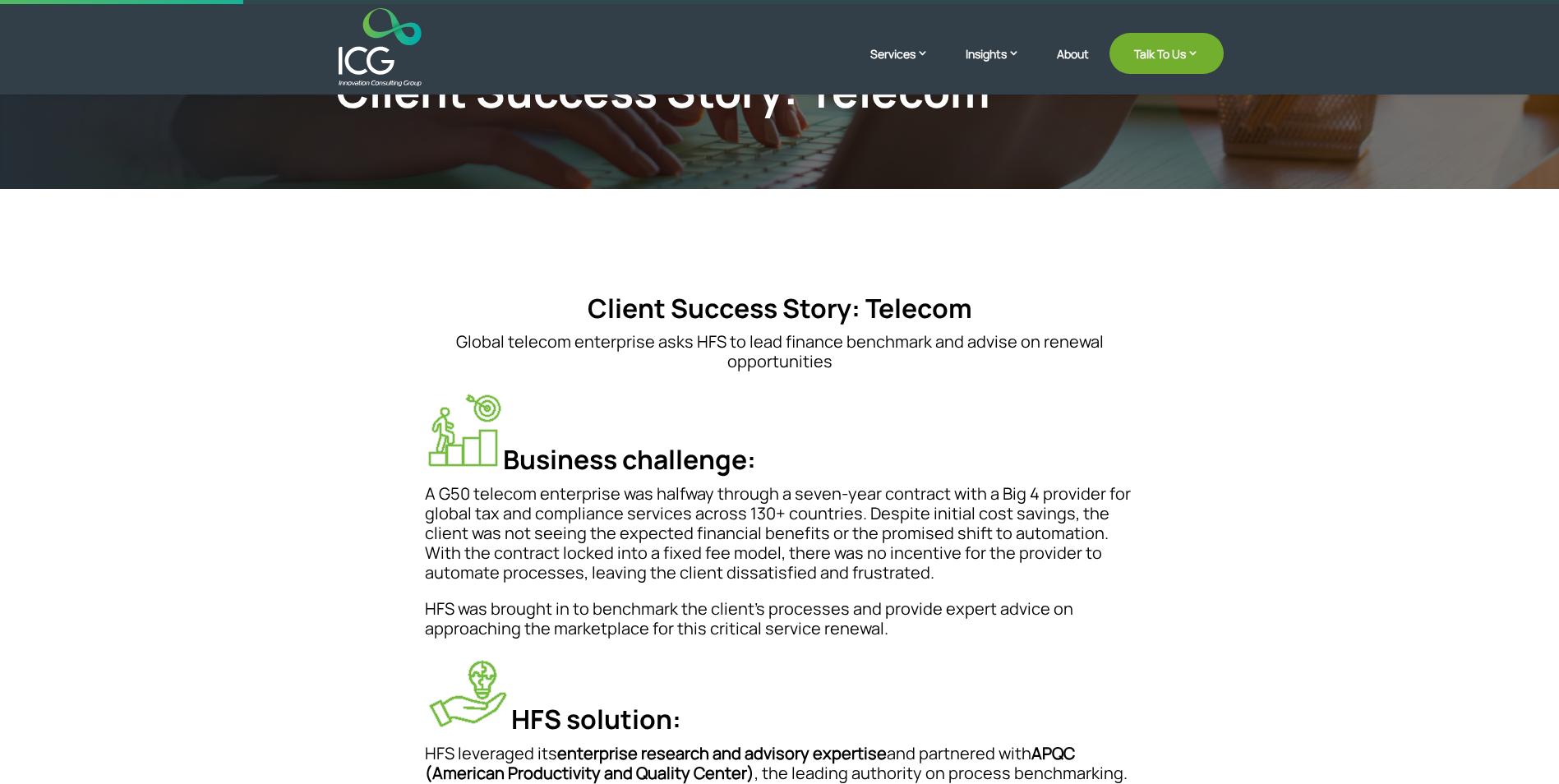
click at [1006, 342] on p "Global telecom enterprise asks HFS to lead finance benchmark and advise on rene…" at bounding box center [780, 352] width 710 height 39
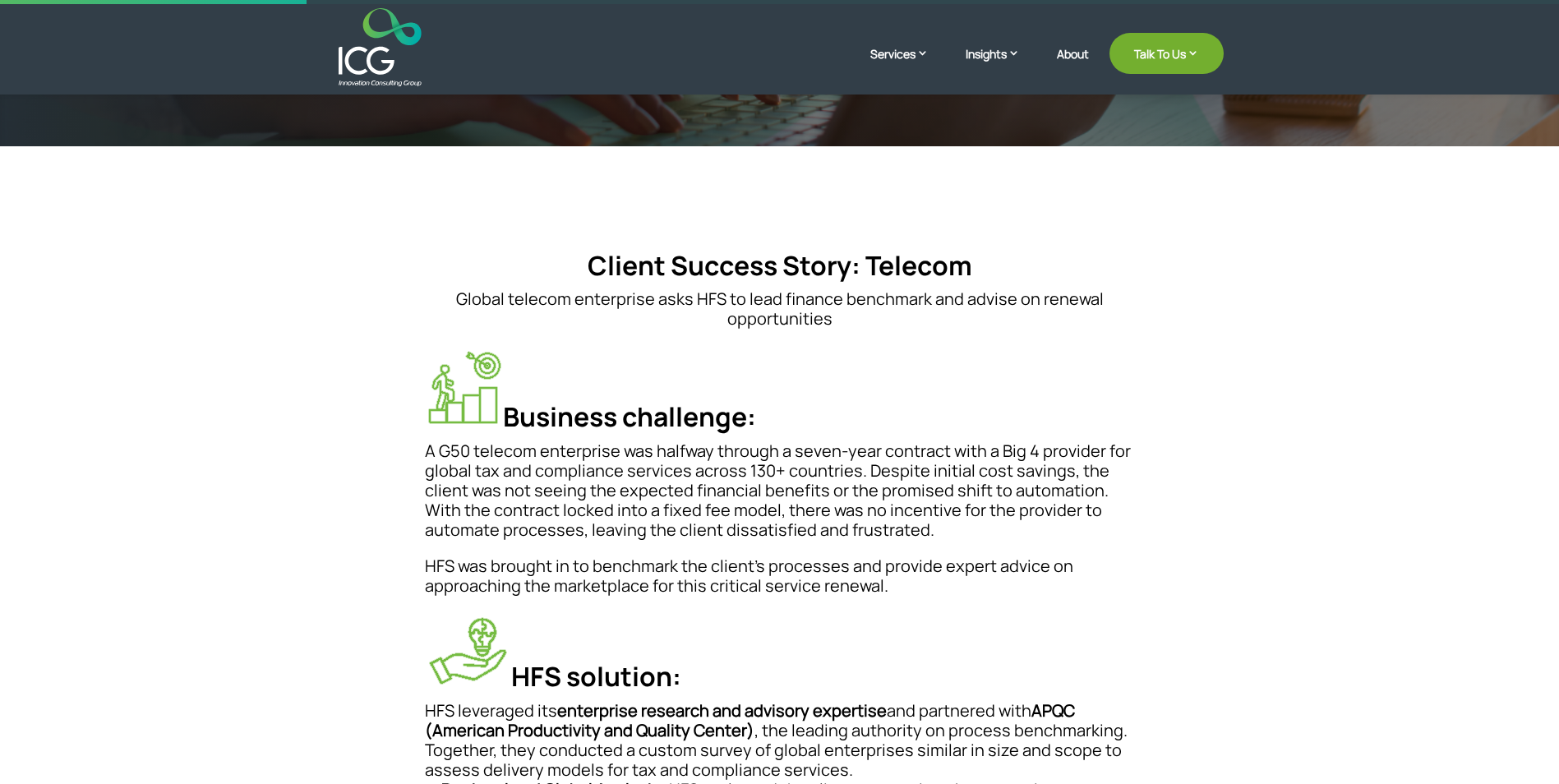
scroll to position [82, 0]
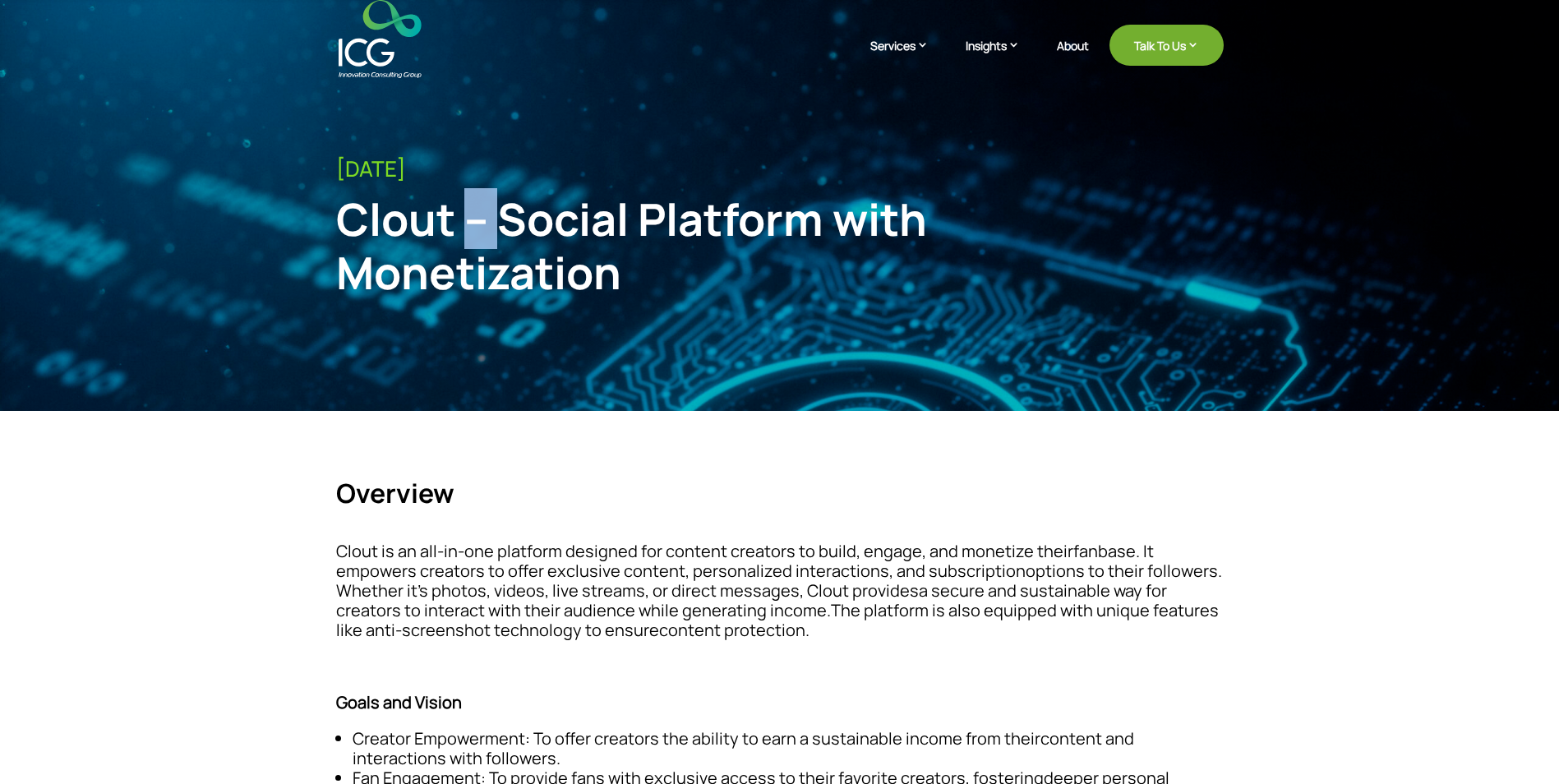
drag, startPoint x: 466, startPoint y: 223, endPoint x: 507, endPoint y: 228, distance: 41.3
click at [507, 228] on div "July 24, 2025 Clout – Social Platform with Monetization" at bounding box center [780, 234] width 888 height 201
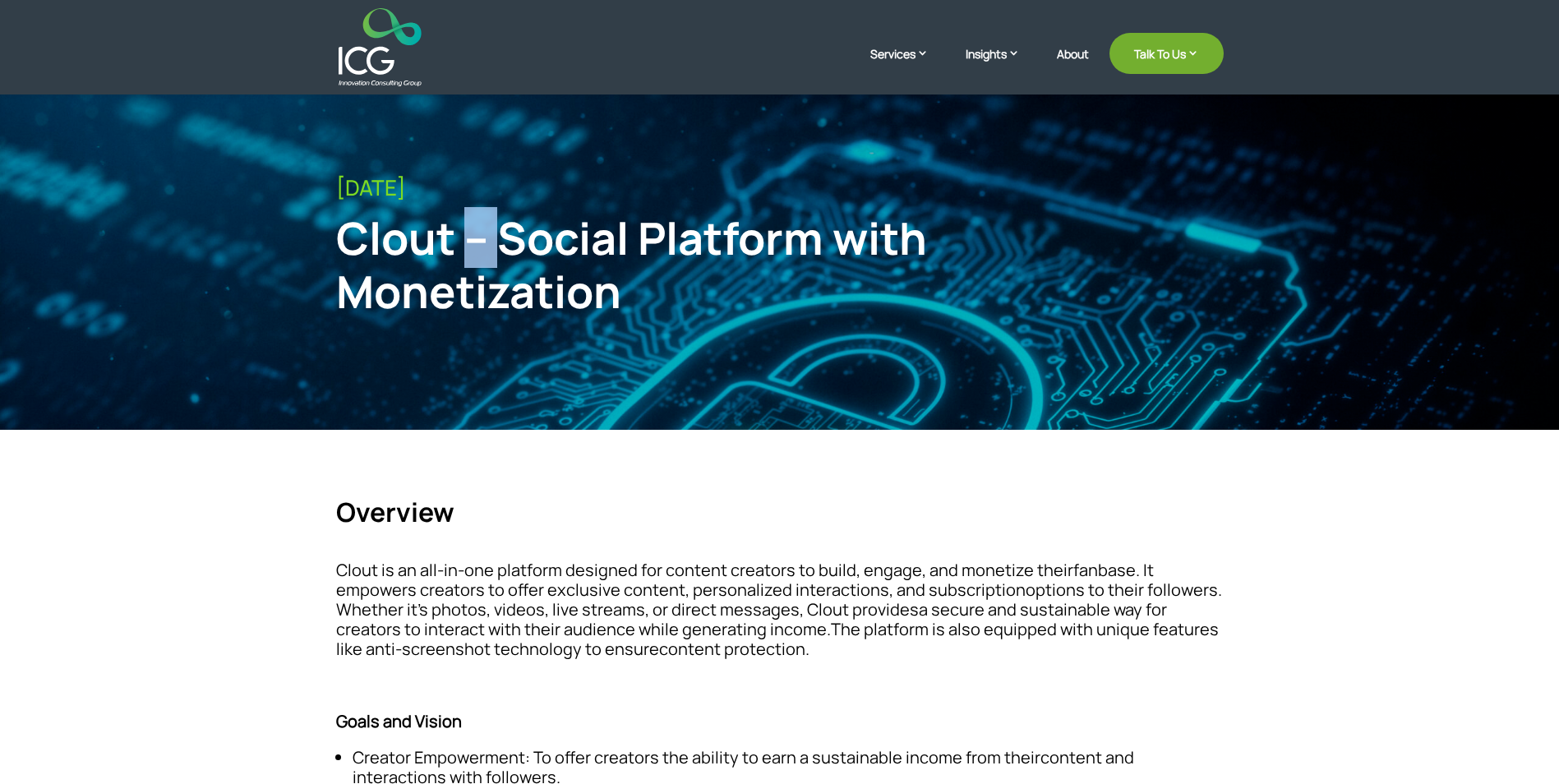
scroll to position [164, 0]
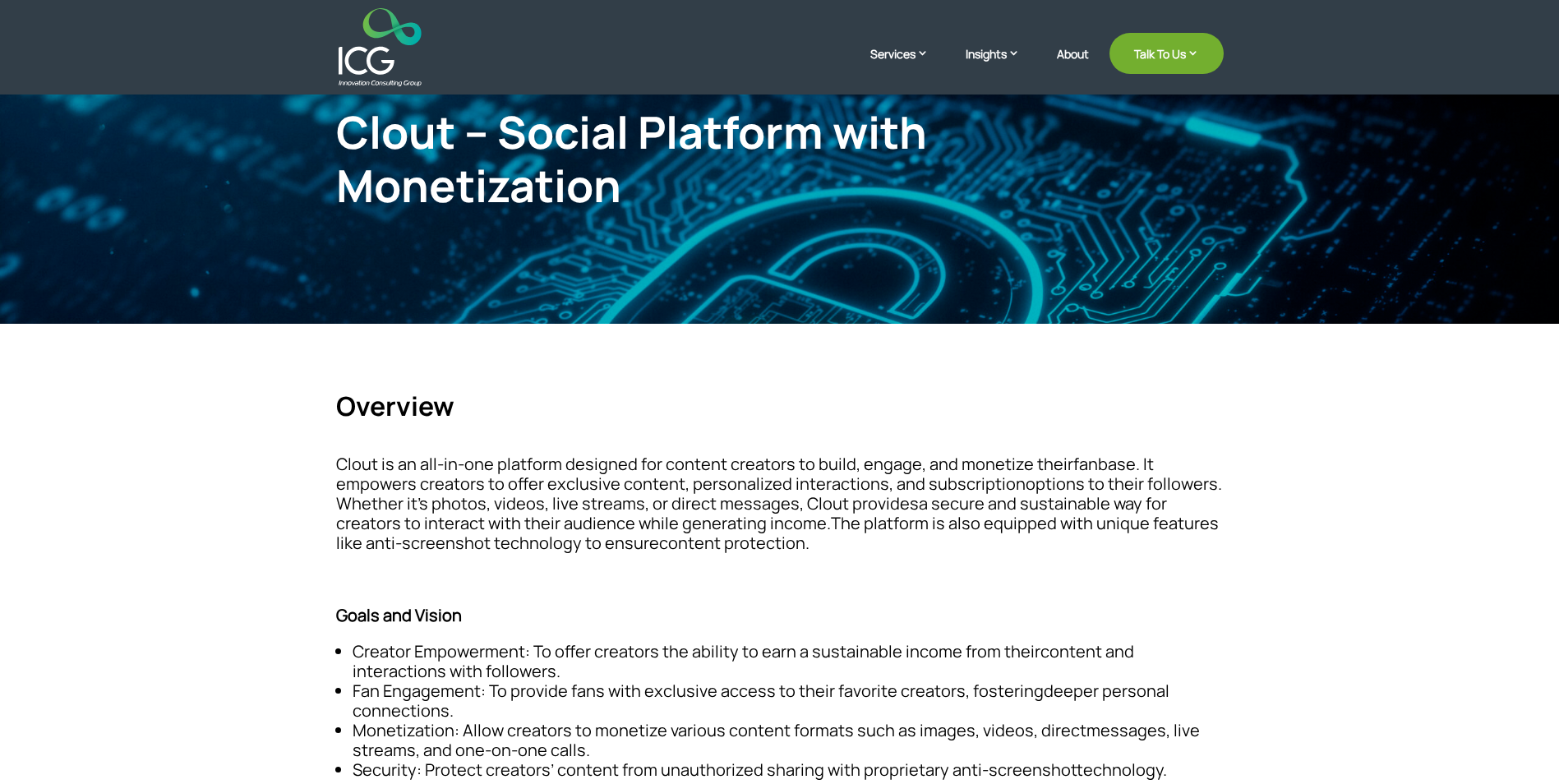
click at [641, 451] on div "Overview ​ Clout is an all-in-one platform designed for content creators to bui…" at bounding box center [780, 603] width 888 height 426
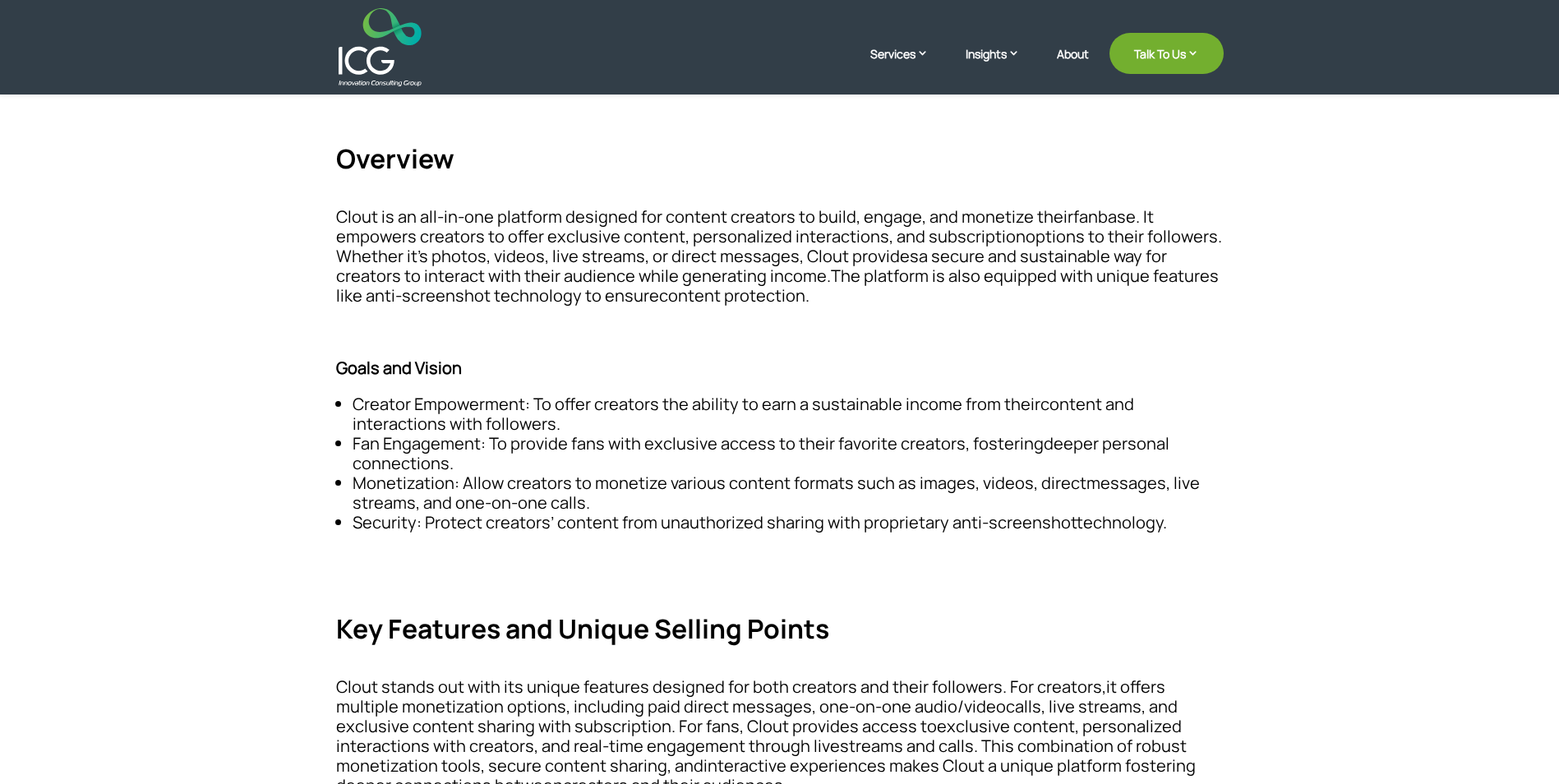
scroll to position [821, 0]
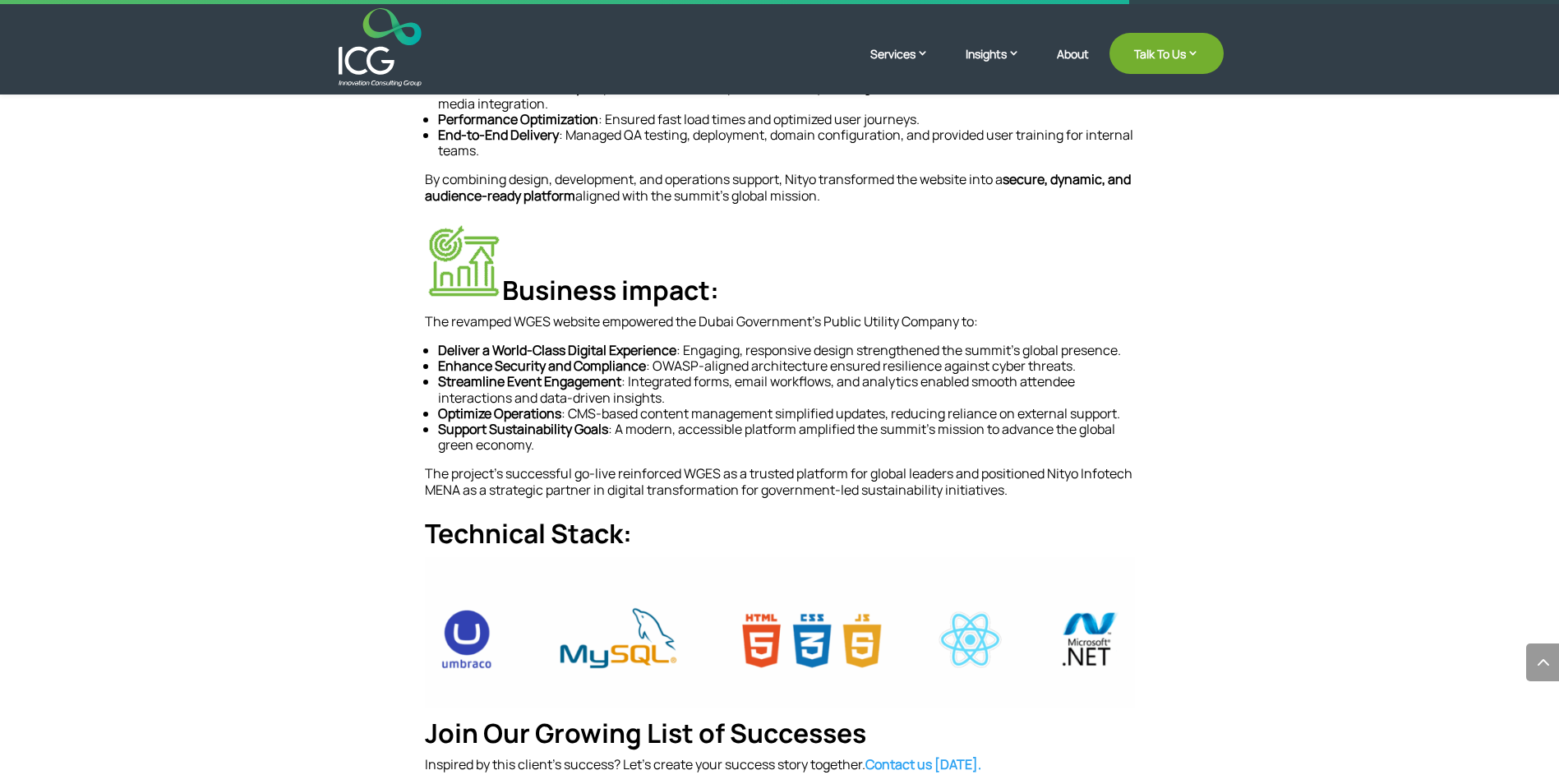
scroll to position [986, 0]
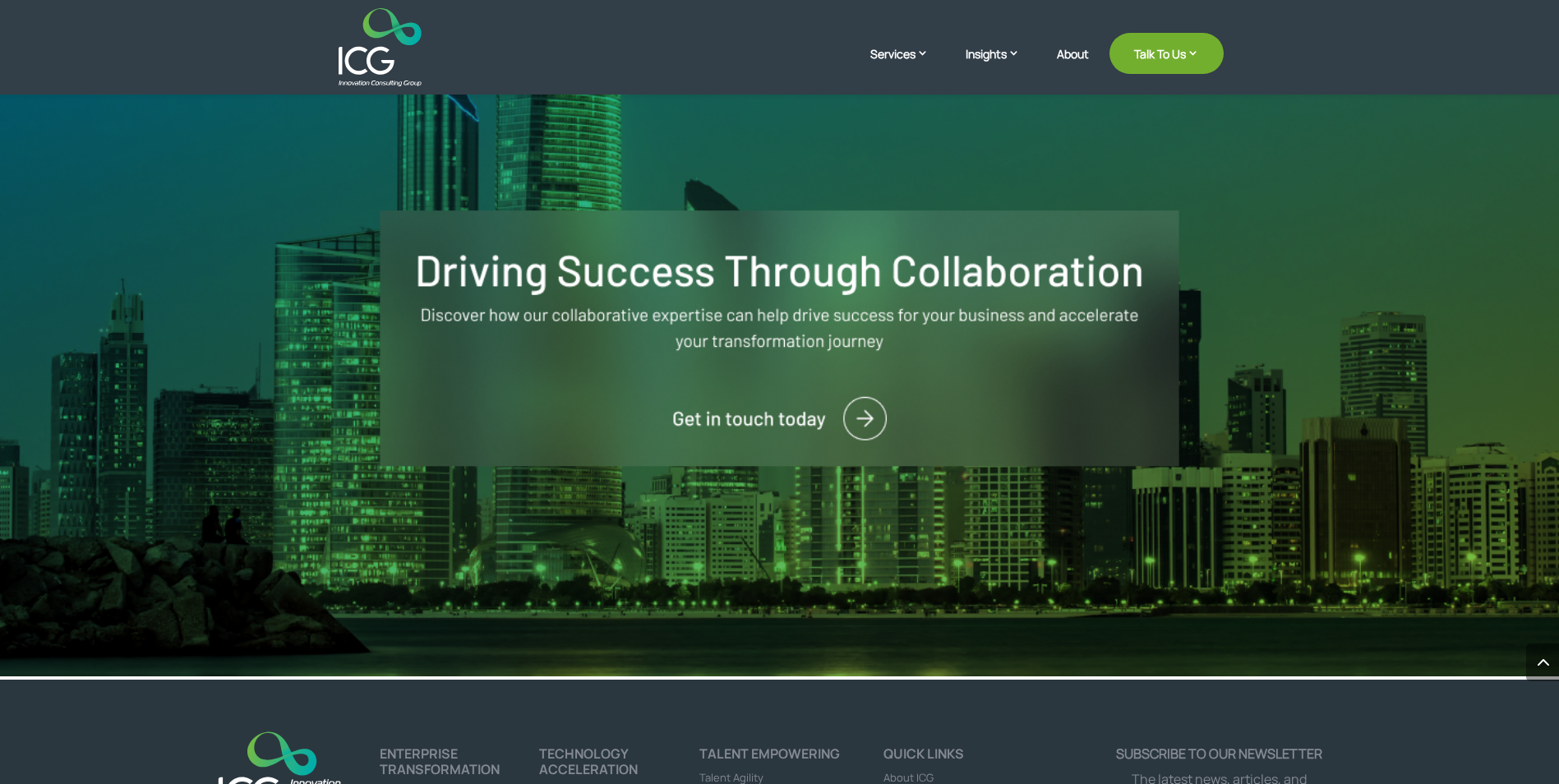
scroll to position [2824, 0]
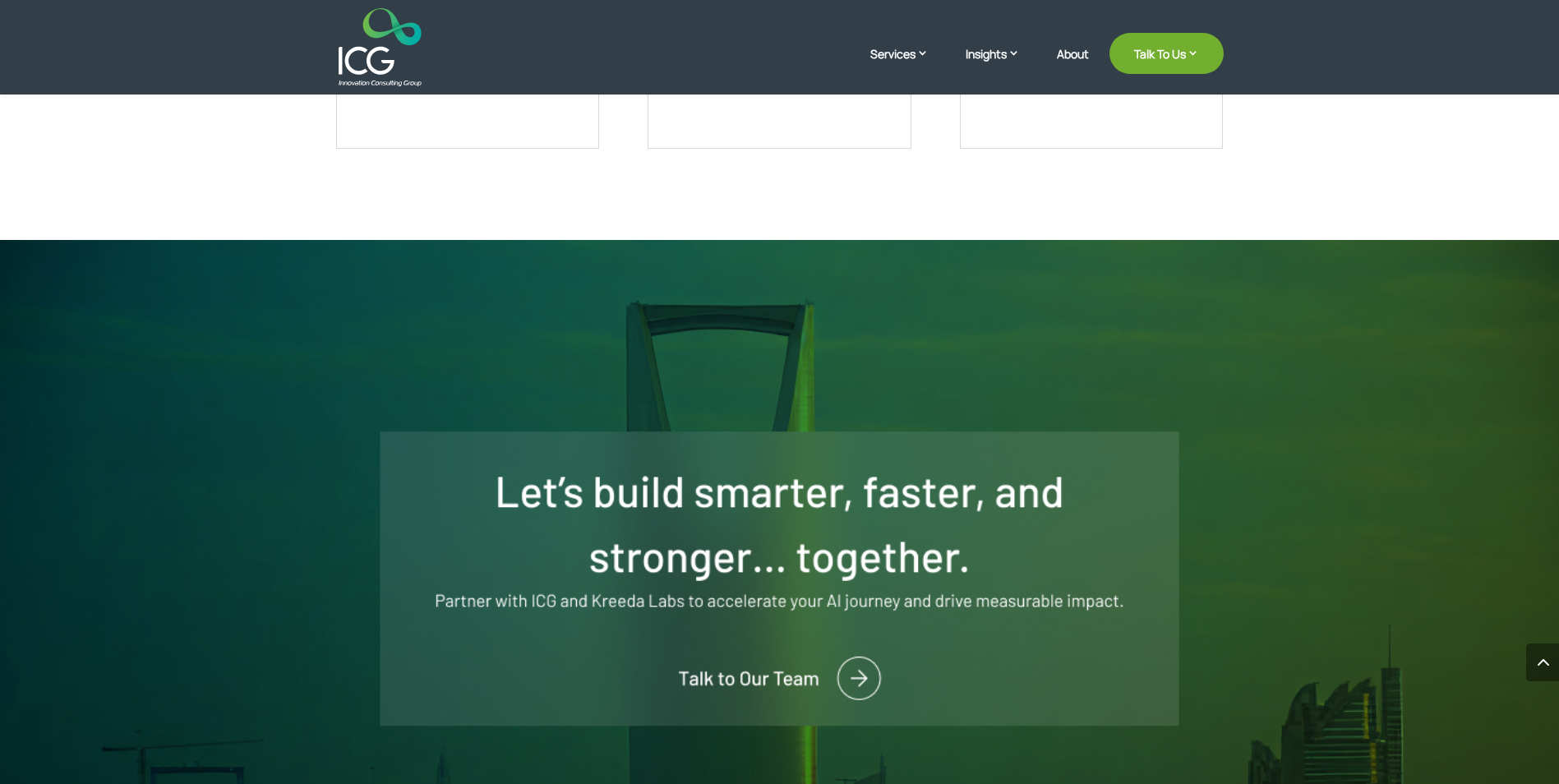
scroll to position [3534, 0]
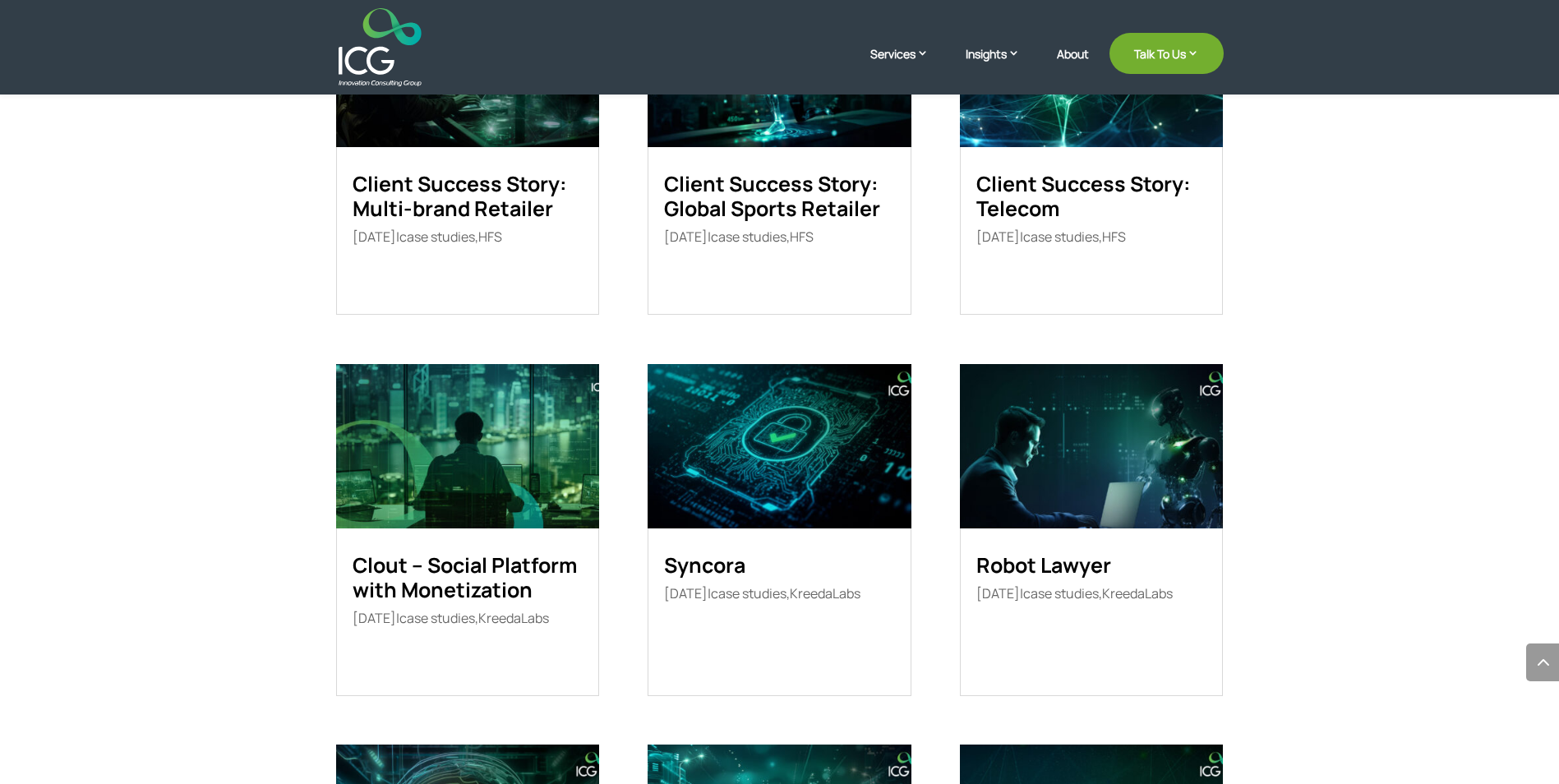
scroll to position [1044, 0]
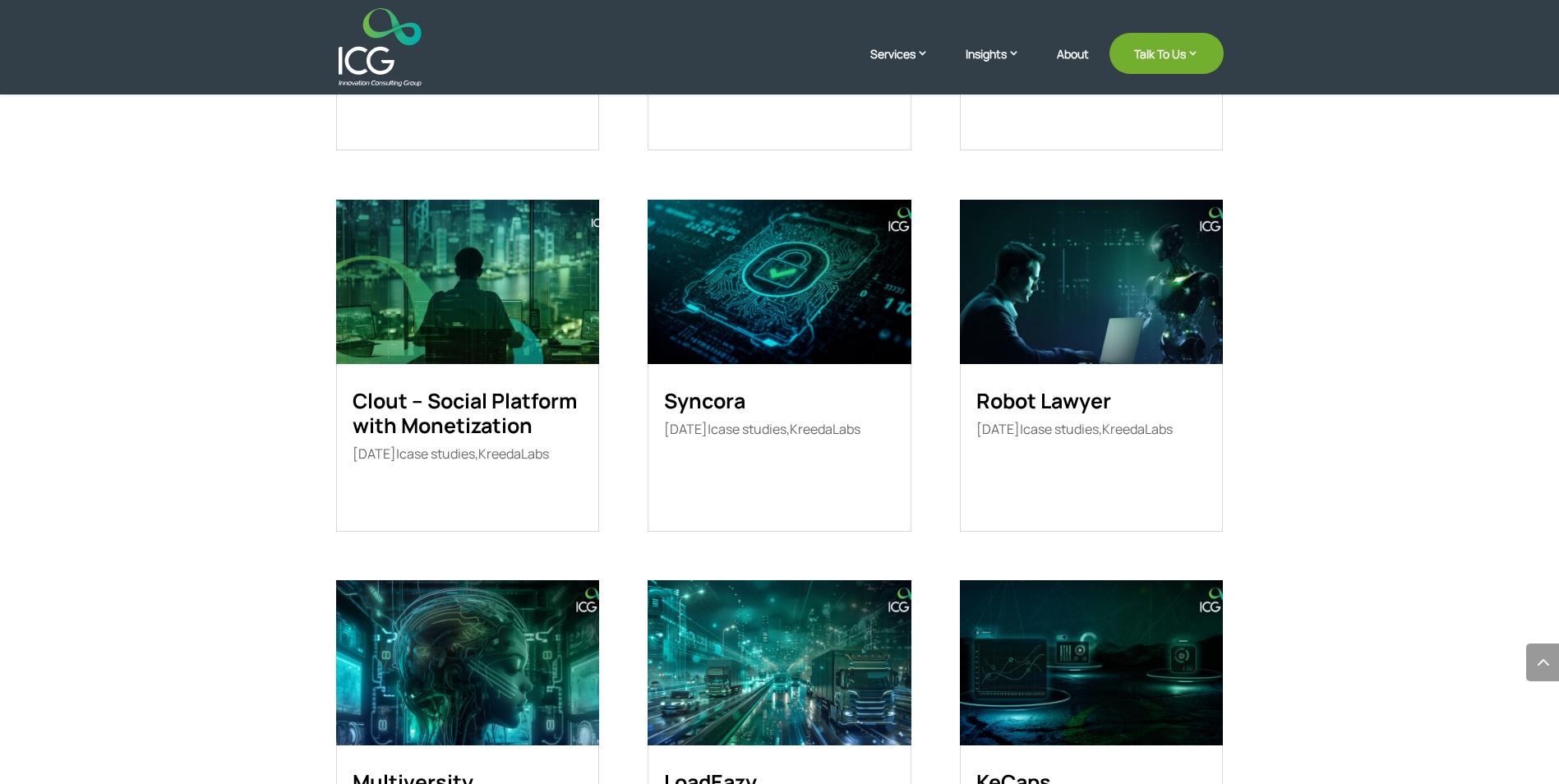
click at [1014, 336] on img at bounding box center [1092, 281] width 263 height 164
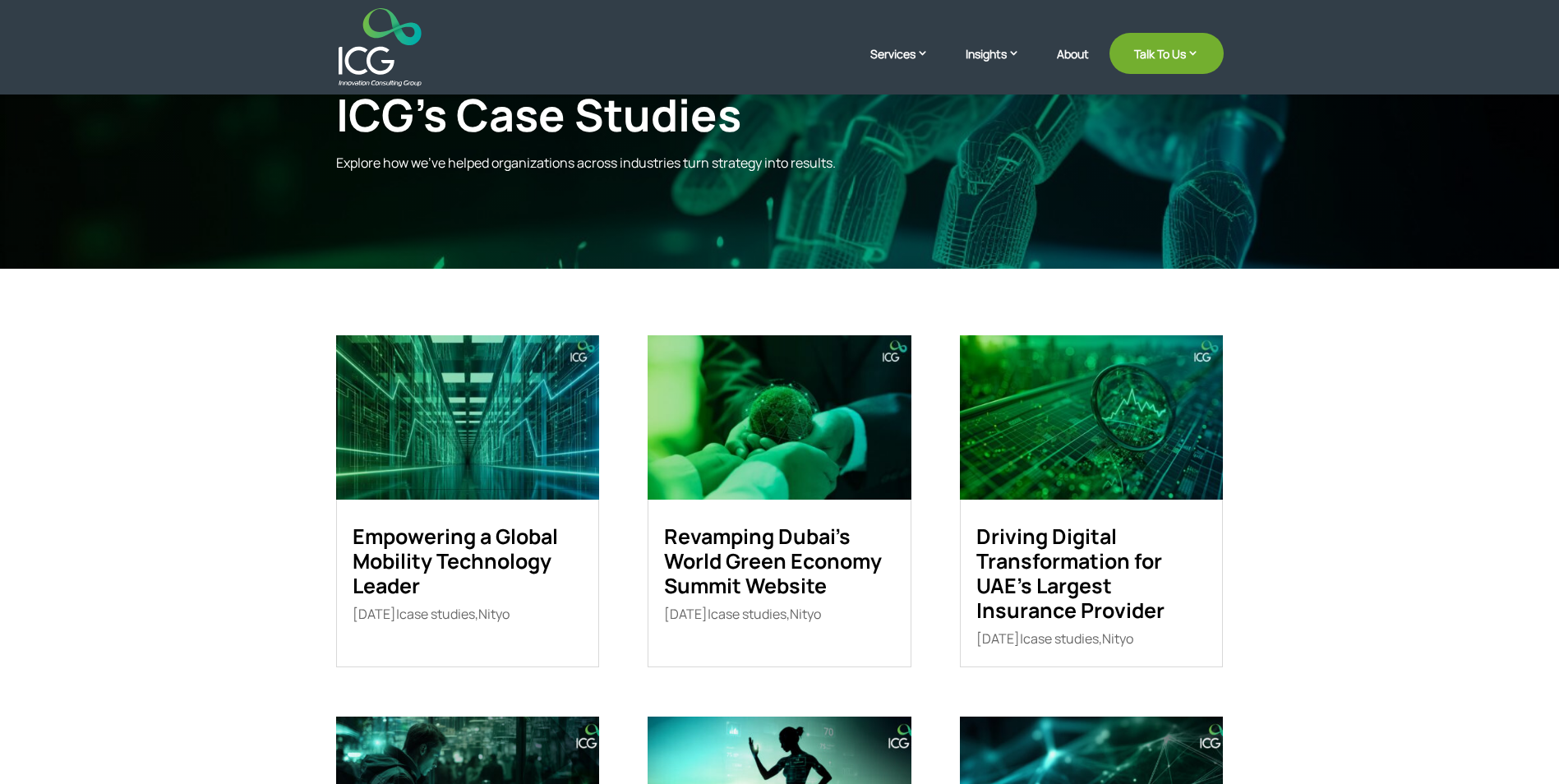
scroll to position [246, 0]
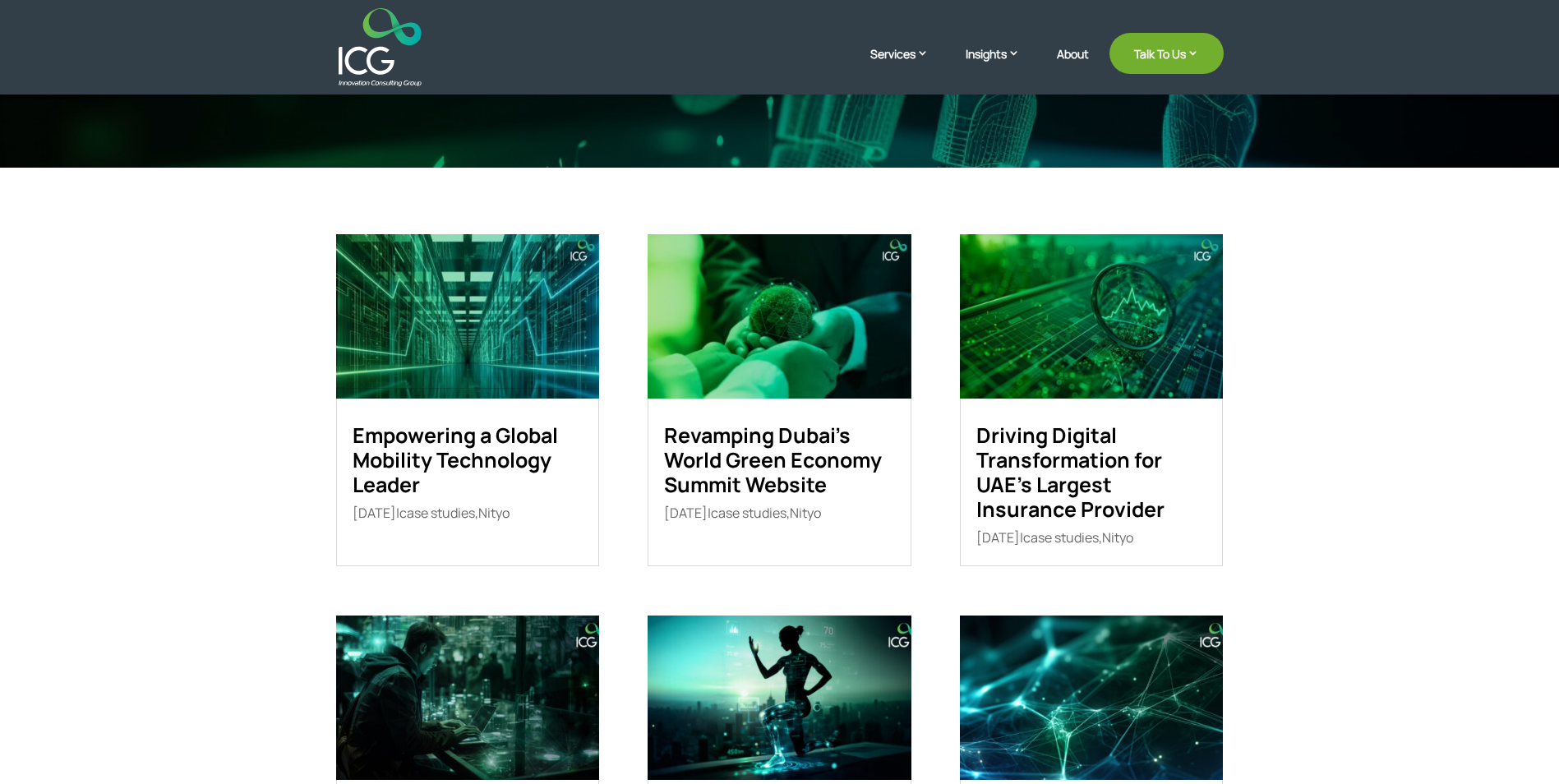
click at [466, 438] on link "Empowering a Global Mobility Technology Leader" at bounding box center [455, 460] width 206 height 78
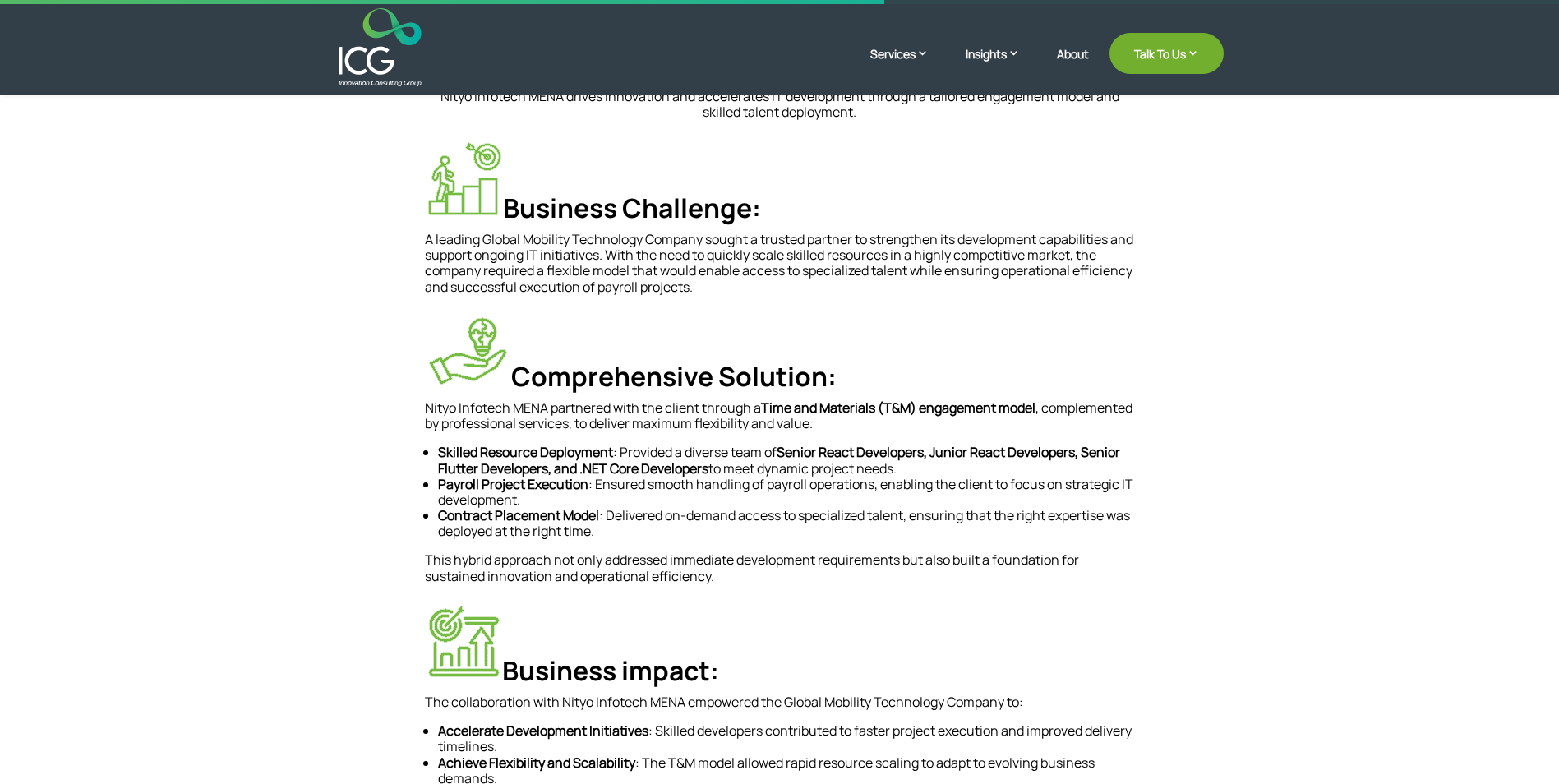
scroll to position [575, 0]
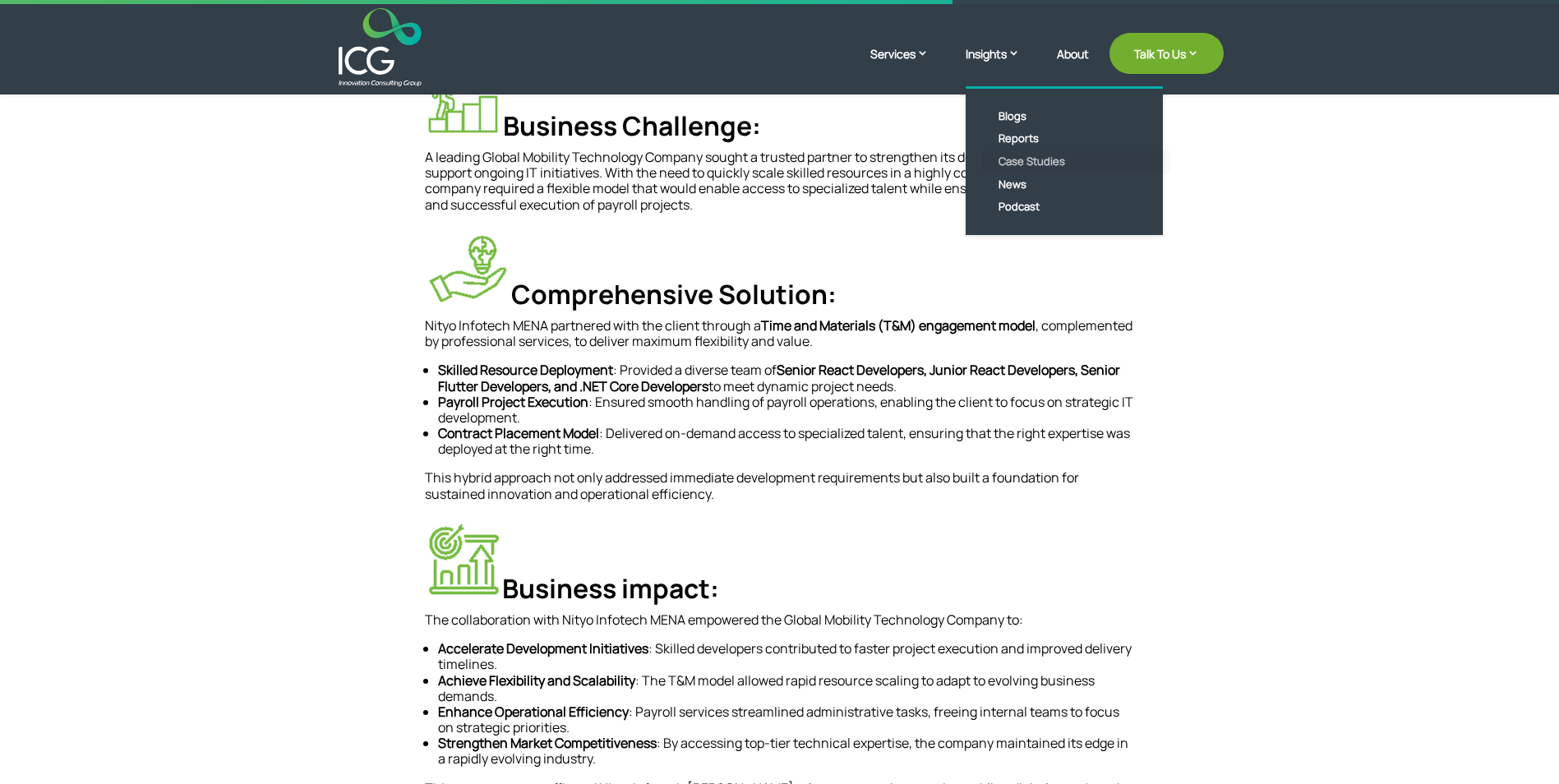
click at [1037, 156] on link "Case Studies" at bounding box center [1076, 161] width 189 height 23
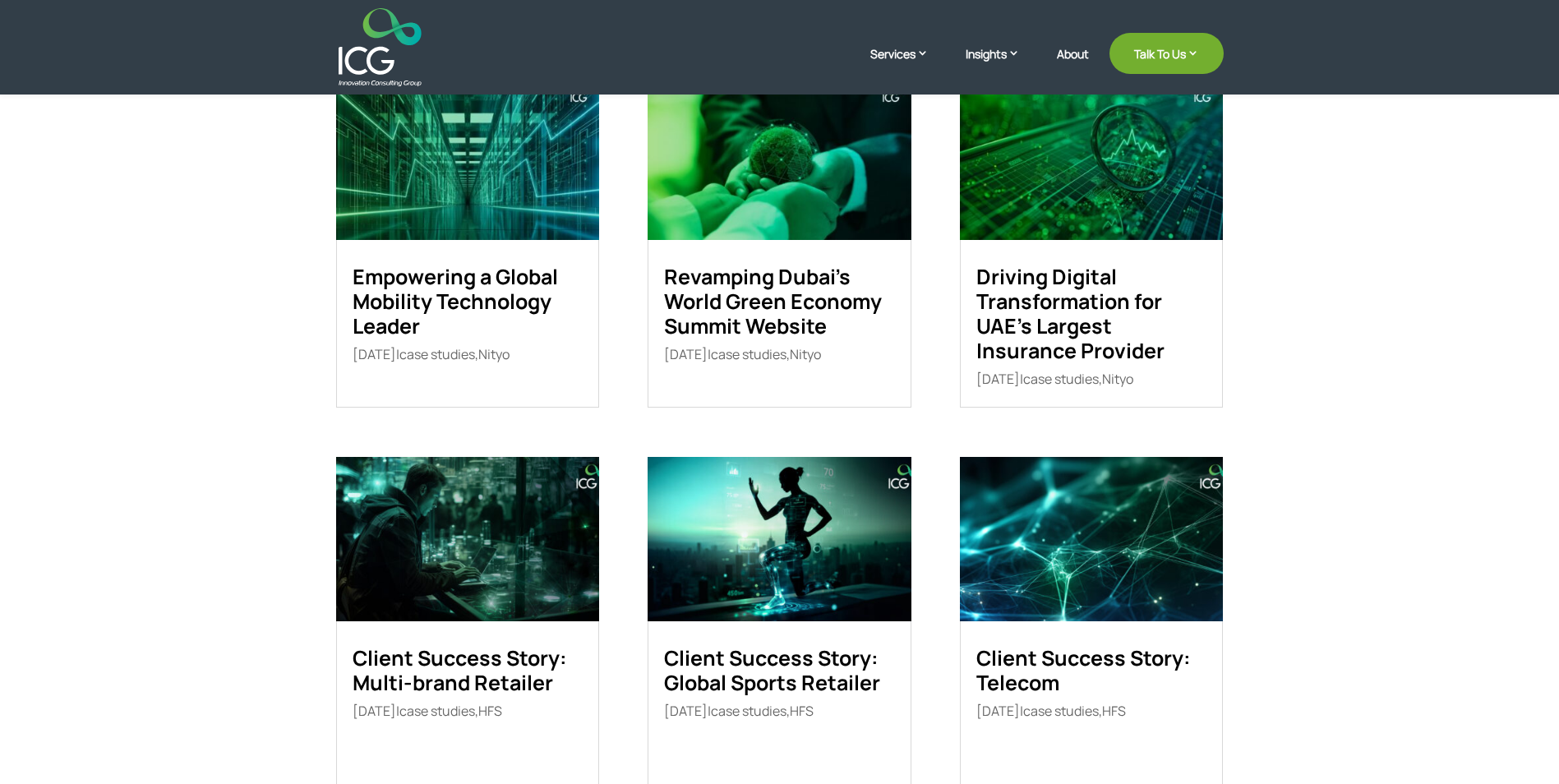
scroll to position [575, 0]
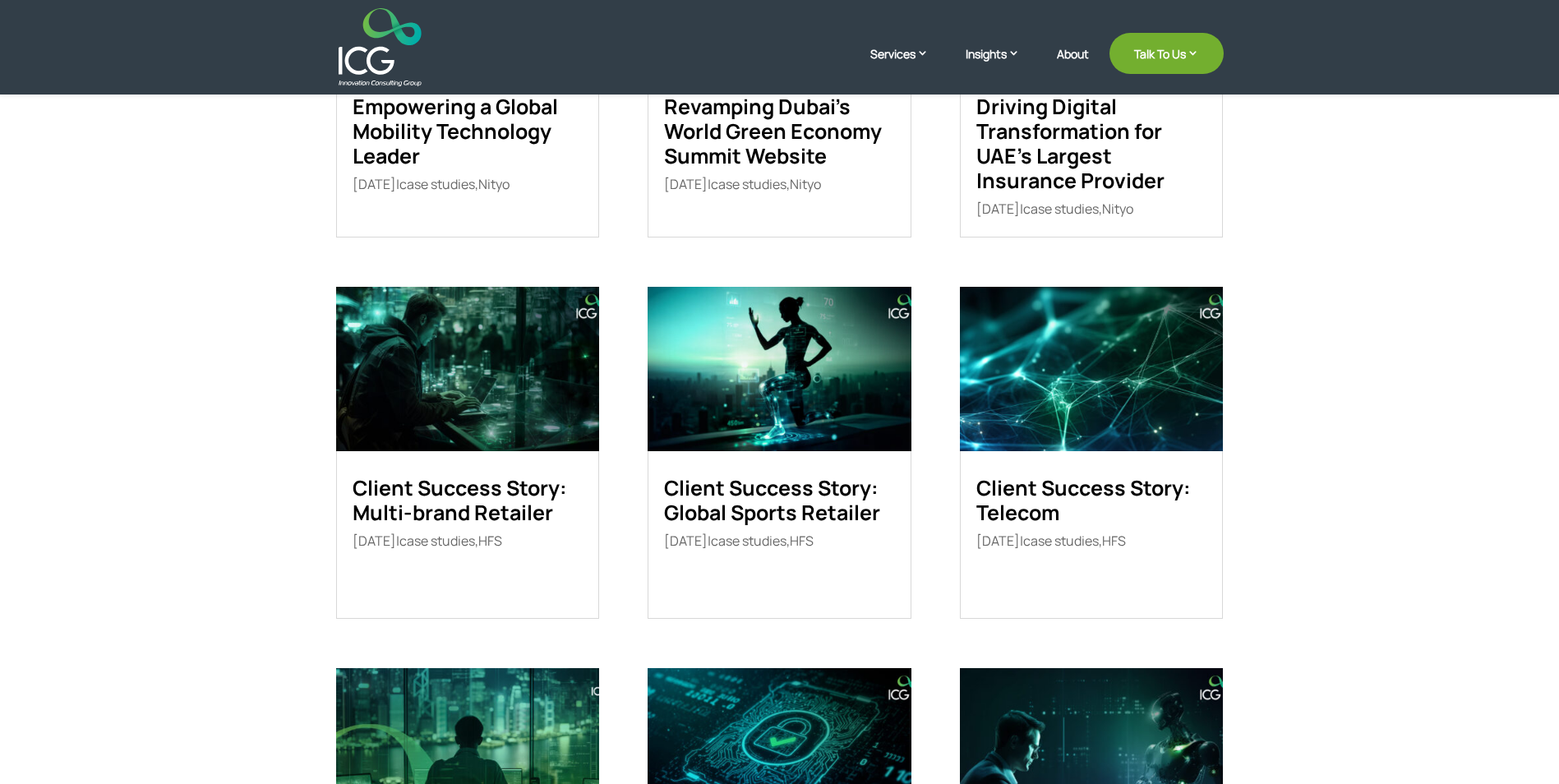
click at [780, 492] on link "Client Success Story: Global Sports Retailer" at bounding box center [772, 499] width 216 height 54
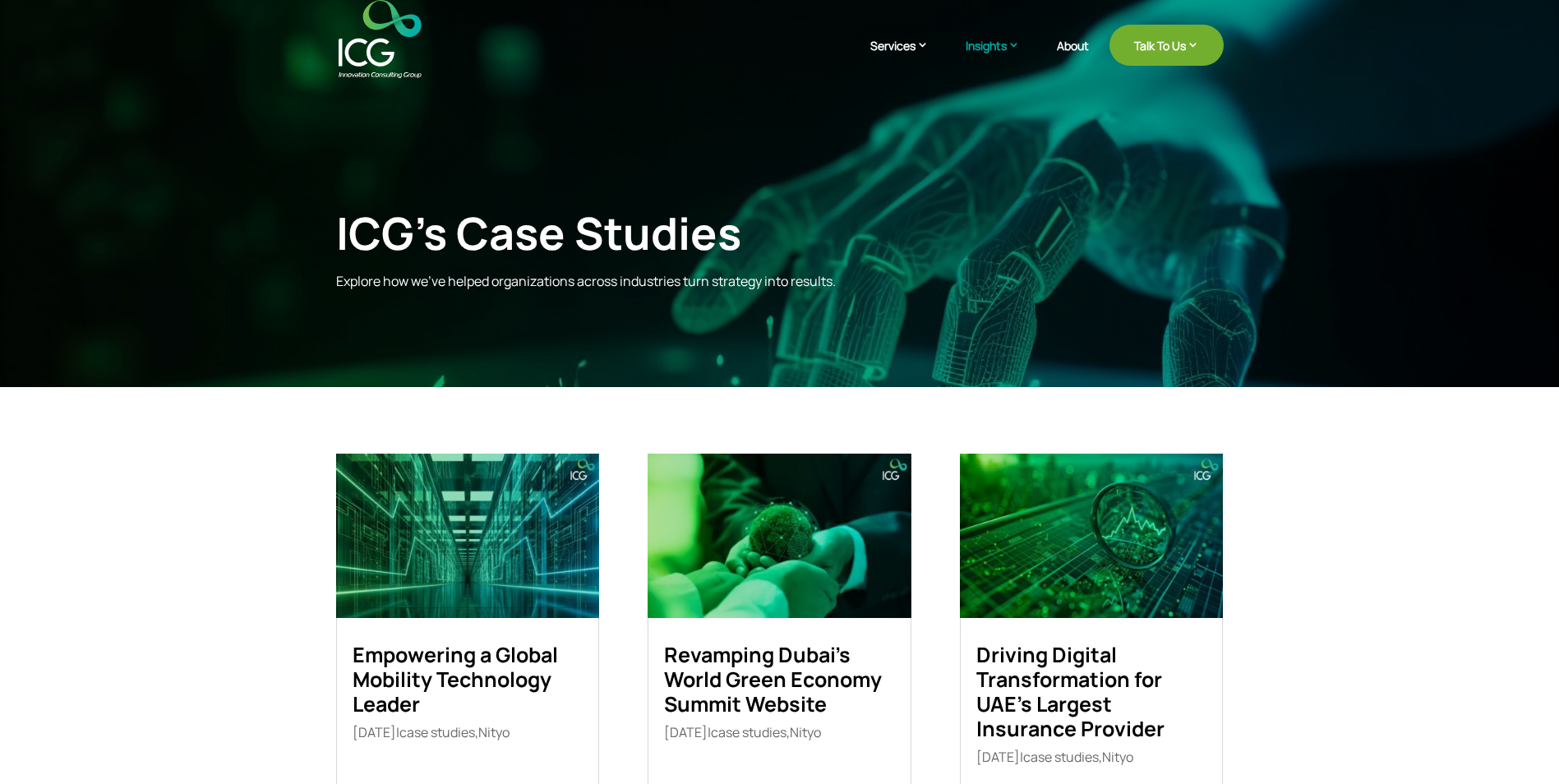
scroll to position [0, 0]
